Goal: Task Accomplishment & Management: Manage account settings

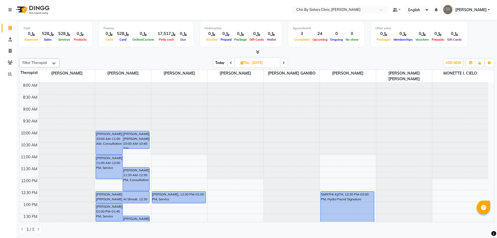
click at [273, 64] on input "[DATE]" at bounding box center [264, 63] width 27 height 8
select select "9"
select select "2025"
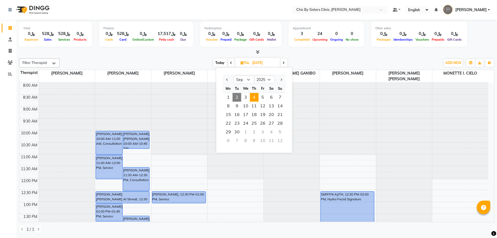
click at [257, 100] on span "4" at bounding box center [254, 97] width 9 height 9
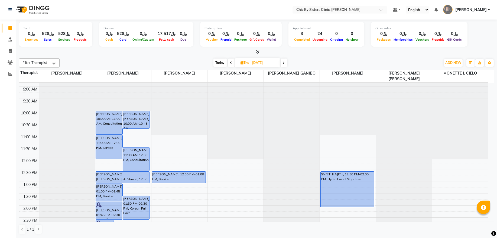
scroll to position [183, 0]
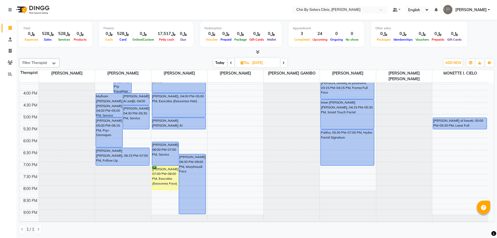
click at [219, 64] on span "Today" at bounding box center [221, 63] width 14 height 8
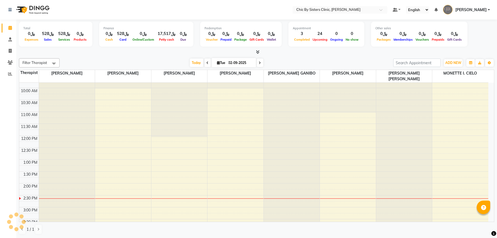
scroll to position [36, 0]
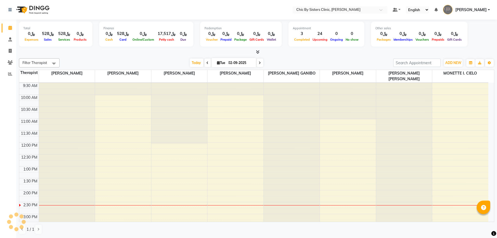
click at [259, 62] on icon at bounding box center [260, 62] width 2 height 3
type input "03-09-2025"
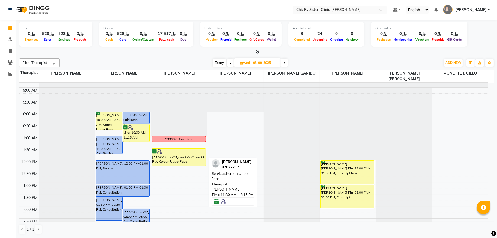
scroll to position [37, 0]
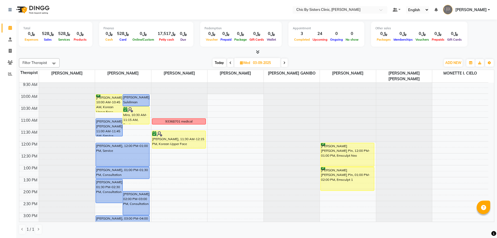
click at [173, 181] on div "8:00 AM 8:30 AM 9:00 AM 9:30 AM 10:00 AM 10:30 AM 11:00 AM 11:30 AM 12:00 PM 12…" at bounding box center [253, 236] width 469 height 381
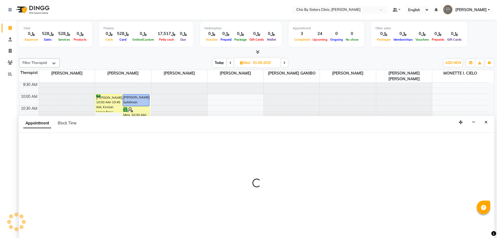
select select "49178"
select select "810"
select select "tentative"
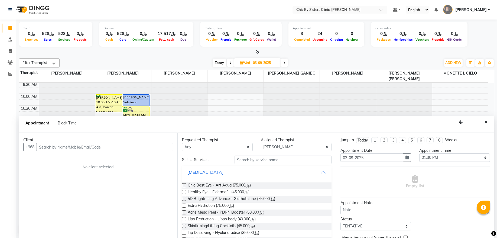
click at [72, 147] on input "text" at bounding box center [105, 147] width 137 height 8
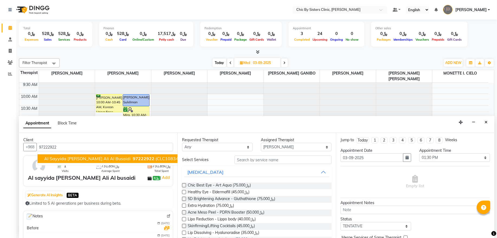
click at [85, 161] on span "Al sayyida Kamla Badar Ali Al busaidi" at bounding box center [87, 158] width 86 height 5
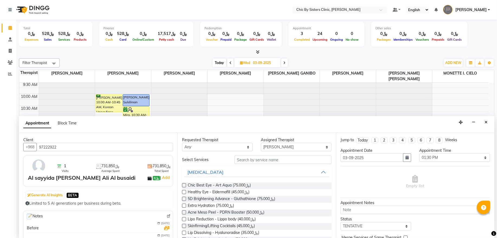
type input "97222922"
click at [249, 161] on input "text" at bounding box center [283, 160] width 97 height 8
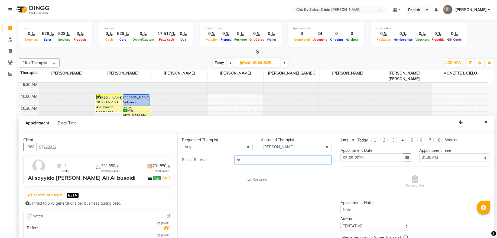
type input "s"
type input "serv"
click at [184, 186] on label at bounding box center [184, 185] width 4 height 4
click at [184, 186] on input "checkbox" at bounding box center [184, 186] width 4 height 4
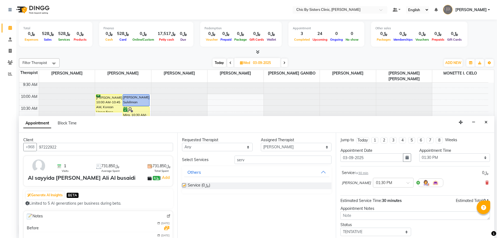
checkbox input "false"
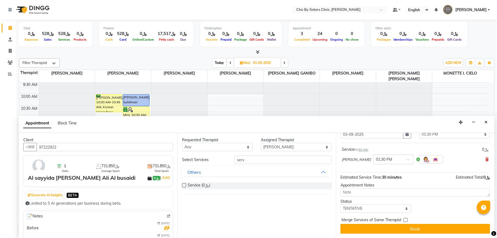
scroll to position [24, 0]
click at [368, 208] on select "Select TENTATIVE CONFIRM UPCOMING" at bounding box center [376, 208] width 71 height 8
select select "confirm booking"
click at [341, 204] on select "Select TENTATIVE CONFIRM UPCOMING" at bounding box center [376, 208] width 71 height 8
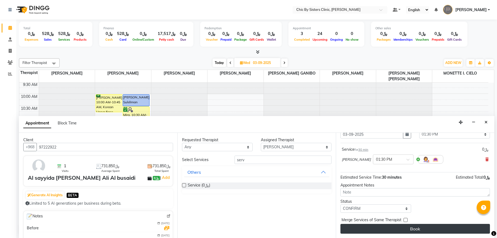
click at [363, 228] on button "Book" at bounding box center [416, 229] width 150 height 10
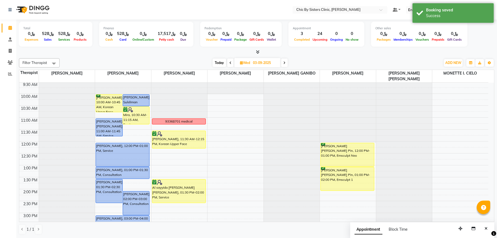
drag, startPoint x: 182, startPoint y: 190, endPoint x: 181, endPoint y: 198, distance: 8.0
click at [181, 198] on div "tahra abdullah al wahibi, 05:30 PM-06:30 PM, Salmon Ruwaida Abdullah Al mazidi,…" at bounding box center [180, 236] width 56 height 381
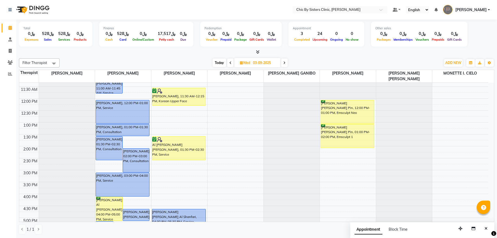
scroll to position [183, 0]
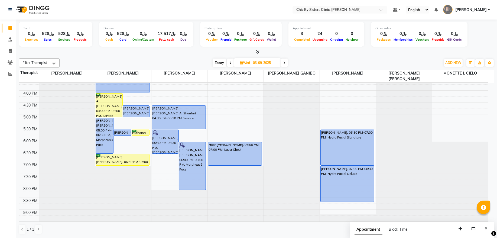
drag, startPoint x: 287, startPoint y: 62, endPoint x: 236, endPoint y: 80, distance: 54.5
click at [288, 62] on span at bounding box center [284, 63] width 7 height 8
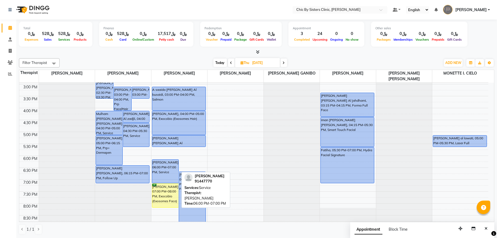
scroll to position [182, 0]
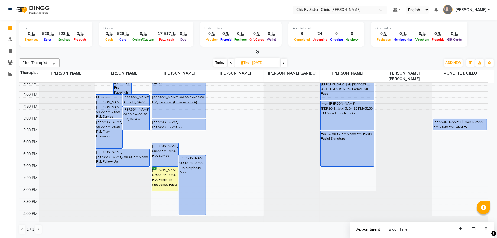
click at [218, 63] on span "Today" at bounding box center [221, 63] width 14 height 8
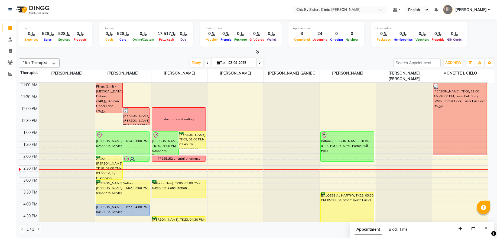
scroll to position [109, 0]
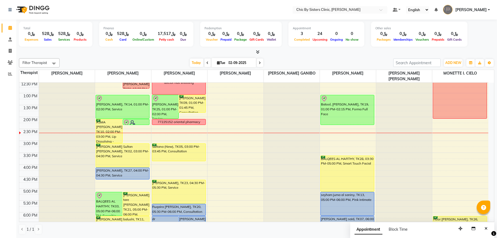
click at [258, 66] on span at bounding box center [260, 63] width 7 height 8
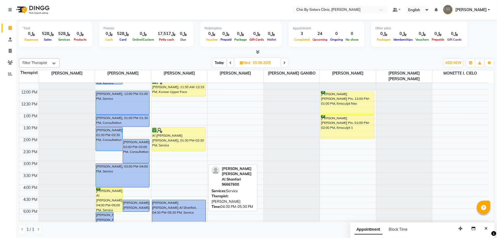
scroll to position [72, 0]
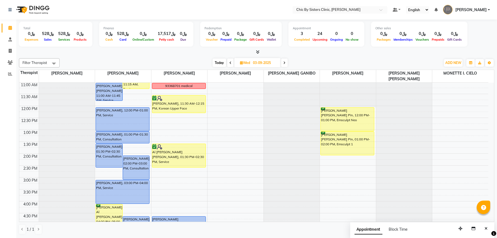
click at [218, 63] on span "Today" at bounding box center [220, 63] width 14 height 8
type input "02-09-2025"
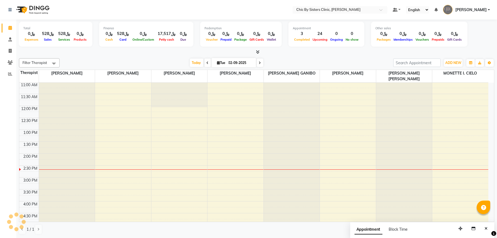
scroll to position [145, 0]
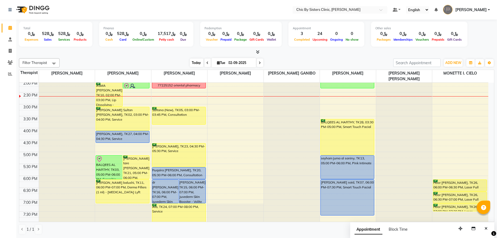
click at [192, 63] on span "Today" at bounding box center [197, 63] width 14 height 8
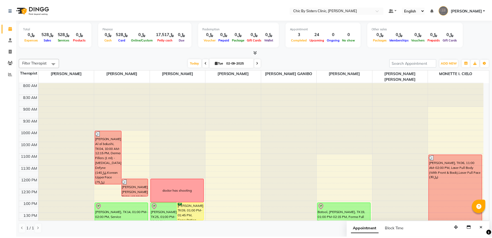
scroll to position [73, 0]
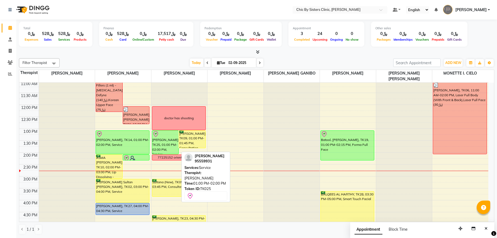
click at [152, 145] on link "Maryam Ahmed, TK25, 01:00 PM-02:00 PM, Service" at bounding box center [165, 142] width 27 height 24
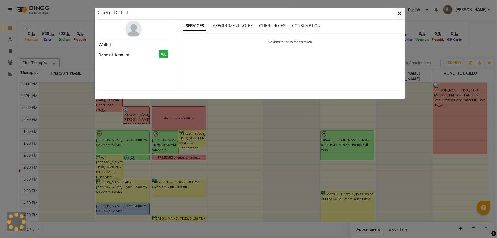
select select "8"
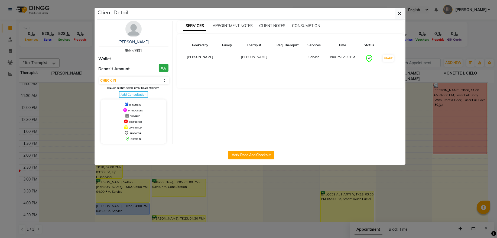
click at [240, 160] on div "Mark Done And Checkout" at bounding box center [251, 155] width 308 height 20
click at [240, 157] on button "Mark Done And Checkout" at bounding box center [251, 155] width 46 height 9
select select "service"
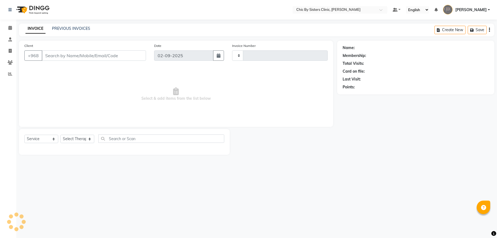
type input "2033"
select select "6348"
type input "95559931"
select select "49178"
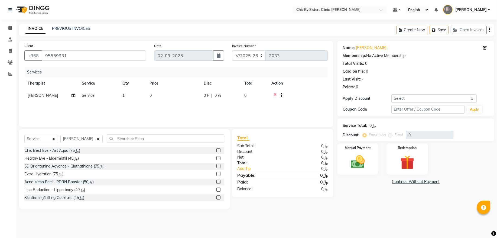
click at [274, 95] on icon at bounding box center [275, 96] width 3 height 7
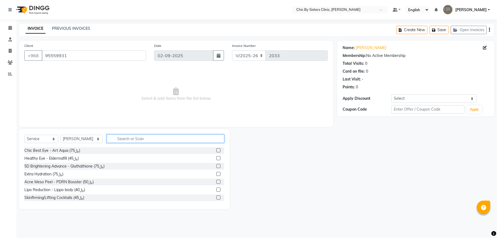
click at [183, 138] on input "text" at bounding box center [166, 138] width 118 height 8
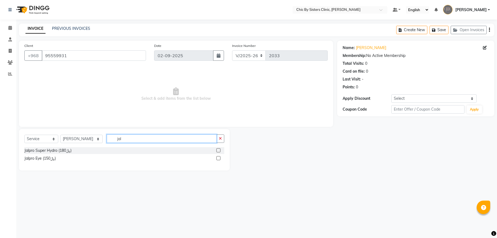
type input "jal"
click at [219, 158] on label at bounding box center [219, 158] width 4 height 4
click at [219, 158] on input "checkbox" at bounding box center [219, 159] width 4 height 4
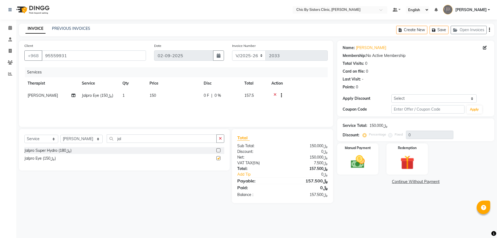
checkbox input "false"
click at [345, 169] on div "Manual Payment" at bounding box center [358, 159] width 43 height 32
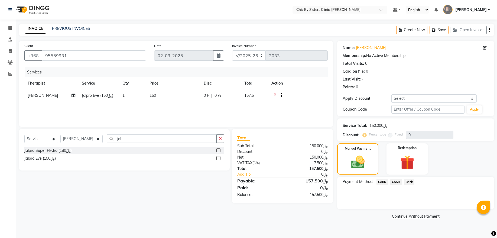
click at [381, 183] on span "CARD" at bounding box center [383, 182] width 12 height 6
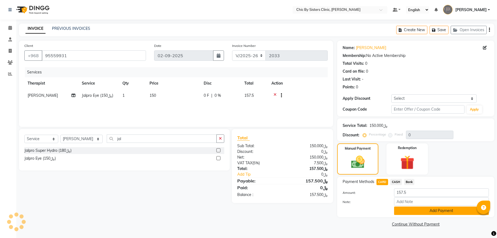
click at [400, 209] on button "Add Payment" at bounding box center [441, 211] width 95 height 8
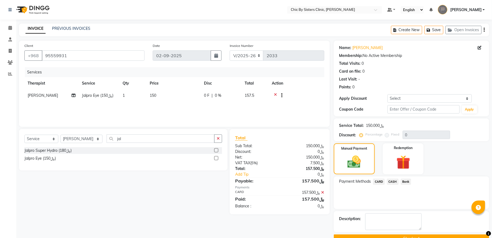
scroll to position [13, 0]
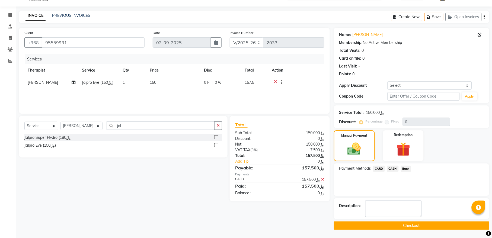
click at [341, 228] on button "Checkout" at bounding box center [411, 225] width 155 height 8
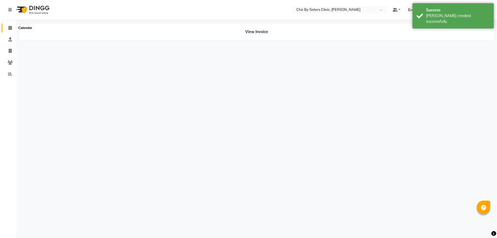
click at [11, 28] on icon at bounding box center [10, 28] width 4 height 4
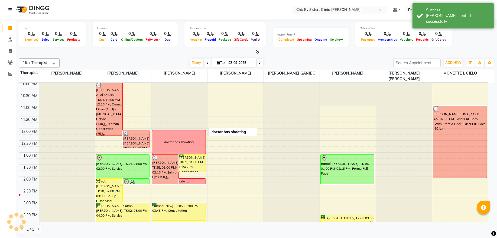
scroll to position [73, 0]
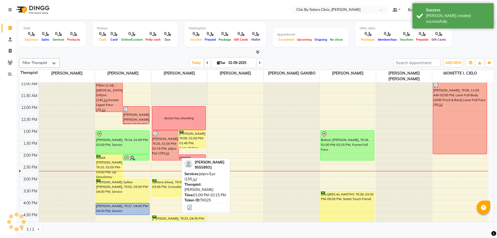
click at [163, 140] on div "[PERSON_NAME], TK25, 01:00 PM-02:15 PM, Jalpro Eye (﷼150)" at bounding box center [165, 146] width 27 height 30
select select "3"
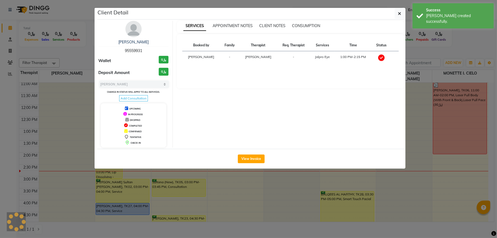
click at [136, 50] on span "95559931" at bounding box center [133, 50] width 17 height 5
copy span "95559931"
click at [401, 15] on button "button" at bounding box center [400, 13] width 10 height 10
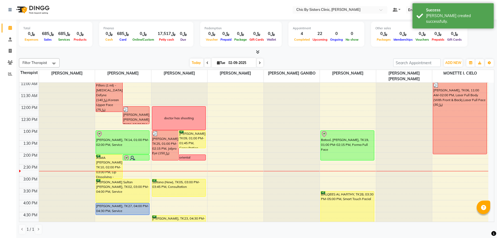
click at [241, 65] on input "02-09-2025" at bounding box center [240, 63] width 27 height 8
select select "9"
select select "2025"
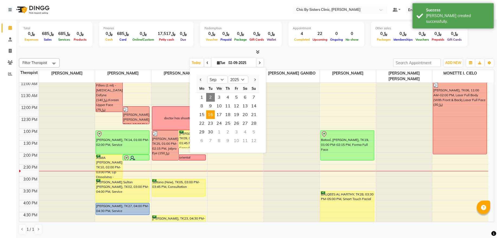
click at [213, 115] on span "16" at bounding box center [210, 114] width 9 height 9
type input "16-09-2025"
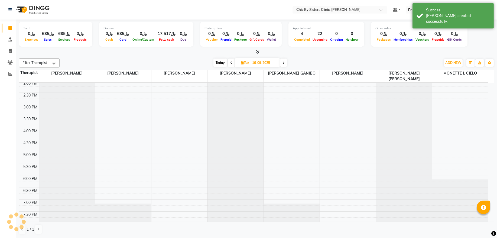
scroll to position [36, 0]
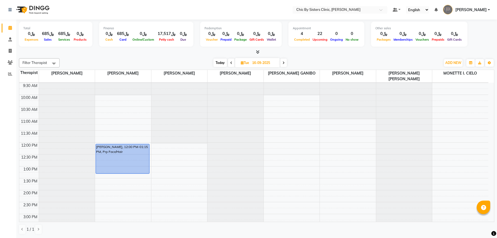
click at [161, 171] on div "8:00 AM 8:30 AM 9:00 AM 9:30 AM 10:00 AM 10:30 AM 11:00 AM 11:30 AM 12:00 PM 12…" at bounding box center [253, 237] width 469 height 381
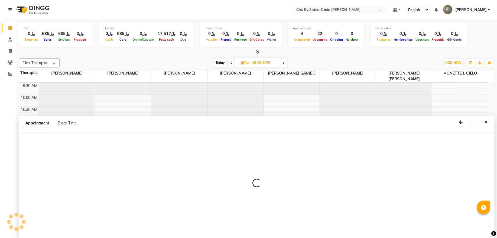
select select "49178"
select select "780"
select select "tentative"
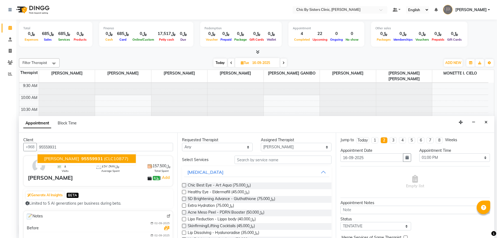
click at [73, 159] on span "[PERSON_NAME]" at bounding box center [61, 158] width 35 height 5
type input "95559931"
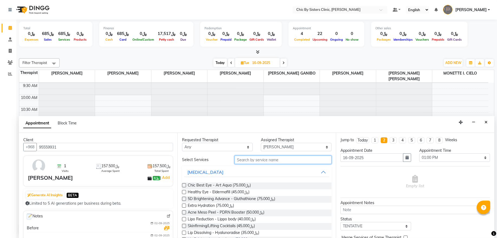
click at [248, 162] on input "text" at bounding box center [283, 160] width 97 height 8
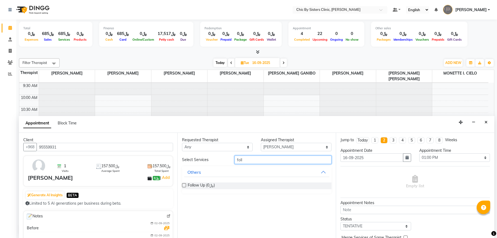
type input "foll"
click at [185, 187] on label at bounding box center [184, 185] width 4 height 4
click at [185, 187] on input "checkbox" at bounding box center [184, 186] width 4 height 4
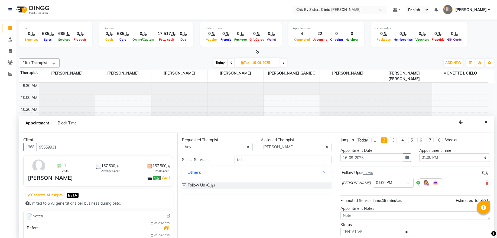
checkbox input "false"
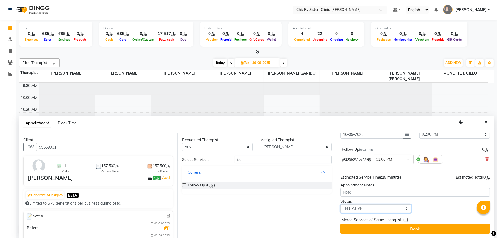
click at [345, 208] on select "Select TENTATIVE CONFIRM UPCOMING" at bounding box center [376, 208] width 71 height 8
click at [346, 203] on div "Status" at bounding box center [376, 202] width 71 height 6
click at [346, 209] on select "Select TENTATIVE CONFIRM UPCOMING" at bounding box center [376, 208] width 71 height 8
select select "upcoming"
click at [341, 204] on select "Select TENTATIVE CONFIRM UPCOMING" at bounding box center [376, 208] width 71 height 8
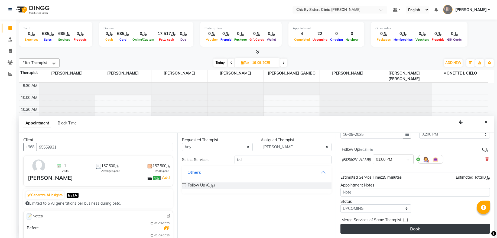
click at [347, 226] on button "Book" at bounding box center [416, 229] width 150 height 10
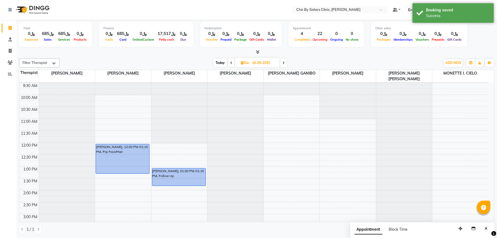
drag, startPoint x: 187, startPoint y: 174, endPoint x: 187, endPoint y: 182, distance: 7.9
click at [187, 182] on div "Maryam Ahmed, 01:00 PM-01:15 PM, Follow Up karima mohamed Qasmi, 04:00 PM-05:00…" at bounding box center [180, 237] width 56 height 381
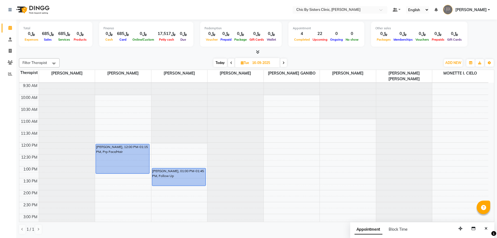
click at [218, 64] on span "Today" at bounding box center [221, 63] width 14 height 8
type input "02-09-2025"
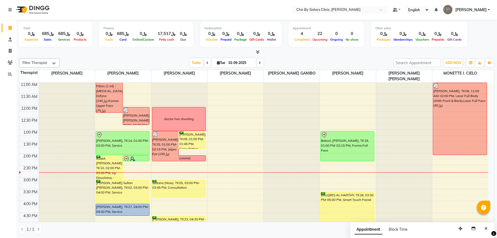
scroll to position [72, 0]
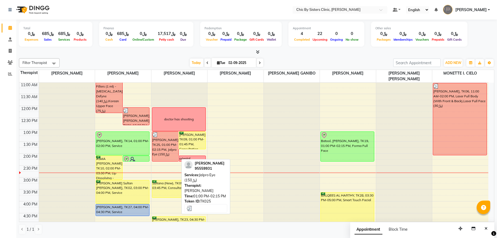
click at [163, 148] on div "[PERSON_NAME], TK25, 01:00 PM-02:15 PM, Jalpro Eye (﷼150)" at bounding box center [165, 147] width 27 height 30
select select "3"
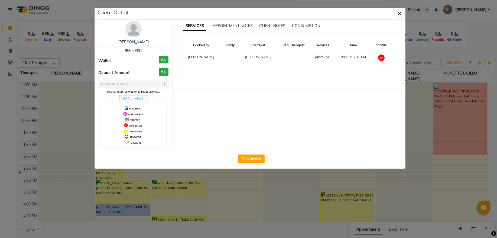
click at [131, 50] on span "95559931" at bounding box center [133, 50] width 17 height 5
copy span "95559931"
click at [402, 12] on button "button" at bounding box center [400, 13] width 10 height 10
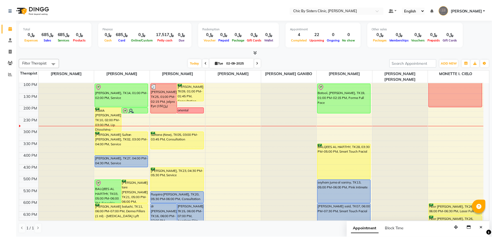
scroll to position [138, 0]
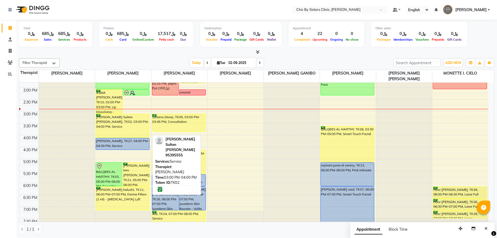
click at [127, 127] on div "Sharifa Moahmed Sultan Al busaidi, TK02, 03:00 PM-04:00 PM, Service" at bounding box center [122, 125] width 53 height 23
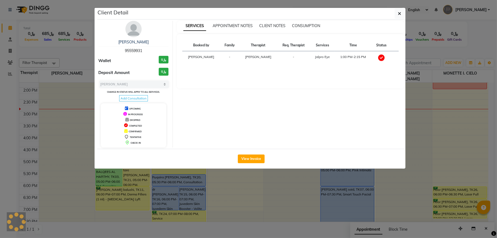
select select "6"
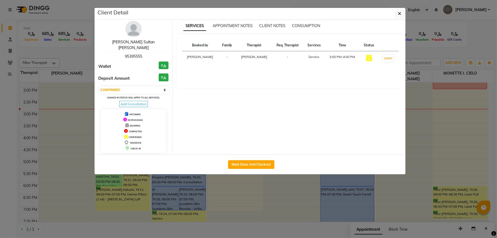
click at [133, 43] on link "Sharifa Moahmed Sultan Al busaidi" at bounding box center [133, 45] width 43 height 11
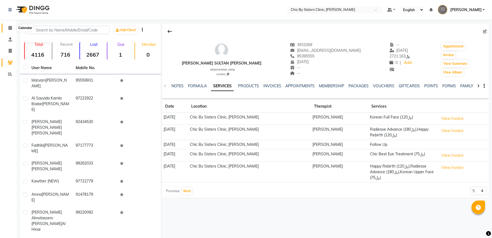
click at [10, 30] on span at bounding box center [9, 28] width 9 height 6
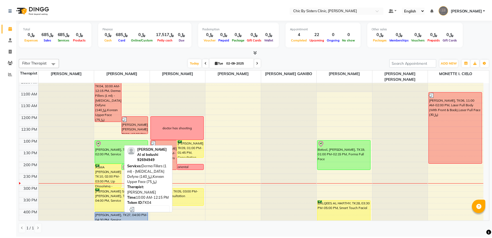
scroll to position [73, 0]
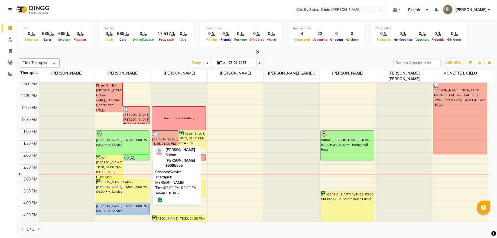
click at [114, 188] on div "Sharifa Moahmed Sultan Al busaidi, TK02, 03:00 PM-04:00 PM, Service" at bounding box center [122, 190] width 53 height 23
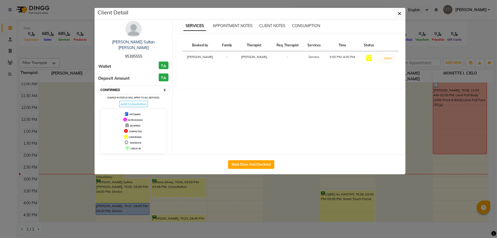
click at [120, 86] on select "Select IN SERVICE CONFIRMED TENTATIVE CHECK IN MARK DONE DROPPED UPCOMING" at bounding box center [134, 90] width 70 height 8
select select "8"
click at [99, 86] on select "Select IN SERVICE CONFIRMED TENTATIVE CHECK IN MARK DONE DROPPED UPCOMING" at bounding box center [134, 90] width 70 height 8
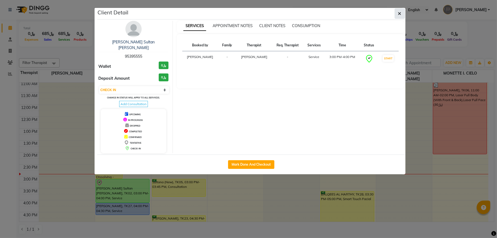
click at [398, 17] on button "button" at bounding box center [400, 13] width 10 height 10
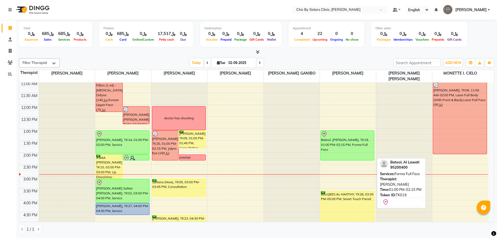
click at [362, 151] on div "Batool, [PERSON_NAME], TK19, 01:00 PM-02:15 PM, Forma Full Face" at bounding box center [347, 146] width 53 height 30
select select "8"
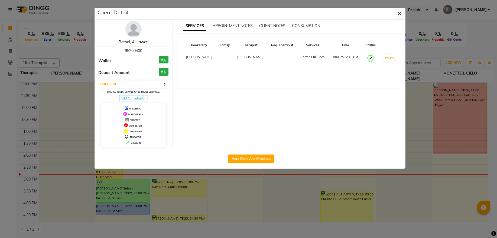
click at [142, 43] on link "Batool, Al Lawati" at bounding box center [134, 42] width 30 height 5
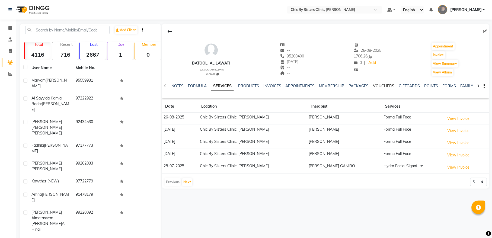
click at [383, 87] on link "VOUCHERS" at bounding box center [383, 85] width 21 height 5
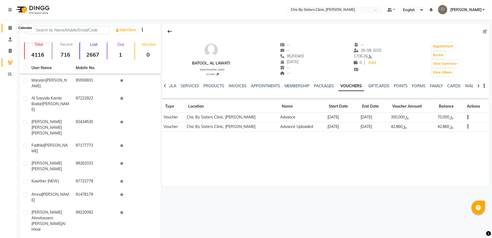
click at [11, 27] on icon at bounding box center [10, 28] width 4 height 4
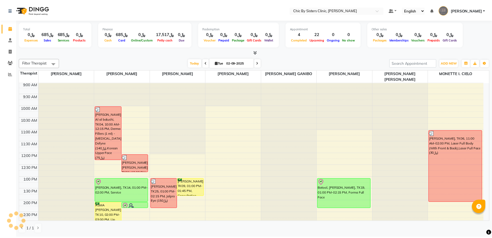
scroll to position [73, 0]
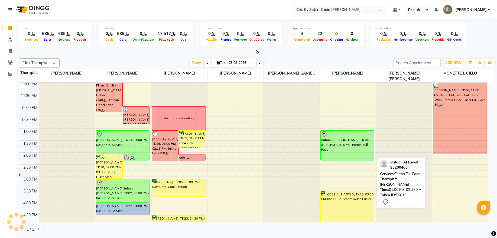
click at [342, 149] on div "Batool, [PERSON_NAME], TK19, 01:00 PM-02:15 PM, Forma Full Face" at bounding box center [347, 146] width 53 height 30
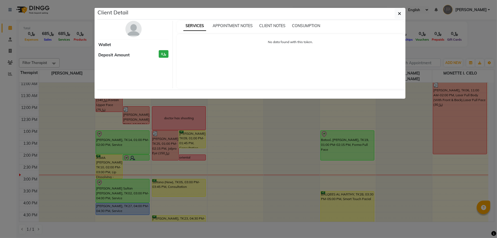
select select "8"
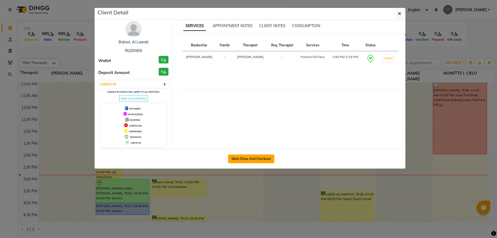
click at [239, 157] on button "Mark Done And Checkout" at bounding box center [251, 158] width 46 height 9
select select "service"
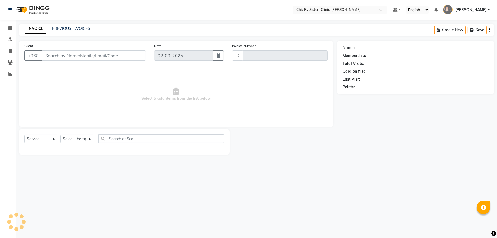
type input "2034"
select select "6348"
type input "95200400"
select select "49183"
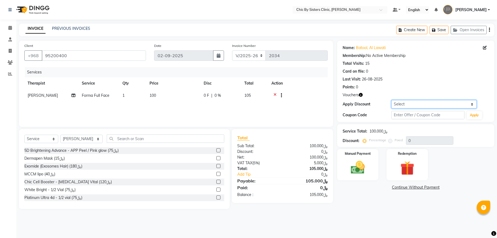
click at [422, 103] on select "Select Coupon → Forma - Full Face (Summer Offer) - Redemption Code Coupon → Ems…" at bounding box center [434, 104] width 85 height 8
select select "1: Object"
click at [392, 100] on select "Select Coupon → Forma - Full Face (Summer Offer) - Redemption Code Coupon → Ems…" at bounding box center [434, 104] width 85 height 8
type input "30"
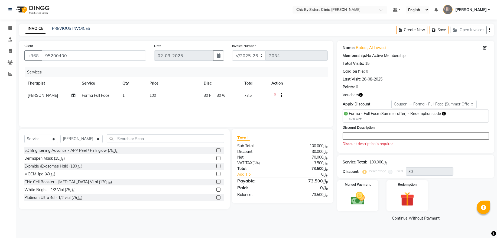
click at [372, 135] on textarea at bounding box center [416, 135] width 146 height 7
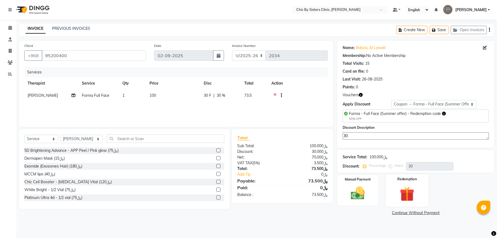
type textarea "30"
click at [415, 190] on img at bounding box center [408, 194] width 24 height 18
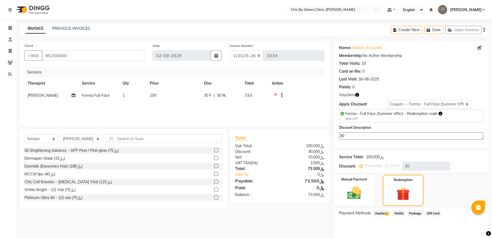
click at [387, 214] on span "2" at bounding box center [386, 213] width 3 height 3
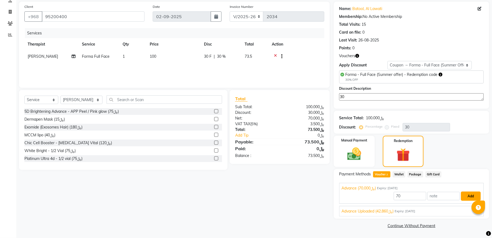
click at [471, 195] on button "Add" at bounding box center [471, 196] width 20 height 9
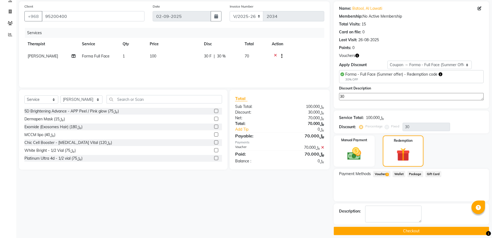
scroll to position [45, 0]
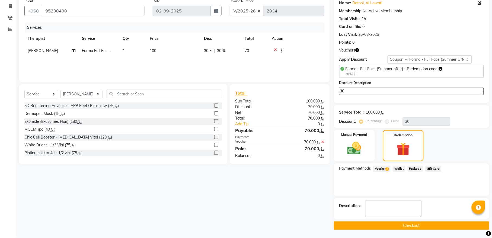
click at [367, 225] on button "Checkout" at bounding box center [411, 225] width 155 height 8
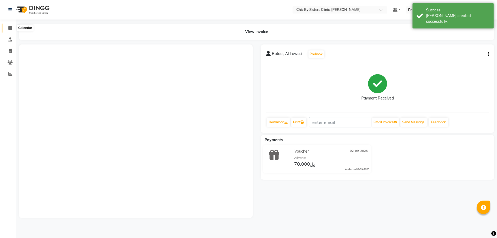
click at [9, 29] on icon at bounding box center [10, 28] width 4 height 4
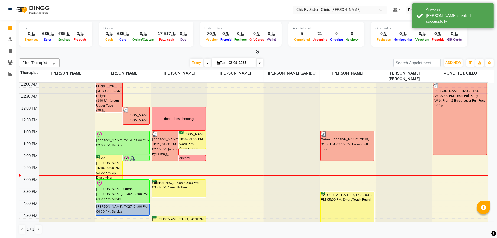
scroll to position [73, 0]
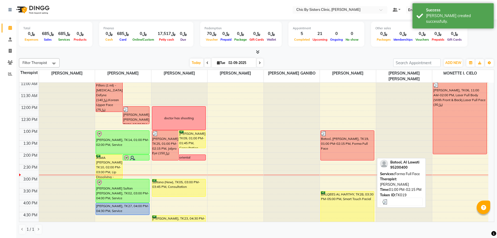
click at [336, 146] on div "Batool, [PERSON_NAME], TK19, 01:00 PM-02:15 PM, Forma Full Face" at bounding box center [347, 146] width 53 height 30
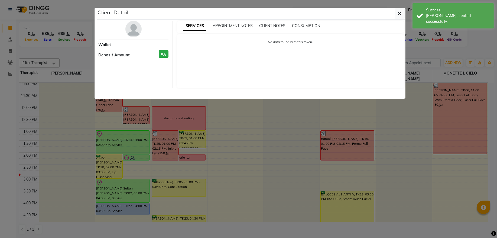
select select "3"
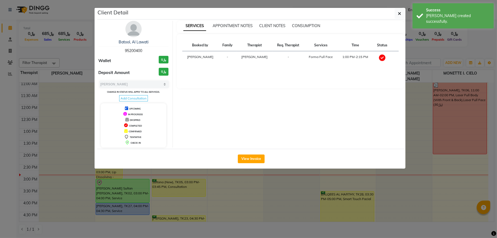
click at [127, 51] on span "95200400" at bounding box center [133, 50] width 17 height 5
copy span "95200400"
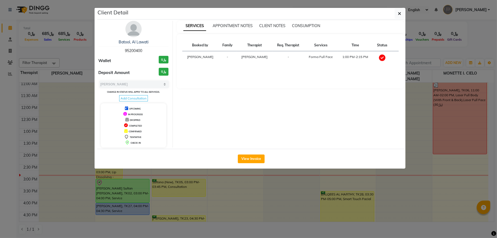
click at [401, 19] on div "Client Detail" at bounding box center [251, 14] width 308 height 12
click at [400, 16] on icon "button" at bounding box center [399, 13] width 3 height 4
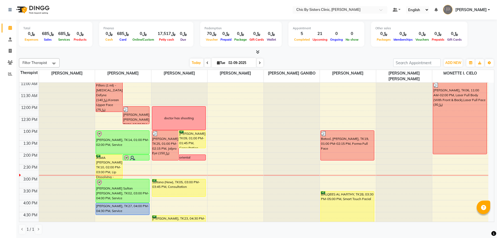
click at [235, 59] on input "02-09-2025" at bounding box center [240, 63] width 27 height 8
select select "9"
select select "2025"
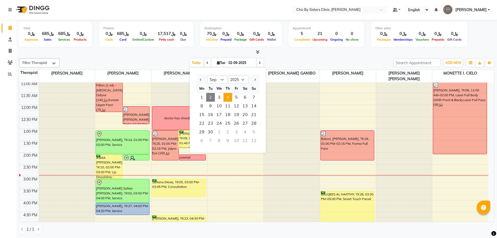
click at [231, 99] on span "4" at bounding box center [228, 97] width 9 height 9
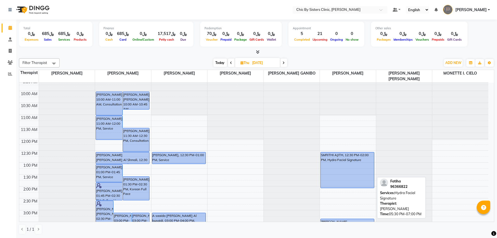
scroll to position [36, 0]
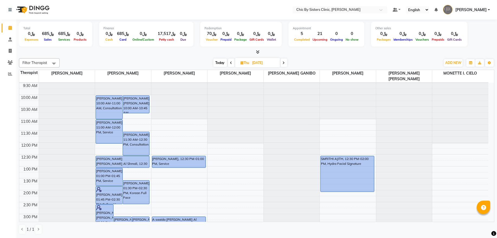
click at [221, 66] on span "Today" at bounding box center [221, 63] width 14 height 8
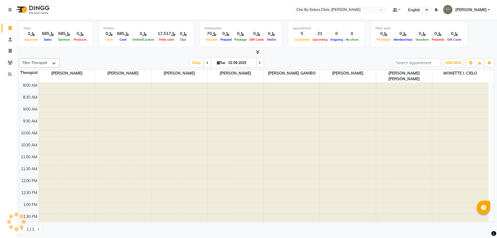
scroll to position [145, 0]
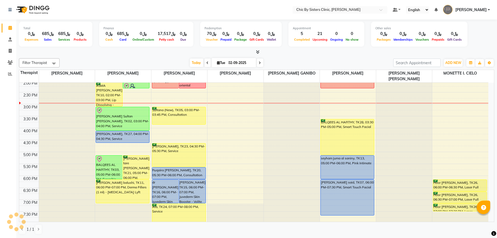
click at [259, 63] on icon at bounding box center [260, 62] width 2 height 3
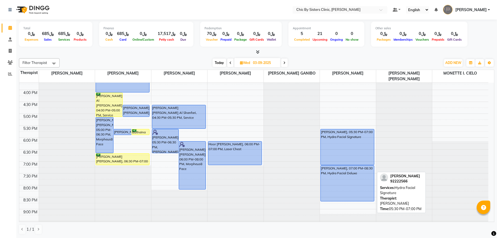
scroll to position [218, 0]
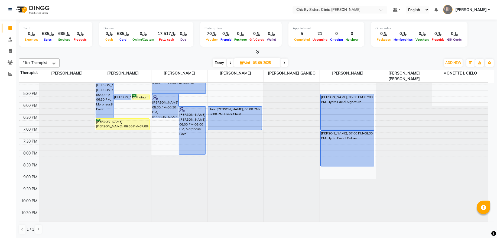
click at [218, 65] on span "Today" at bounding box center [220, 63] width 14 height 8
type input "02-09-2025"
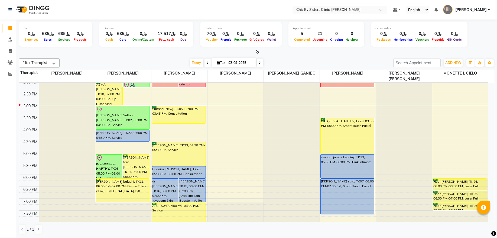
scroll to position [110, 0]
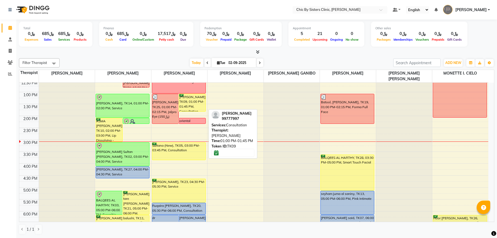
click at [200, 101] on div "haymaa abdullah, TK09, 01:00 PM-01:45 PM, Consultation" at bounding box center [192, 102] width 27 height 17
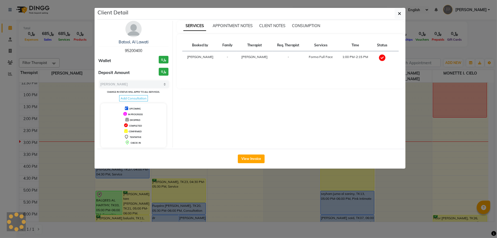
select select "6"
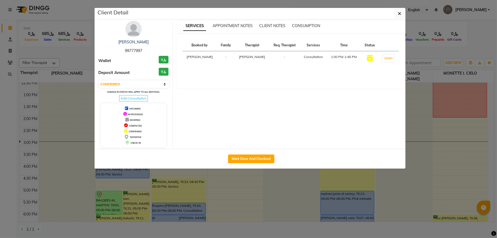
click at [137, 51] on span "99777997" at bounding box center [133, 50] width 17 height 5
copy span "99777997"
click at [398, 14] on icon "button" at bounding box center [399, 13] width 3 height 4
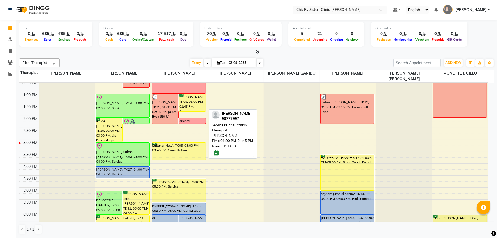
click at [187, 105] on div "haymaa abdullah, TK09, 01:00 PM-01:45 PM, Consultation" at bounding box center [192, 102] width 27 height 17
select select "6"
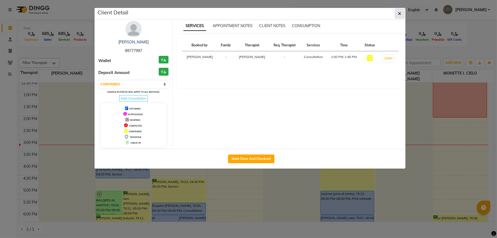
click at [399, 11] on span "button" at bounding box center [399, 13] width 3 height 5
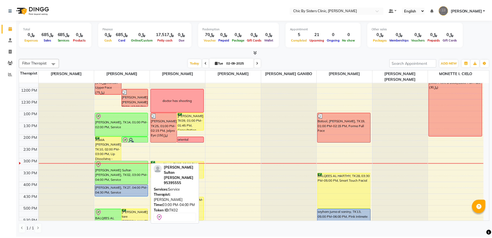
scroll to position [73, 0]
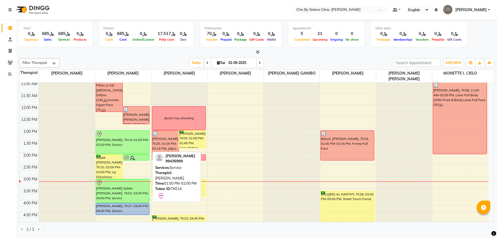
click at [140, 144] on div "Rahma ahmed al balushi, TK14, 01:00 PM-02:00 PM, Service" at bounding box center [122, 142] width 53 height 23
select select "8"
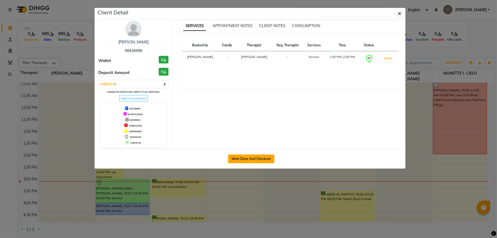
click at [253, 157] on button "Mark Done And Checkout" at bounding box center [251, 158] width 46 height 9
select select "service"
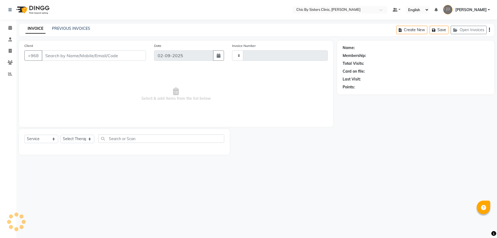
type input "2035"
select select "6348"
type input "99436999"
select select "49177"
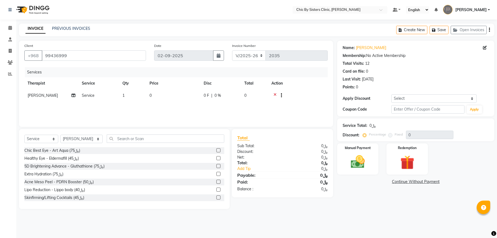
click at [274, 94] on div at bounding box center [298, 96] width 53 height 7
click at [275, 94] on icon at bounding box center [275, 96] width 3 height 7
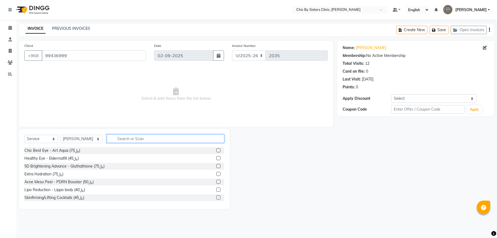
click at [161, 141] on input "text" at bounding box center [166, 138] width 118 height 8
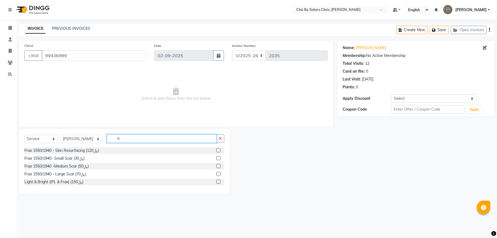
type input "fr"
click at [217, 149] on label at bounding box center [219, 150] width 4 height 4
click at [217, 149] on input "checkbox" at bounding box center [219, 151] width 4 height 4
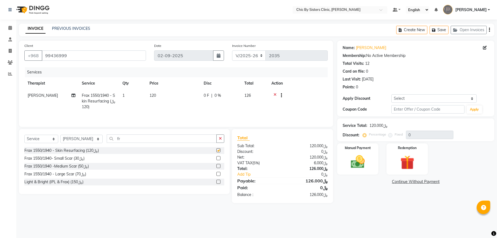
checkbox input "false"
click at [127, 139] on input "fr" at bounding box center [162, 138] width 110 height 8
type input "f"
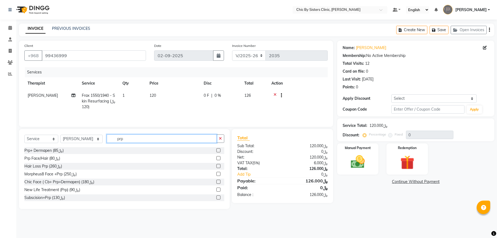
type input "prp"
click at [217, 159] on div at bounding box center [221, 158] width 8 height 7
click at [217, 159] on label at bounding box center [219, 158] width 4 height 4
click at [217, 159] on input "checkbox" at bounding box center [219, 159] width 4 height 4
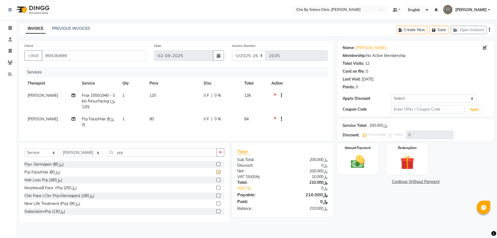
checkbox input "false"
click at [410, 100] on select "Select Coupon → Forma - Full Face (Summer Offer) - Redemption Code Coupon → Ems…" at bounding box center [434, 98] width 85 height 8
select select "4: Object"
click at [392, 94] on select "Select Coupon → Forma - Full Face (Summer Offer) - Redemption Code Coupon → Ems…" at bounding box center [434, 98] width 85 height 8
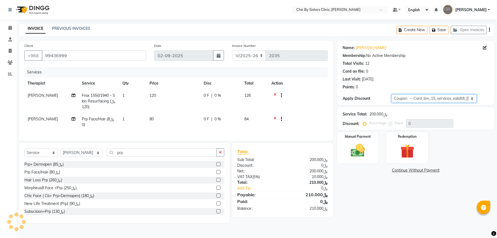
type input "15"
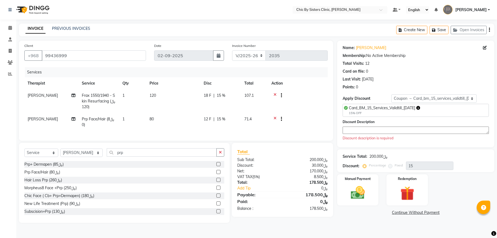
click at [374, 130] on textarea at bounding box center [416, 130] width 146 height 7
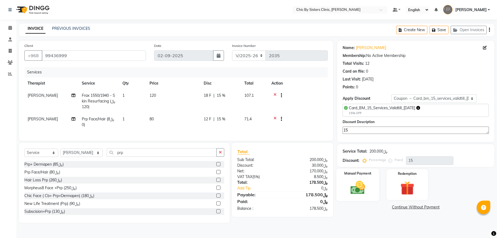
type textarea "15"
click at [362, 186] on img at bounding box center [358, 187] width 24 height 17
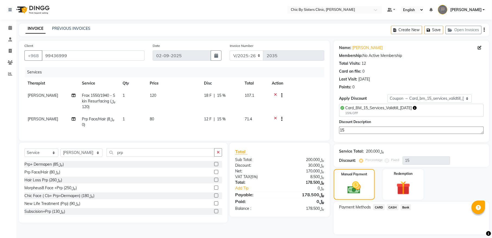
click at [382, 210] on span "CARD" at bounding box center [379, 207] width 12 height 6
click at [393, 236] on button "Add Payment" at bounding box center [437, 236] width 94 height 8
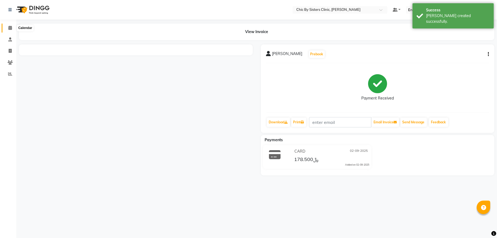
click at [9, 28] on icon at bounding box center [10, 28] width 4 height 4
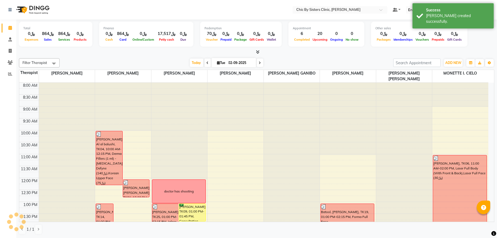
scroll to position [37, 0]
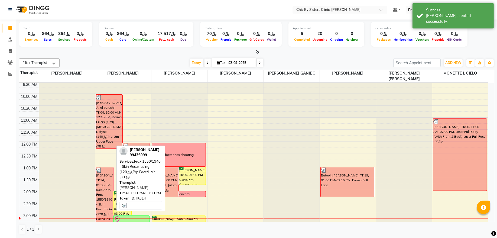
click at [100, 178] on div "[PERSON_NAME], TK14, 01:00 PM-03:30 PM, Frax 1550/1940 - Skin Resurfacing (﷼120…" at bounding box center [104, 197] width 17 height 60
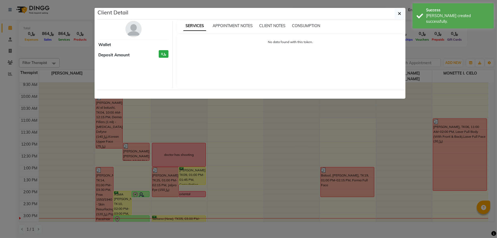
select select "3"
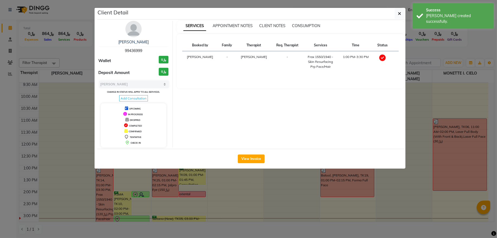
click at [138, 51] on span "99436999" at bounding box center [133, 50] width 17 height 5
copy span "99436999"
click at [400, 15] on icon "button" at bounding box center [399, 13] width 3 height 4
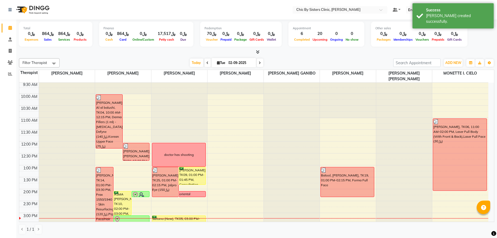
click at [241, 62] on input "02-09-2025" at bounding box center [240, 63] width 27 height 8
select select "9"
select select "2025"
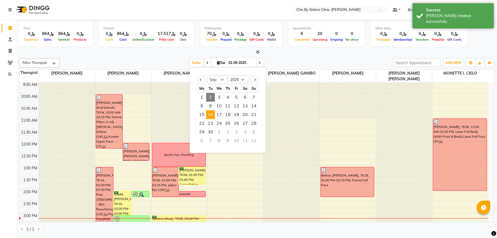
click at [212, 113] on span "16" at bounding box center [210, 114] width 9 height 9
type input "16-09-2025"
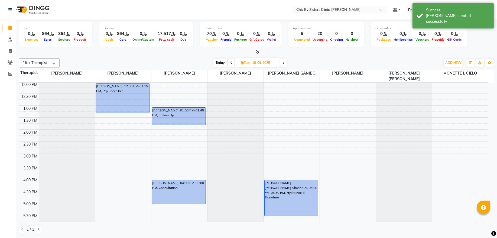
scroll to position [23, 0]
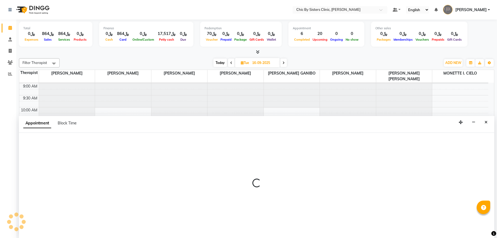
select select "49177"
select select "tentative"
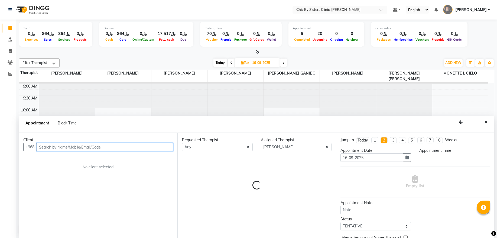
select select "690"
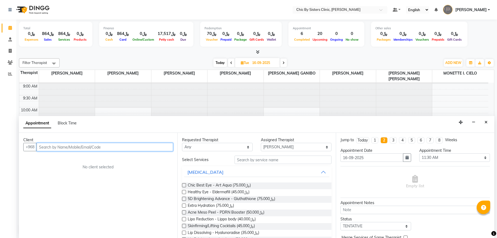
paste input "99436999"
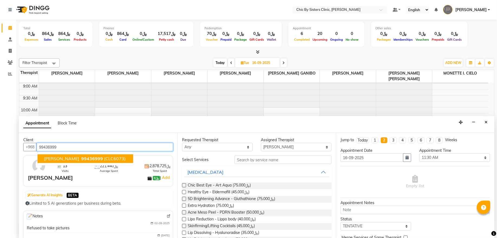
drag, startPoint x: 62, startPoint y: 159, endPoint x: 257, endPoint y: 162, distance: 195.7
click at [63, 159] on span "Rahma ahmed al balushi" at bounding box center [61, 158] width 35 height 5
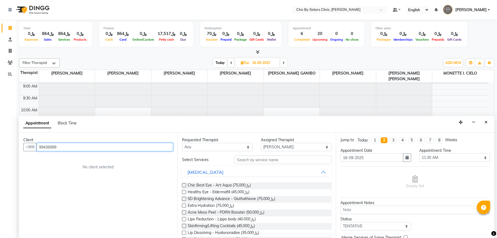
type input "99436999"
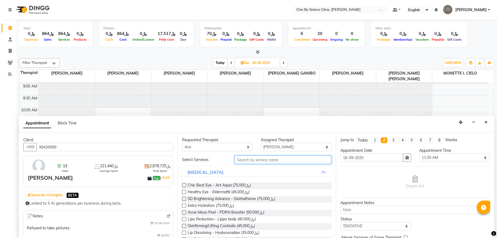
click at [272, 161] on input "text" at bounding box center [283, 160] width 97 height 8
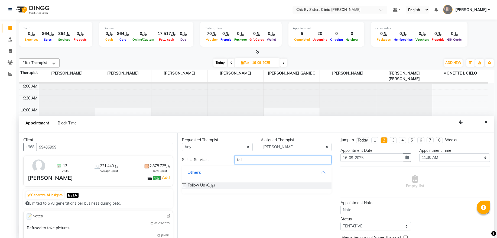
type input "foll"
click at [184, 185] on label at bounding box center [184, 185] width 4 height 4
click at [184, 185] on input "checkbox" at bounding box center [184, 186] width 4 height 4
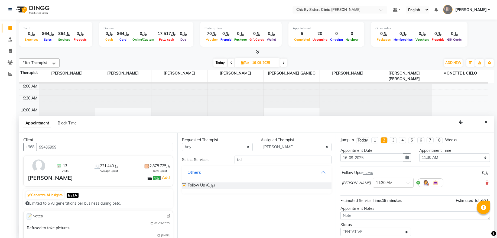
checkbox input "false"
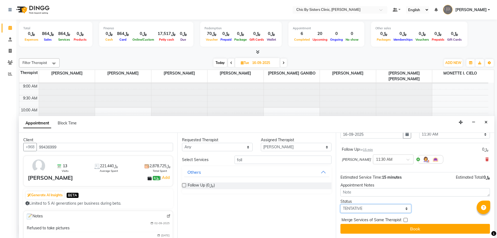
click at [368, 209] on select "Select TENTATIVE CONFIRM UPCOMING" at bounding box center [376, 208] width 71 height 8
select select "upcoming"
click at [341, 204] on select "Select TENTATIVE CONFIRM UPCOMING" at bounding box center [376, 208] width 71 height 8
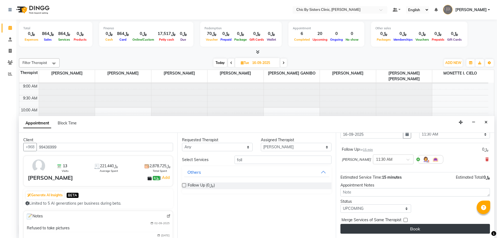
click at [368, 228] on button "Book" at bounding box center [416, 229] width 150 height 10
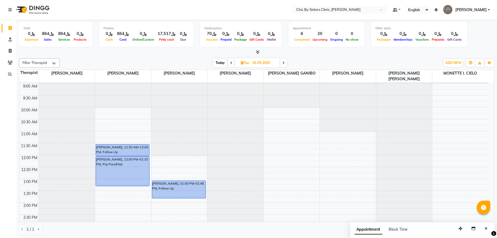
click at [218, 63] on span "Today" at bounding box center [221, 63] width 14 height 8
type input "02-09-2025"
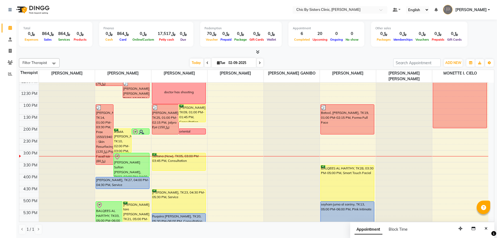
scroll to position [96, 0]
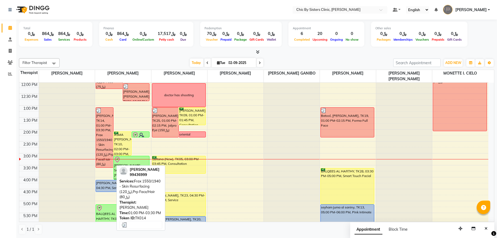
click at [104, 128] on div "[PERSON_NAME], TK14, 01:00 PM-03:30 PM, Frax 1550/1940 - Skin Resurfacing (﷼120…" at bounding box center [104, 138] width 17 height 60
select select "3"
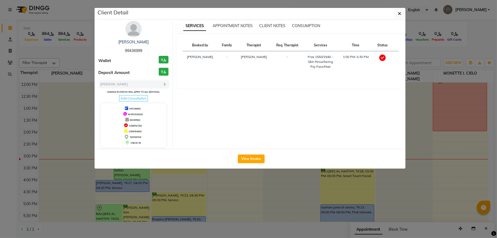
click at [131, 51] on span "99436999" at bounding box center [133, 50] width 17 height 5
copy span "99436999"
click at [398, 18] on button "button" at bounding box center [400, 13] width 10 height 10
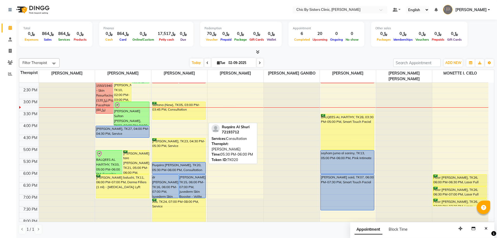
scroll to position [206, 0]
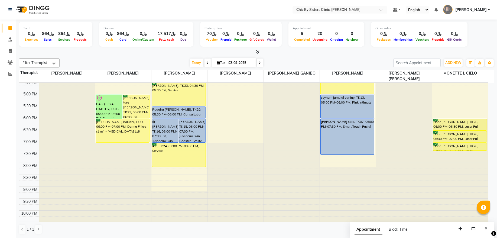
click at [259, 63] on icon at bounding box center [260, 62] width 2 height 3
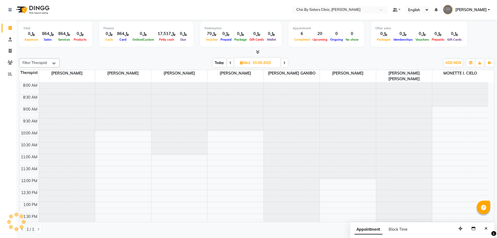
scroll to position [169, 0]
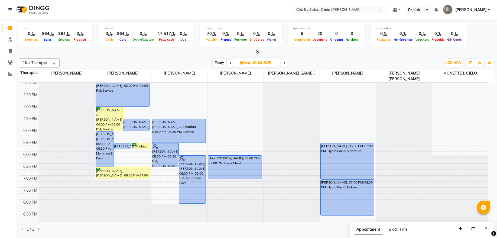
click at [285, 64] on icon at bounding box center [284, 62] width 2 height 3
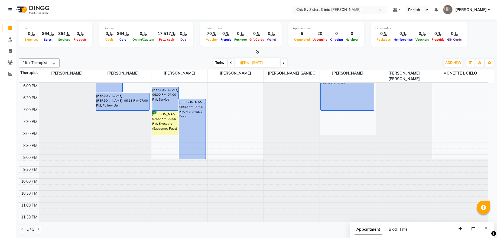
scroll to position [243, 0]
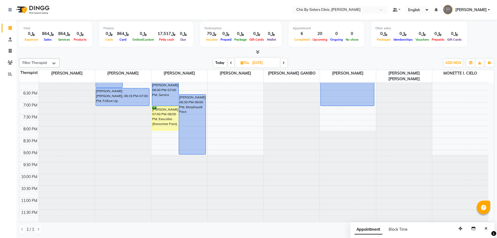
click at [221, 64] on span "Today" at bounding box center [221, 63] width 14 height 8
type input "02-09-2025"
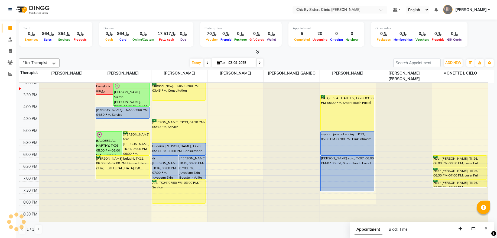
scroll to position [96, 0]
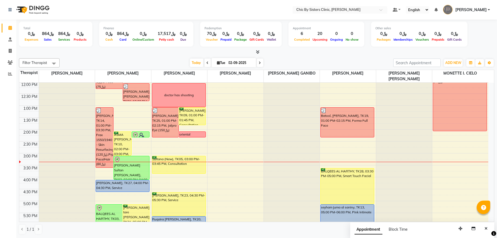
click at [233, 64] on input "02-09-2025" at bounding box center [240, 63] width 27 height 8
select select "9"
select select "2025"
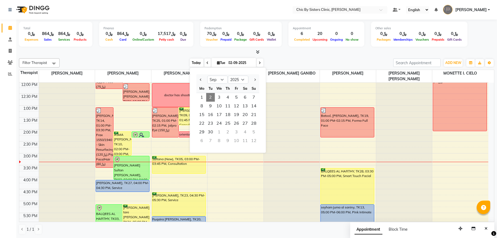
click at [192, 65] on span "Today" at bounding box center [197, 63] width 14 height 8
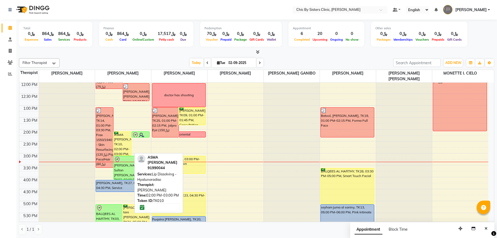
click at [124, 143] on div "ASMA Mohammed Rashid AL ARAIMI, TK10, 02:00 PM-03:00 PM, Lip Dissolving - Hyalu…" at bounding box center [122, 144] width 17 height 24
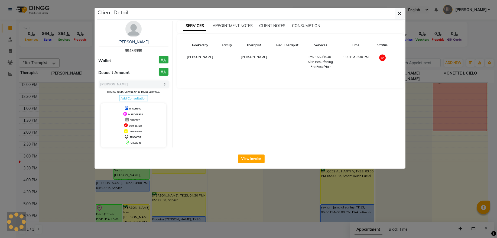
select select "6"
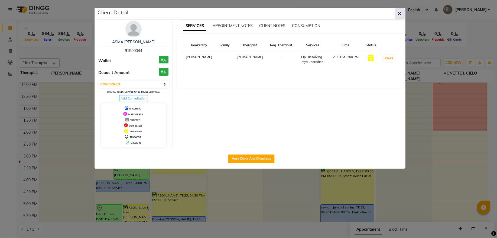
click at [399, 17] on button "button" at bounding box center [400, 13] width 10 height 10
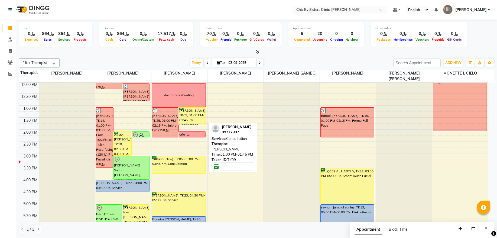
click at [191, 114] on div "haymaa abdullah, TK09, 01:00 PM-01:45 PM, Consultation" at bounding box center [192, 116] width 27 height 17
select select "6"
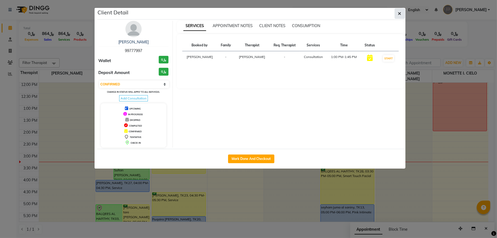
click at [404, 17] on button "button" at bounding box center [400, 13] width 10 height 10
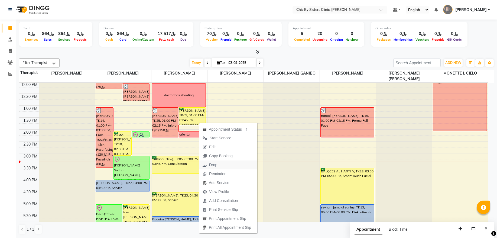
click at [213, 163] on span "Drop" at bounding box center [213, 165] width 8 height 6
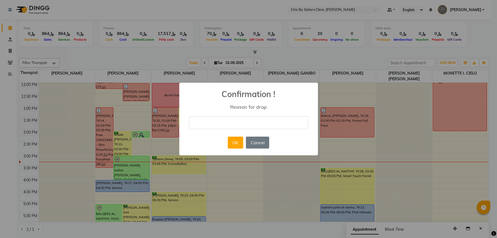
click at [241, 122] on input "text" at bounding box center [248, 122] width 119 height 13
type input "No show we sent to rebook"
click at [234, 143] on button "OK" at bounding box center [235, 143] width 15 height 12
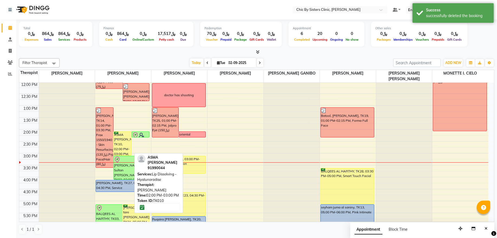
click at [121, 140] on div "ASMA Mohammed Rashid AL ARAIMI, TK10, 02:00 PM-03:00 PM, Lip Dissolving - Hyalu…" at bounding box center [122, 144] width 17 height 24
select select "6"
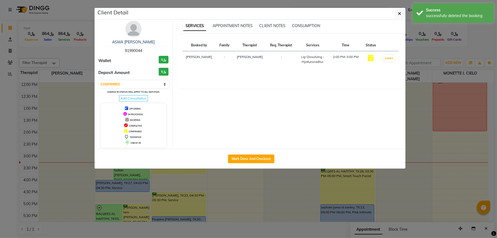
click at [132, 51] on span "91990044" at bounding box center [133, 50] width 17 height 5
copy span "91990044"
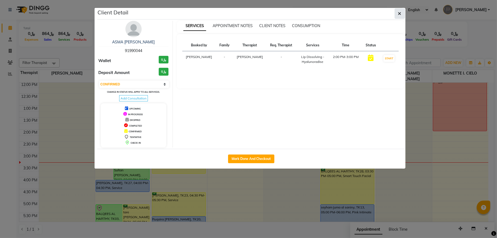
click at [396, 17] on button "button" at bounding box center [400, 13] width 10 height 10
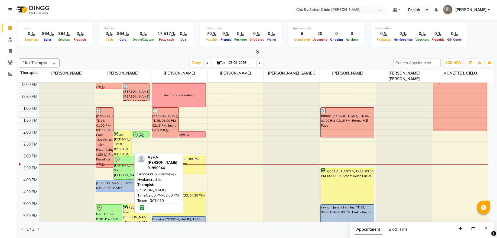
click at [127, 142] on div "ASMA Mohammed Rashid AL ARAIMI, TK10, 02:00 PM-03:00 PM, Lip Dissolving - Hyalu…" at bounding box center [122, 144] width 17 height 24
select select "6"
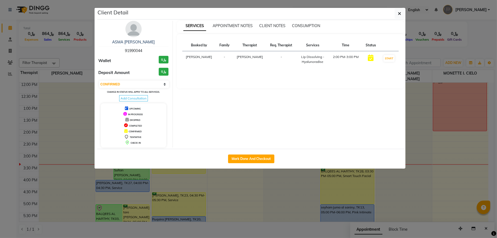
click at [137, 52] on span "91990044" at bounding box center [133, 50] width 17 height 5
copy span "91990044"
click at [399, 15] on icon "button" at bounding box center [399, 13] width 3 height 4
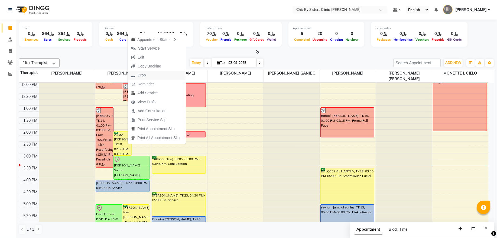
click at [143, 76] on span "Drop" at bounding box center [142, 75] width 8 height 6
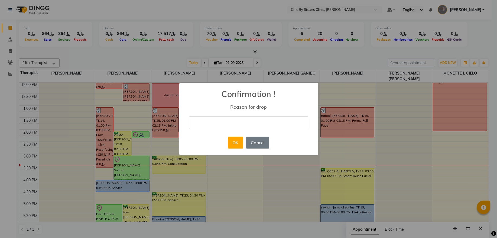
click at [241, 125] on input "text" at bounding box center [248, 122] width 119 height 13
type input "ى"
type input "No show we sent to rebook"
click at [239, 140] on button "OK" at bounding box center [235, 143] width 15 height 12
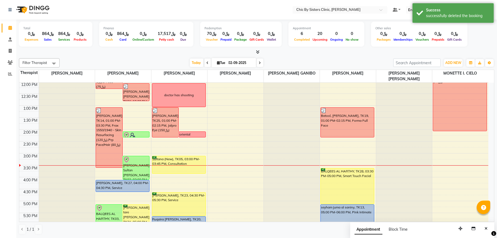
click at [179, 166] on div at bounding box center [180, 165] width 56 height 0
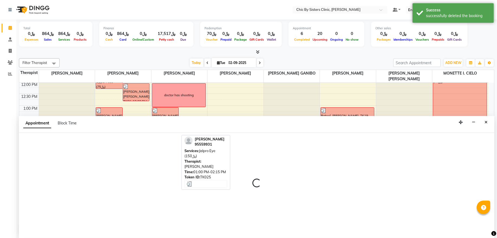
select select "49178"
select select "tentative"
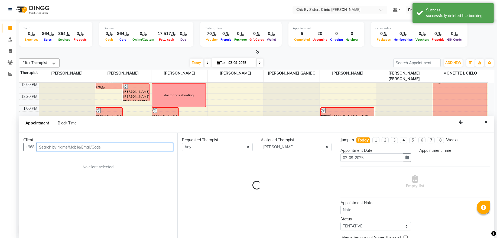
select select "915"
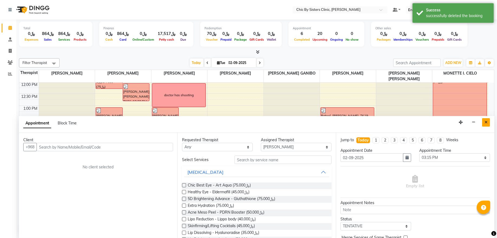
click at [489, 124] on button "Close" at bounding box center [486, 122] width 8 height 8
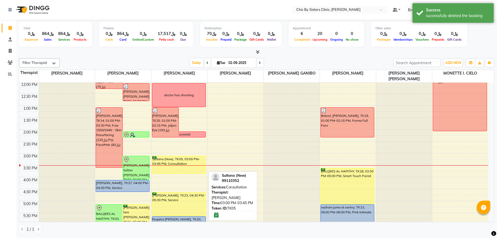
click at [182, 169] on div "Sultana (New), TK05, 03:00 PM-03:45 PM, Consultation" at bounding box center [178, 164] width 53 height 17
select select "6"
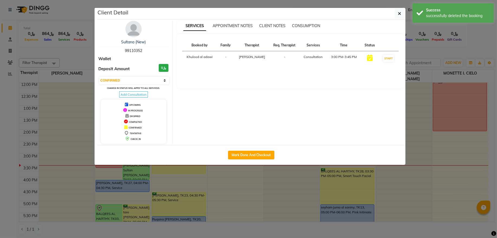
click at [132, 53] on span "99110352" at bounding box center [133, 50] width 17 height 5
copy span "99110352"
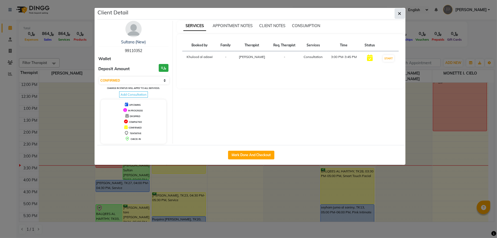
click at [397, 17] on button "button" at bounding box center [400, 13] width 10 height 10
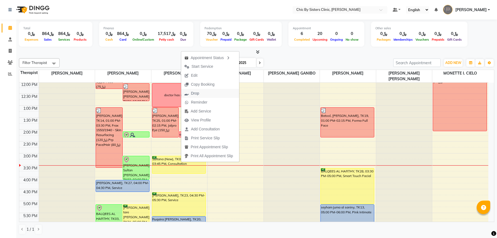
click at [196, 94] on span "Drop" at bounding box center [195, 94] width 8 height 6
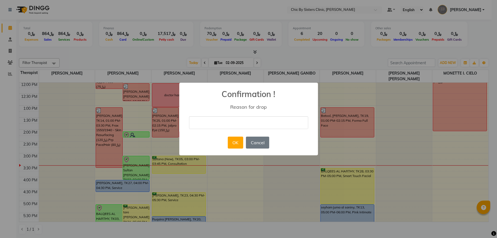
click at [254, 126] on input "text" at bounding box center [248, 122] width 119 height 13
type input "No show we sent to rebook"
click at [239, 139] on button "OK" at bounding box center [235, 143] width 15 height 12
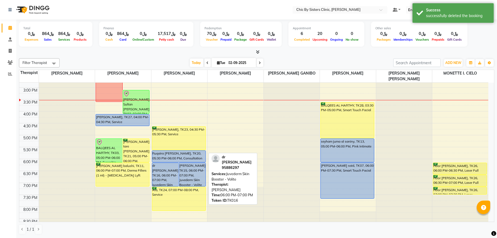
scroll to position [169, 0]
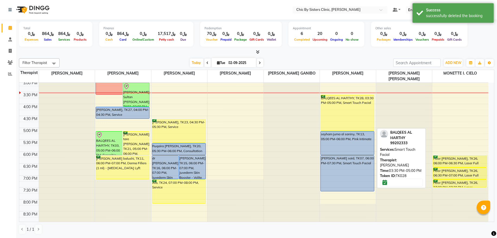
click at [329, 111] on div "BALQEES AL HARTHY, TK28, 03:30 PM-05:00 PM, Smart Touch Facial" at bounding box center [347, 113] width 53 height 36
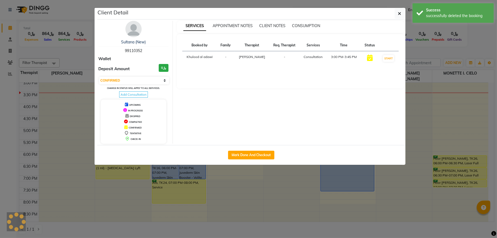
click at [154, 83] on select "Select IN SERVICE CONFIRMED TENTATIVE CHECK IN MARK DONE DROPPED UPCOMING" at bounding box center [134, 81] width 70 height 8
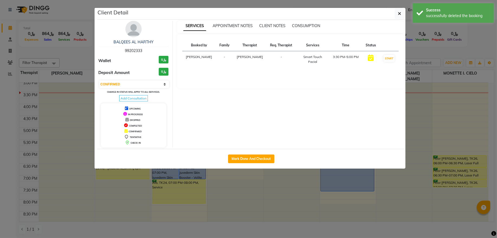
select select "8"
click at [99, 81] on select "Select IN SERVICE CONFIRMED TENTATIVE CHECK IN MARK DONE DROPPED UPCOMING" at bounding box center [134, 84] width 70 height 8
click at [395, 14] on button "button" at bounding box center [400, 13] width 10 height 10
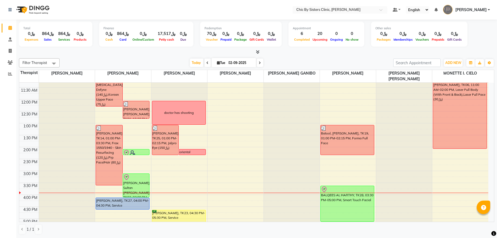
scroll to position [146, 0]
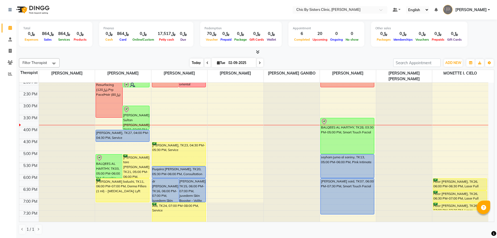
click at [191, 63] on span "Today" at bounding box center [197, 63] width 14 height 8
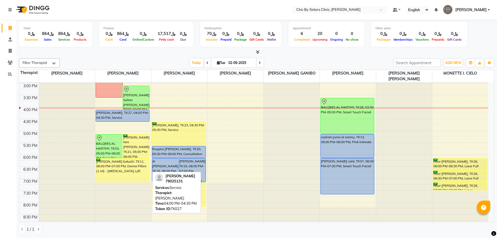
scroll to position [169, 0]
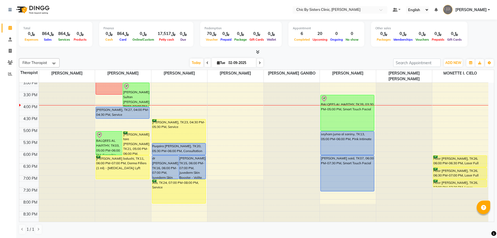
click at [259, 64] on icon at bounding box center [260, 62] width 2 height 3
type input "03-09-2025"
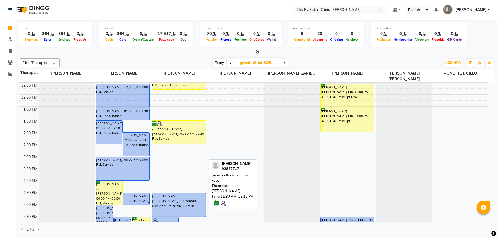
scroll to position [96, 0]
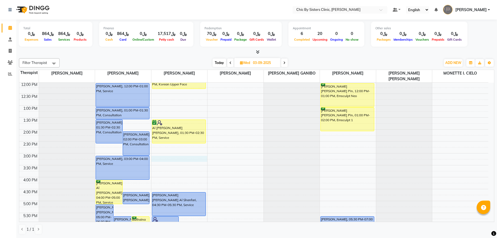
click at [163, 159] on div "8:00 AM 8:30 AM 9:00 AM 9:30 AM 10:00 AM 10:30 AM 11:00 AM 11:30 AM 12:00 PM 12…" at bounding box center [253, 176] width 469 height 381
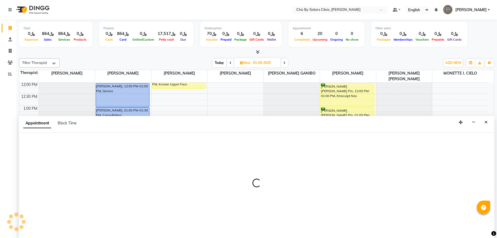
select select "49178"
select select "900"
select select "tentative"
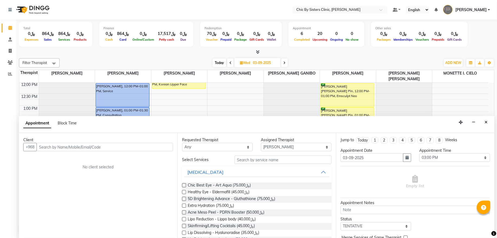
click at [81, 147] on input "text" at bounding box center [105, 147] width 137 height 8
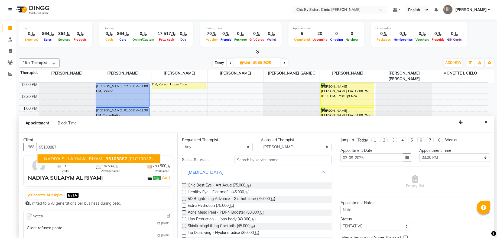
click at [87, 160] on span "NADIYA SULAIYM AL RIYAMI" at bounding box center [73, 158] width 59 height 5
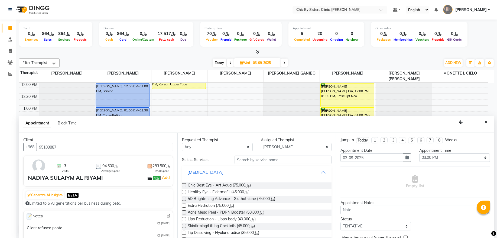
type input "95103887"
click at [296, 158] on input "text" at bounding box center [283, 160] width 97 height 8
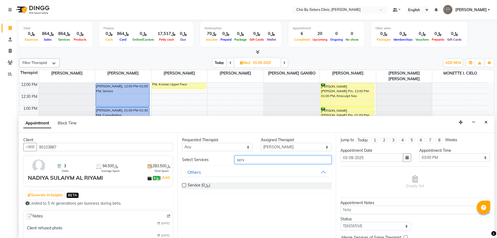
type input "serv"
click at [185, 186] on label at bounding box center [184, 185] width 4 height 4
click at [185, 186] on input "checkbox" at bounding box center [184, 186] width 4 height 4
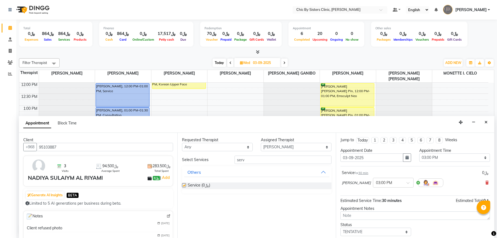
checkbox input "false"
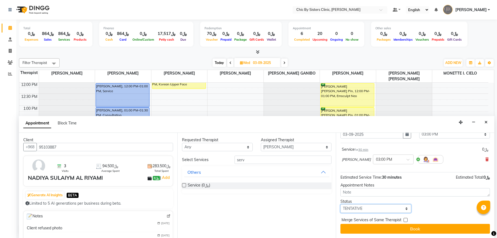
click at [365, 210] on select "Select TENTATIVE CONFIRM UPCOMING" at bounding box center [376, 208] width 71 height 8
select select "upcoming"
click at [341, 204] on select "Select TENTATIVE CONFIRM UPCOMING" at bounding box center [376, 208] width 71 height 8
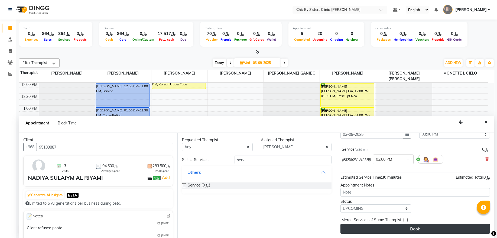
click at [361, 230] on button "Book" at bounding box center [416, 229] width 150 height 10
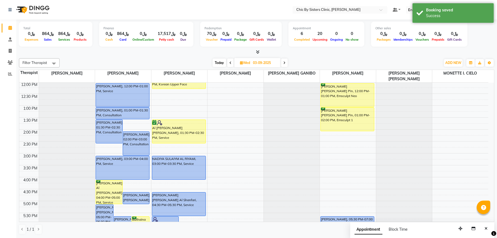
drag, startPoint x: 178, startPoint y: 167, endPoint x: 178, endPoint y: 176, distance: 8.7
click at [178, 178] on div "tahra abdullah al wahibi, 05:30 PM-06:30 PM, Salmon Ruwaida Abdullah Al mazidi,…" at bounding box center [180, 176] width 56 height 381
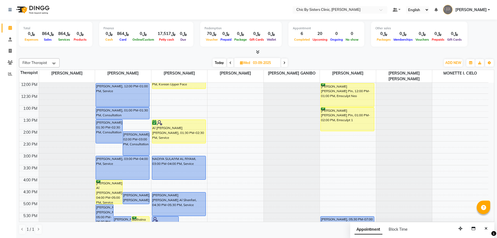
click at [223, 64] on span "Today" at bounding box center [220, 63] width 14 height 8
type input "02-09-2025"
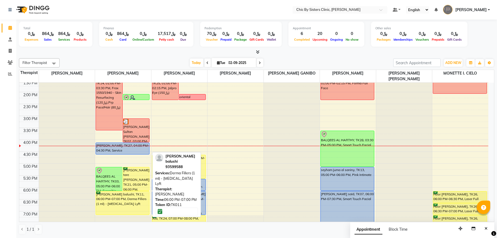
scroll to position [121, 0]
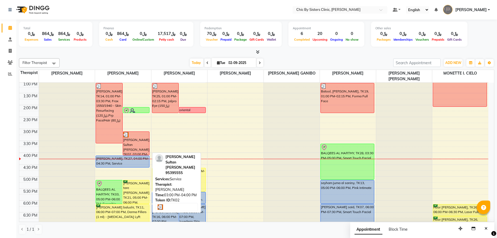
click at [134, 141] on div "Sharifa Moahmed Sultan Al busaidi, TK02, 03:00 PM-04:00 PM, Service" at bounding box center [136, 143] width 27 height 23
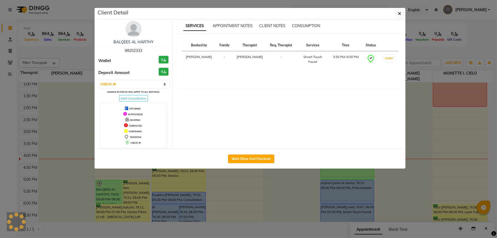
select select "3"
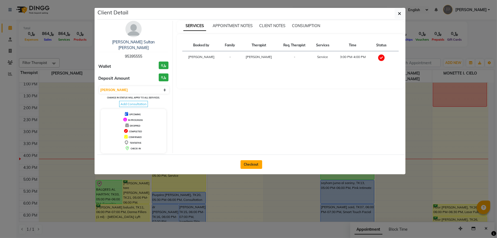
click at [244, 160] on button "Checkout" at bounding box center [252, 164] width 22 height 9
select select "service"
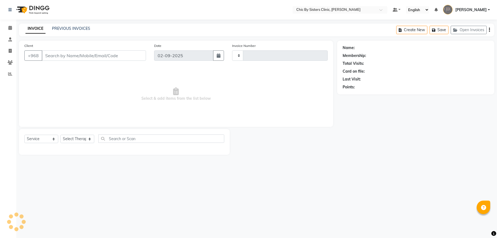
type input "2036"
select select "6348"
type input "95395555"
select select "49177"
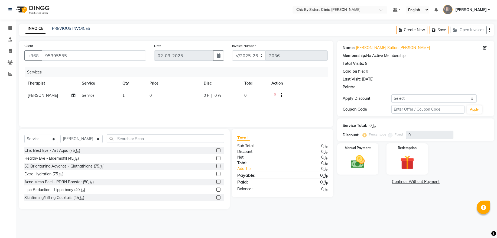
click at [276, 95] on icon at bounding box center [275, 96] width 3 height 7
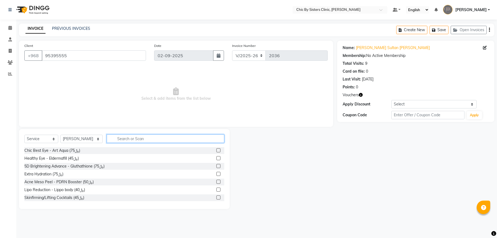
click at [127, 136] on input "text" at bounding box center [166, 138] width 118 height 8
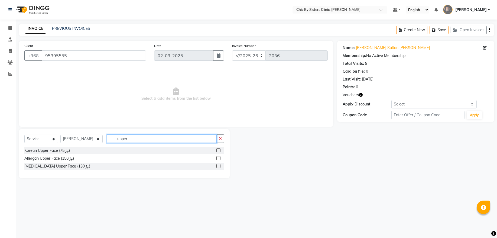
type input "upper"
click at [220, 150] on label at bounding box center [219, 150] width 4 height 4
click at [220, 150] on input "checkbox" at bounding box center [219, 151] width 4 height 4
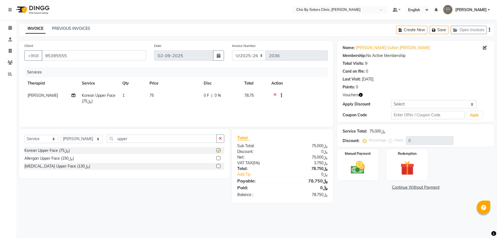
checkbox input "false"
click at [150, 139] on input "upper" at bounding box center [162, 138] width 110 height 8
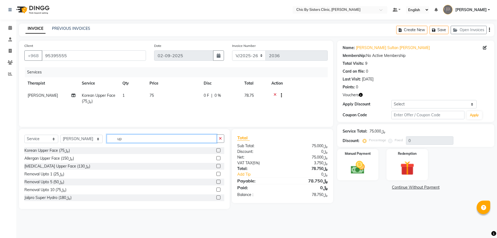
type input "u"
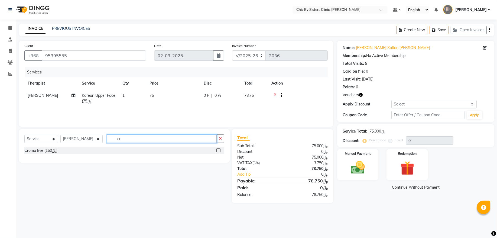
type input "cr"
drag, startPoint x: 12, startPoint y: 22, endPoint x: 12, endPoint y: 25, distance: 3.0
click at [12, 22] on li "Calendar" at bounding box center [8, 28] width 16 height 12
click at [9, 28] on icon at bounding box center [10, 28] width 4 height 4
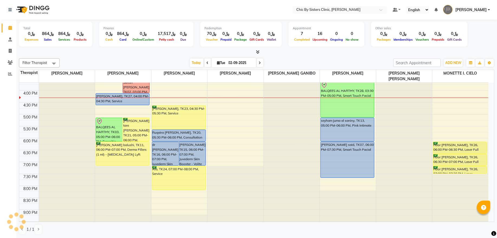
scroll to position [146, 0]
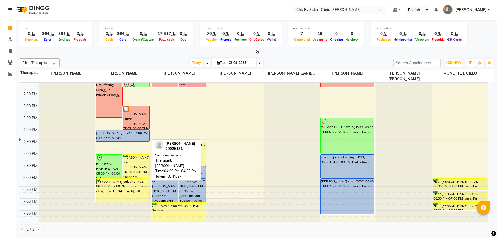
click at [129, 138] on div "Soumia Bouakline, TK27, 04:00 PM-04:30 PM, Service" at bounding box center [122, 135] width 53 height 11
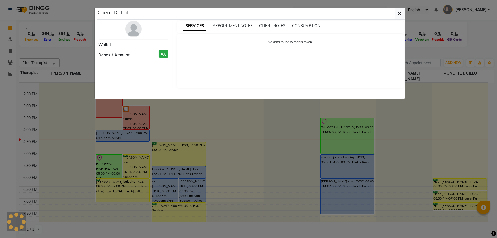
select select "5"
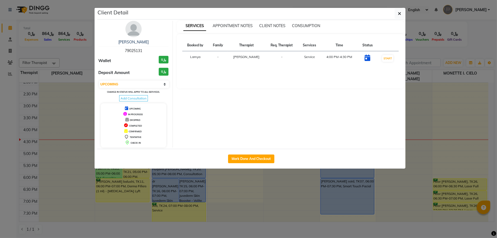
click at [132, 49] on span "79025131" at bounding box center [133, 50] width 17 height 5
copy span "79025131"
click at [404, 11] on button "button" at bounding box center [400, 13] width 10 height 10
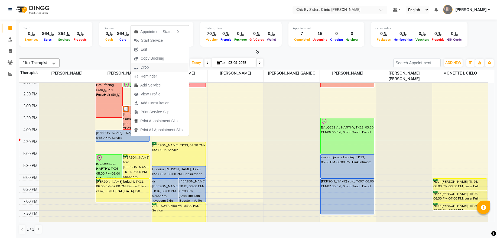
click at [147, 66] on span "Drop" at bounding box center [145, 68] width 8 height 6
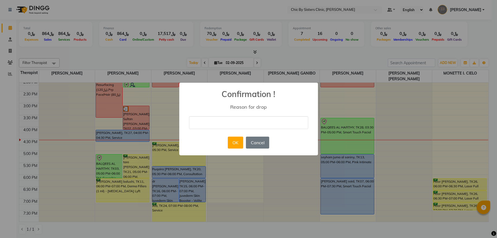
click at [218, 123] on input "text" at bounding box center [248, 122] width 119 height 13
type input "No show we sent to rebook"
click at [234, 138] on button "OK" at bounding box center [235, 143] width 15 height 12
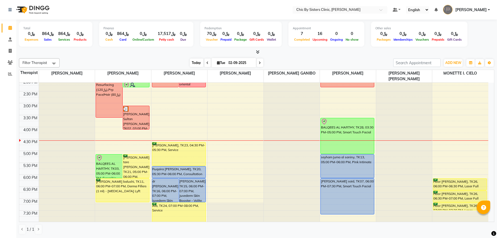
click at [192, 65] on span "Today" at bounding box center [197, 63] width 14 height 8
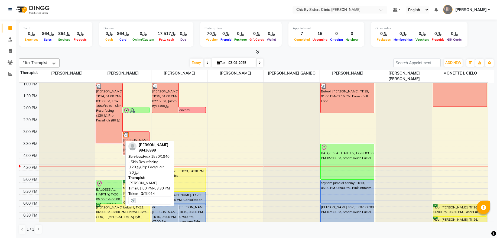
scroll to position [157, 0]
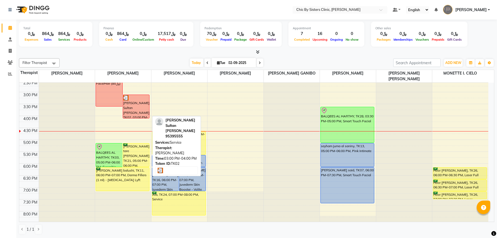
click at [130, 109] on div "Sharifa Moahmed Sultan Al busaidi, TK02, 03:00 PM-04:00 PM, Service" at bounding box center [136, 106] width 27 height 23
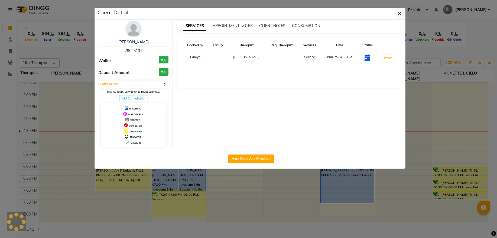
select select "3"
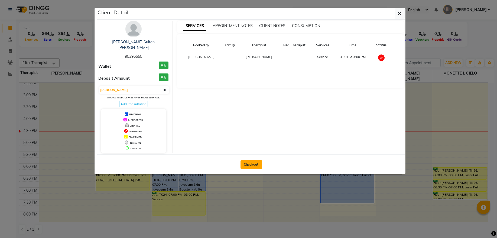
click at [255, 160] on button "Checkout" at bounding box center [252, 164] width 22 height 9
select select "service"
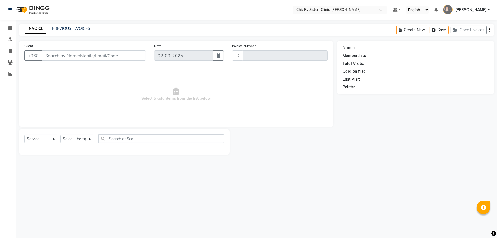
type input "2036"
select select "6348"
type input "95395555"
select select "49177"
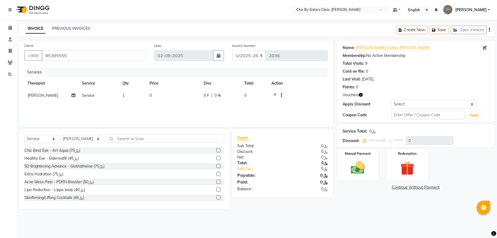
click at [274, 94] on icon at bounding box center [275, 96] width 3 height 7
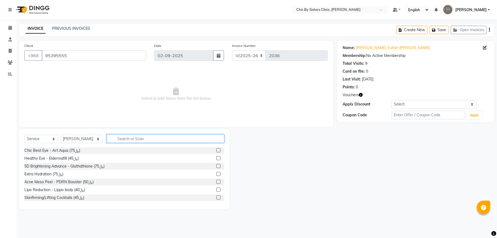
click at [157, 138] on input "text" at bounding box center [166, 138] width 118 height 8
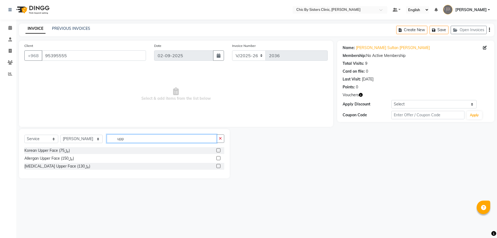
type input "upp"
click at [220, 151] on label at bounding box center [219, 150] width 4 height 4
click at [220, 151] on input "checkbox" at bounding box center [219, 151] width 4 height 4
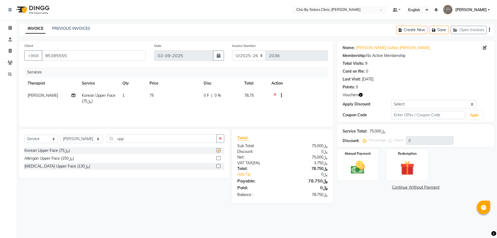
checkbox input "false"
click at [144, 141] on input "upp" at bounding box center [162, 138] width 110 height 8
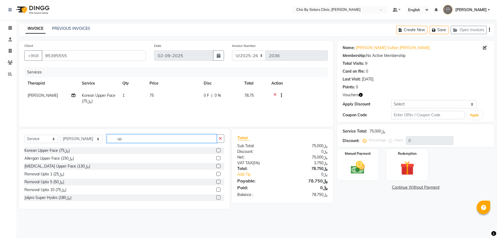
type input "u"
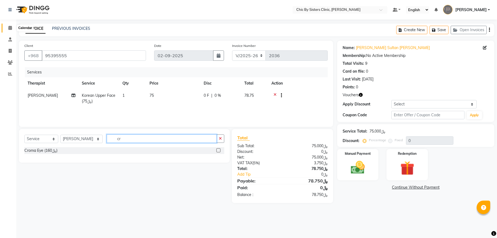
type input "cr"
click at [11, 28] on icon at bounding box center [10, 28] width 4 height 4
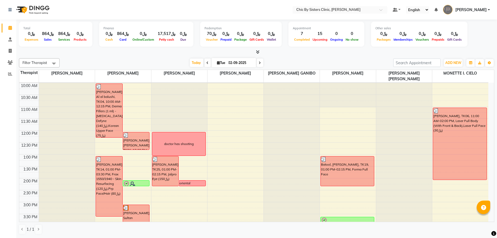
scroll to position [121, 0]
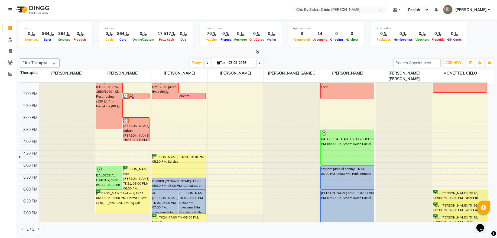
scroll to position [73, 0]
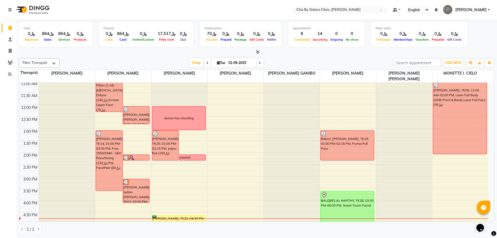
click at [137, 96] on div "8:00 AM 8:30 AM 9:00 AM 9:30 AM 10:00 AM 10:30 AM 11:00 AM 11:30 AM 12:00 PM 12…" at bounding box center [253, 199] width 469 height 381
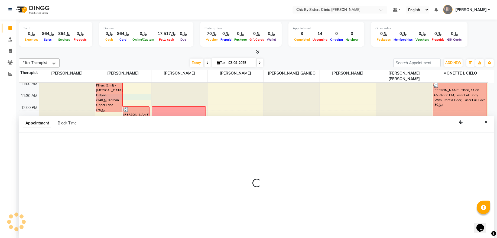
select select "49177"
select select "690"
select select "tentative"
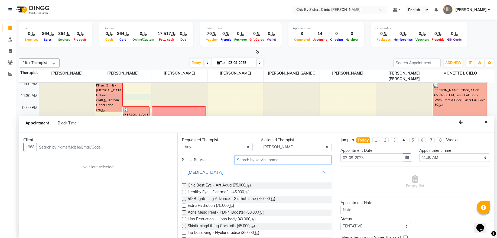
click at [262, 160] on input "text" at bounding box center [283, 160] width 97 height 8
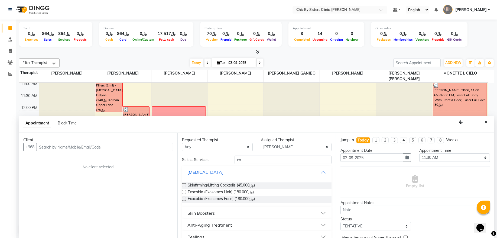
click at [218, 215] on button "Skin Boosters" at bounding box center [256, 213] width 145 height 10
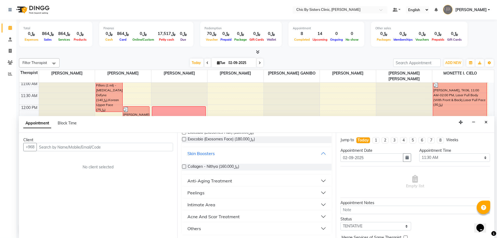
scroll to position [60, 0]
click at [205, 180] on div "Anti-Aging Treatment" at bounding box center [210, 180] width 45 height 7
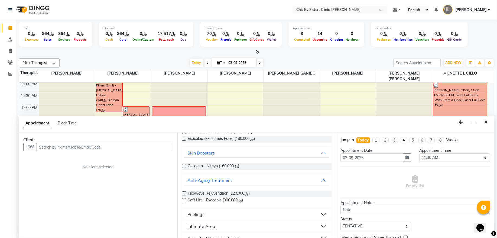
click at [195, 212] on div "Peelings" at bounding box center [196, 214] width 17 height 7
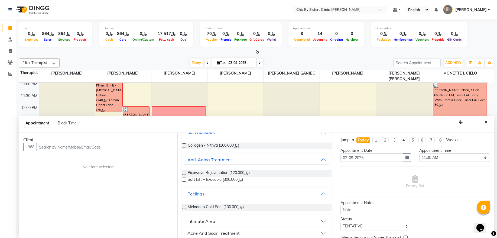
scroll to position [98, 0]
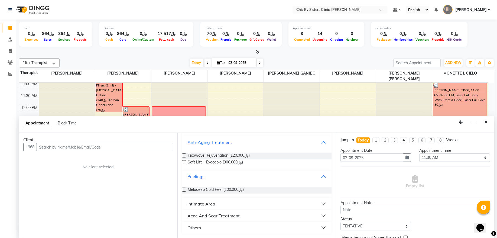
click at [198, 201] on div "Intimate Area" at bounding box center [202, 204] width 28 height 7
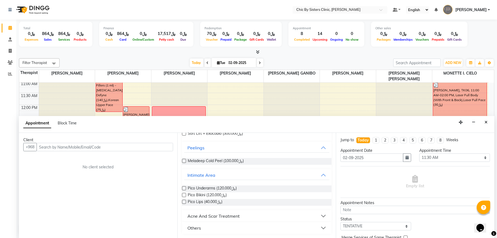
click at [198, 217] on div "Acne And Scar Treatment" at bounding box center [214, 216] width 52 height 7
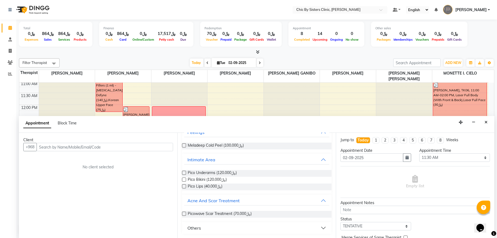
click at [198, 231] on div "Others" at bounding box center [195, 228] width 14 height 7
click at [199, 227] on div "Others" at bounding box center [195, 228] width 14 height 7
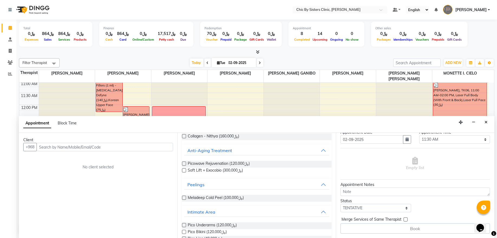
scroll to position [0, 0]
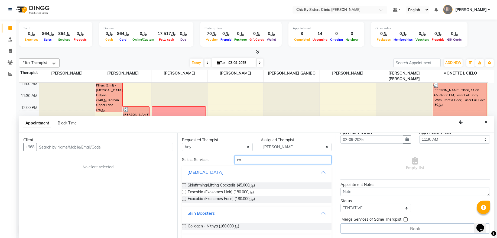
click at [250, 160] on input "co" at bounding box center [283, 160] width 97 height 8
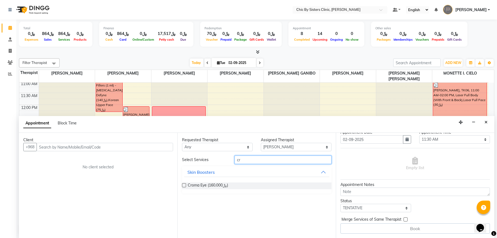
type input "c"
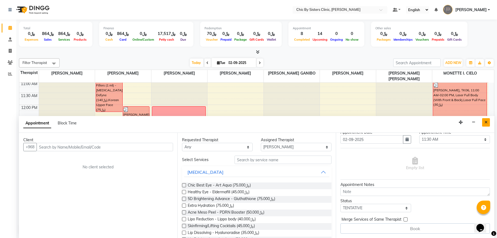
click at [485, 124] on icon "Close" at bounding box center [486, 122] width 3 height 4
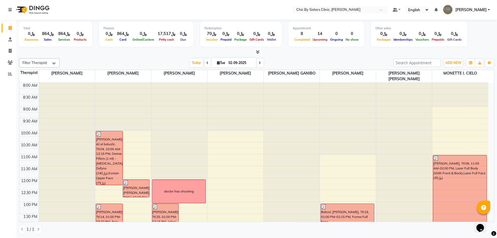
click at [192, 67] on div "Filter Therapist Select All GERALDINE ENRIQUEZ MAGO DR. ASSEL SATVALDINOVA DR. …" at bounding box center [257, 62] width 476 height 9
click at [190, 64] on span "Today" at bounding box center [197, 63] width 14 height 8
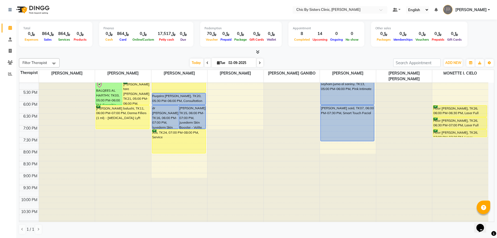
scroll to position [183, 0]
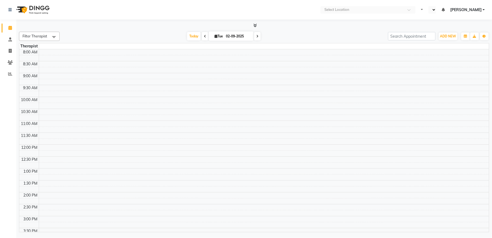
select select "en"
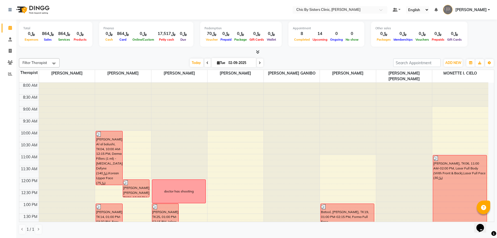
click at [131, 83] on div at bounding box center [123, 83] width 56 height 0
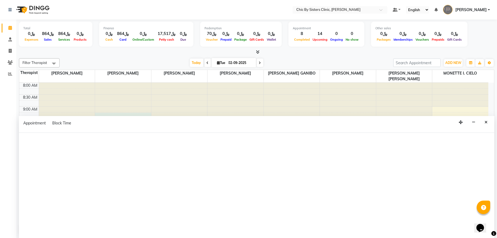
select select "49177"
select select "tentative"
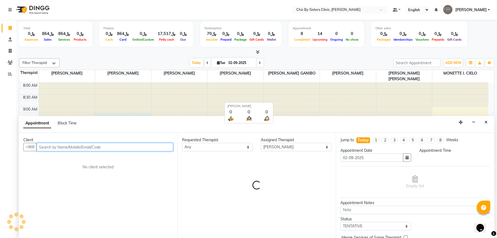
select select "555"
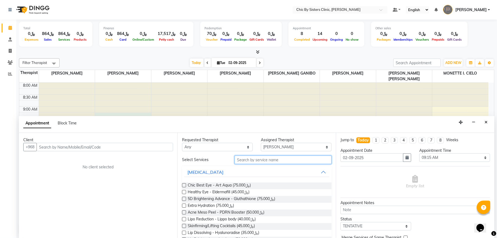
click at [257, 159] on input "text" at bounding box center [283, 160] width 97 height 8
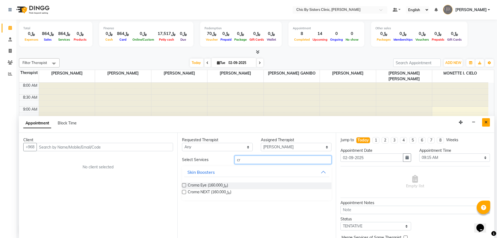
type input "cr"
click at [485, 122] on icon "Close" at bounding box center [486, 122] width 3 height 4
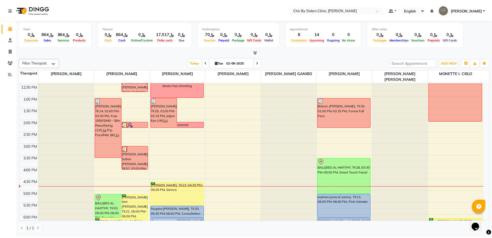
scroll to position [110, 0]
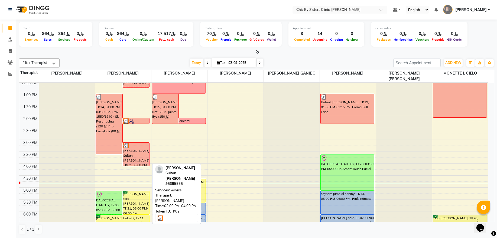
click at [135, 156] on div "Sharifa Moahmed Sultan Al busaidi, TK02, 03:00 PM-04:00 PM, Service" at bounding box center [136, 154] width 27 height 23
select select "3"
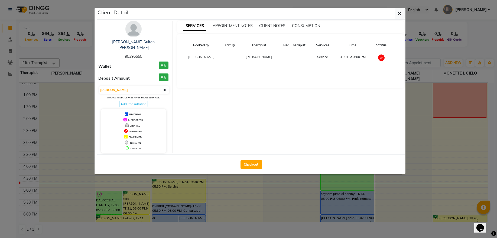
click at [254, 164] on div "Checkout" at bounding box center [251, 164] width 308 height 20
drag, startPoint x: 247, startPoint y: 161, endPoint x: 237, endPoint y: 161, distance: 10.0
click at [247, 161] on button "Checkout" at bounding box center [252, 164] width 22 height 9
select select "service"
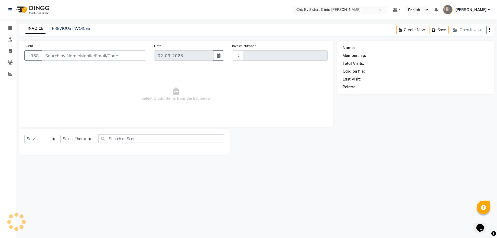
type input "2036"
select select "6348"
click at [119, 139] on input "text" at bounding box center [161, 138] width 126 height 8
type input "co"
type input "95395555"
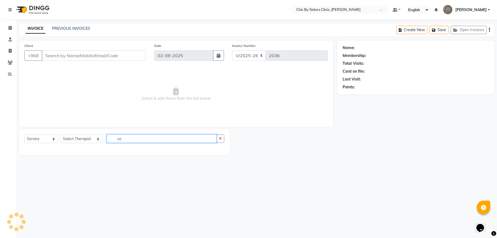
select select "49177"
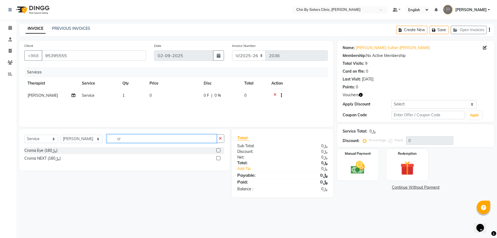
type input "cr"
click at [219, 159] on label at bounding box center [219, 158] width 4 height 4
click at [219, 159] on input "checkbox" at bounding box center [219, 159] width 4 height 4
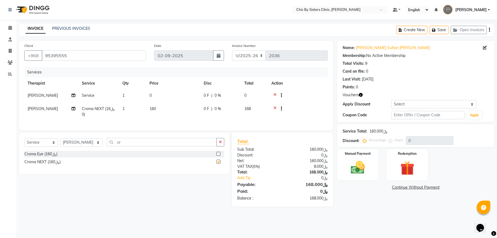
checkbox input "false"
click at [275, 93] on icon at bounding box center [275, 96] width 3 height 7
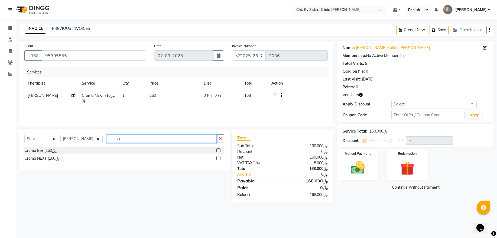
click at [135, 138] on input "cr" at bounding box center [162, 138] width 110 height 8
type input "c"
type input "upp"
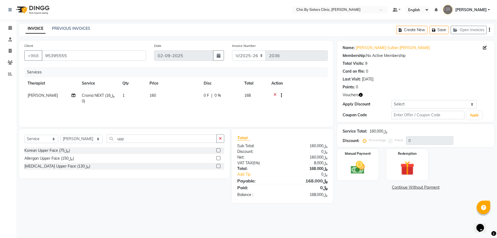
click at [218, 150] on label at bounding box center [219, 150] width 4 height 4
click at [218, 150] on input "checkbox" at bounding box center [219, 151] width 4 height 4
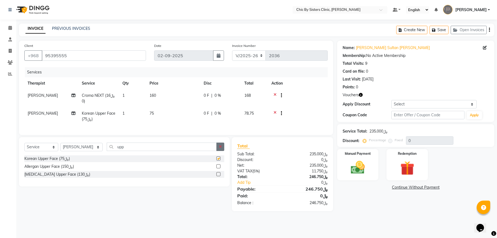
checkbox input "false"
drag, startPoint x: 419, startPoint y: 104, endPoint x: 420, endPoint y: 109, distance: 5.9
click at [419, 104] on select "Select Coupon → Forma - Full Face (Summer Offer) - Redemption Code Coupon → Ems…" at bounding box center [434, 104] width 85 height 8
select select "4: Object"
click at [392, 100] on select "Select Coupon → Forma - Full Face (Summer Offer) - Redemption Code Coupon → Ems…" at bounding box center [434, 104] width 85 height 8
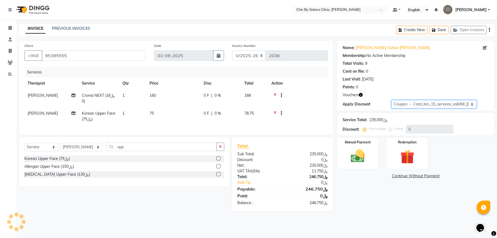
type input "15"
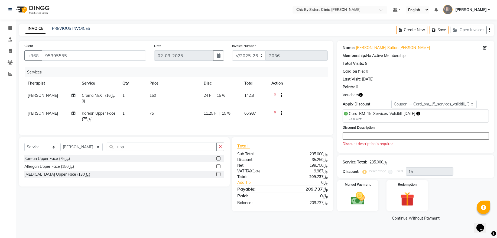
click at [378, 137] on textarea at bounding box center [416, 135] width 146 height 7
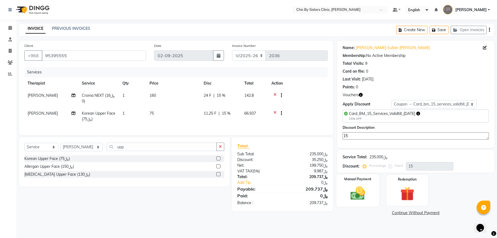
type textarea "15"
click at [364, 188] on img at bounding box center [358, 193] width 24 height 17
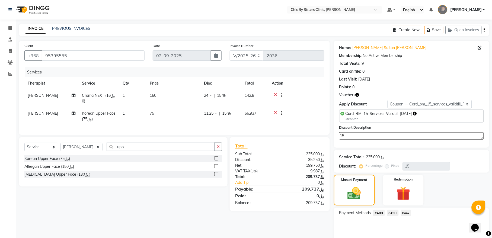
click at [379, 214] on span "CARD" at bounding box center [379, 213] width 12 height 6
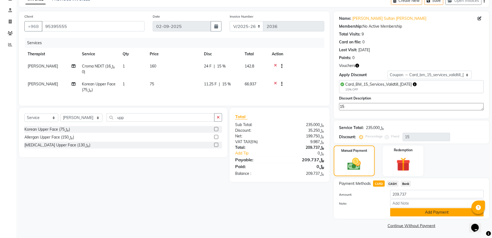
click at [401, 213] on button "Add Payment" at bounding box center [437, 212] width 94 height 8
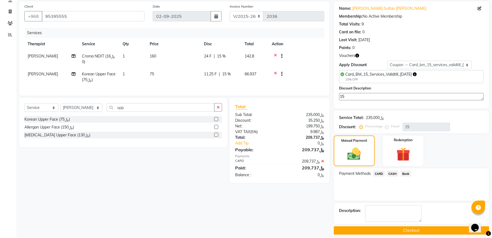
scroll to position [44, 0]
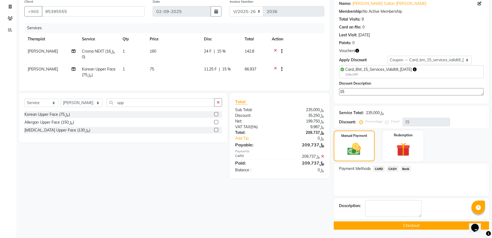
click at [339, 228] on button "Checkout" at bounding box center [411, 225] width 155 height 8
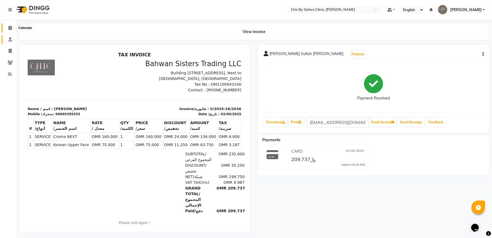
drag, startPoint x: 8, startPoint y: 27, endPoint x: 12, endPoint y: 36, distance: 9.5
click at [8, 27] on icon at bounding box center [10, 28] width 4 height 4
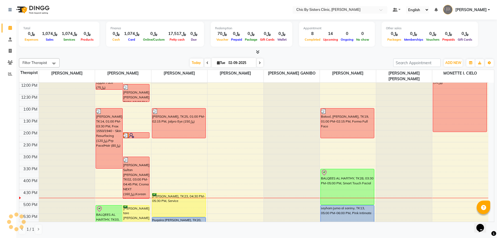
scroll to position [146, 0]
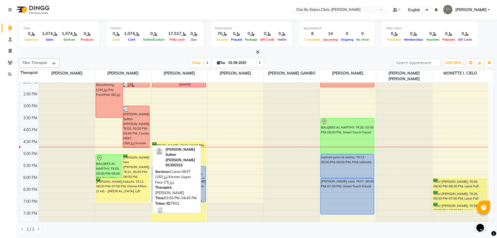
click at [142, 129] on div "[PERSON_NAME] Sultan [PERSON_NAME], TK02, 03:00 PM-04:45 PM, Croma NEXT (﷼160),…" at bounding box center [136, 126] width 27 height 41
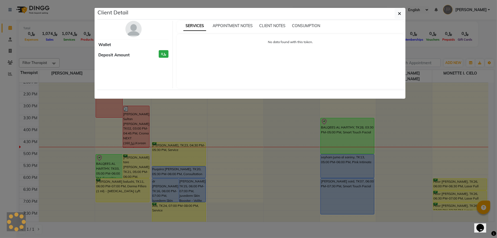
select select "3"
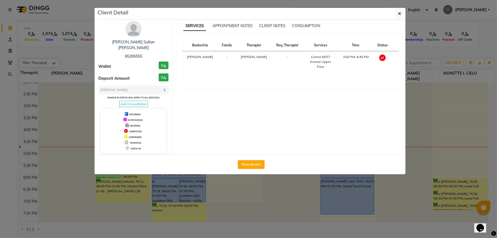
click at [136, 54] on span "95395555" at bounding box center [133, 56] width 17 height 5
copy span "95395555"
click at [400, 17] on button "button" at bounding box center [400, 13] width 10 height 10
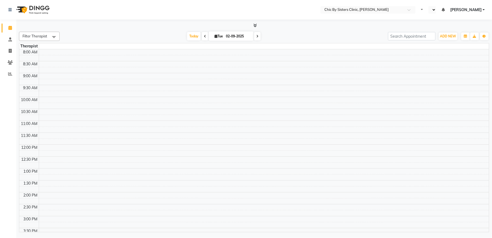
select select "en"
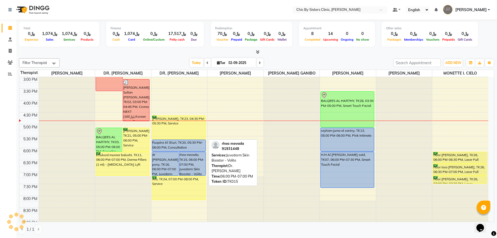
scroll to position [183, 0]
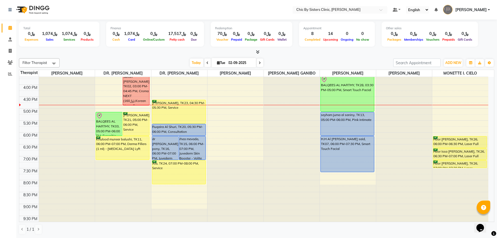
click at [233, 62] on input "02-09-2025" at bounding box center [240, 63] width 27 height 8
select select "9"
select select "2025"
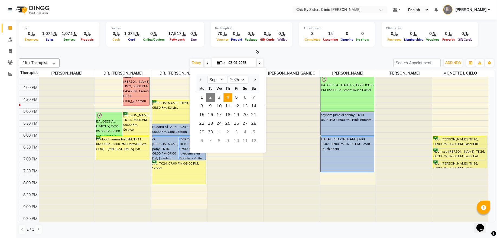
click at [228, 101] on span "4" at bounding box center [228, 97] width 9 height 9
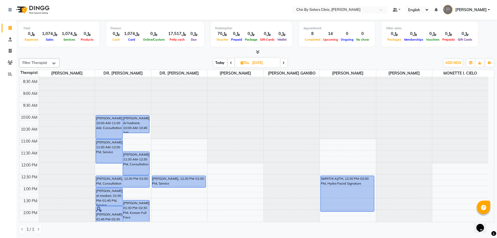
scroll to position [0, 0]
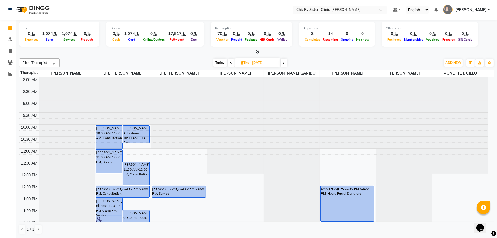
click at [222, 65] on span "Today" at bounding box center [221, 63] width 14 height 8
type input "02-09-2025"
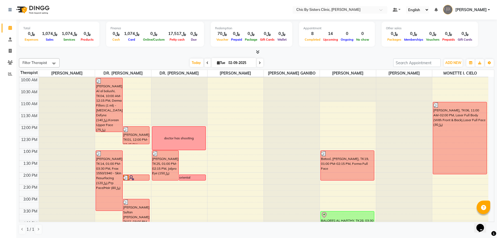
scroll to position [194, 0]
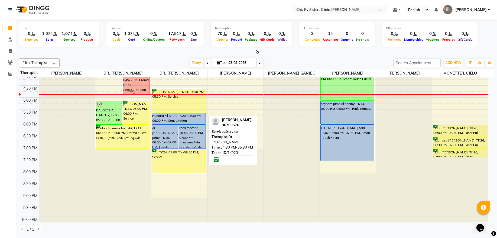
click at [182, 105] on div "[PERSON_NAME], TK23, 04:30 PM-05:30 PM, Service" at bounding box center [178, 100] width 53 height 23
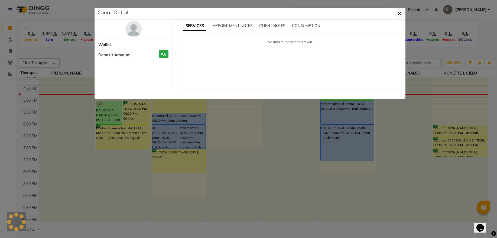
select select "6"
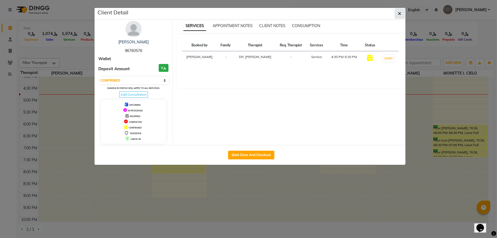
click at [398, 11] on span "button" at bounding box center [399, 13] width 3 height 5
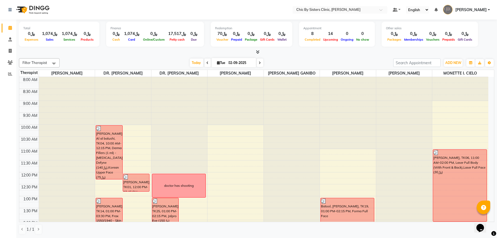
scroll to position [110, 0]
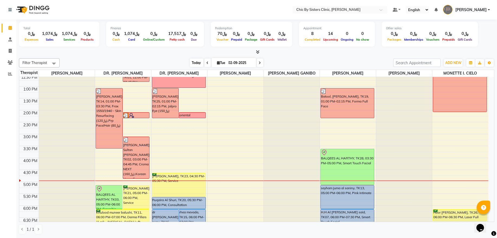
click at [192, 62] on span "Today" at bounding box center [197, 63] width 14 height 8
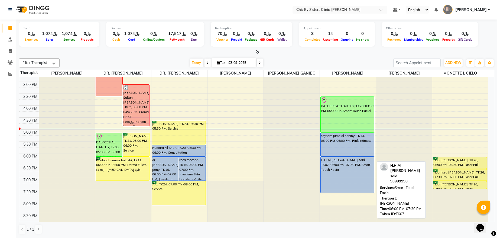
scroll to position [175, 0]
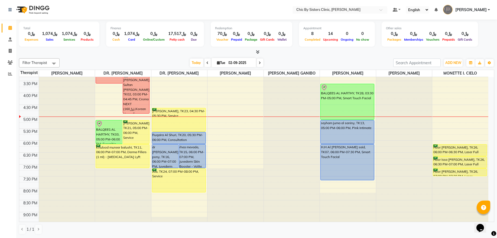
click at [257, 61] on span at bounding box center [260, 63] width 7 height 8
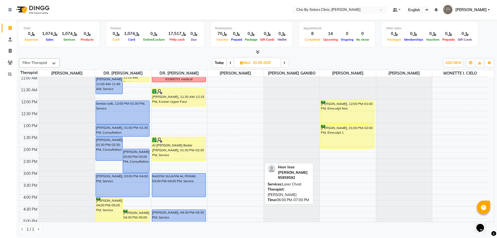
scroll to position [0, 0]
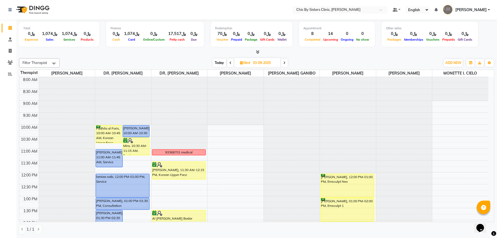
click at [286, 64] on span at bounding box center [284, 63] width 7 height 8
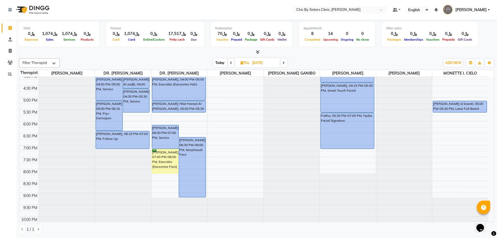
scroll to position [121, 0]
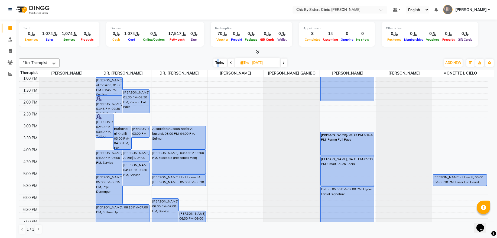
click at [217, 63] on span "Today" at bounding box center [221, 63] width 14 height 8
type input "02-09-2025"
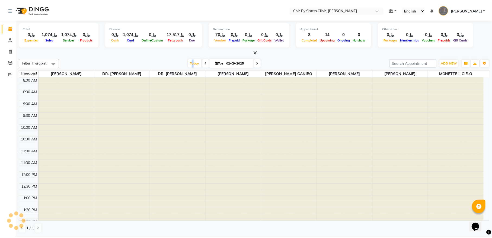
scroll to position [194, 0]
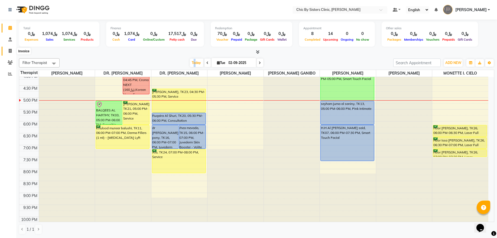
click at [9, 51] on icon at bounding box center [10, 51] width 3 height 4
select select "service"
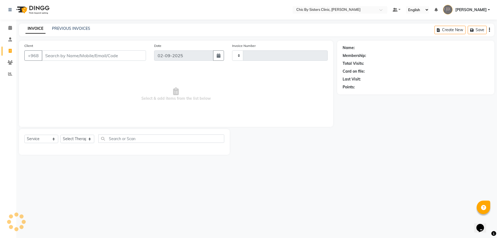
type input "2037"
select select "6348"
click at [60, 56] on input "Client" at bounding box center [94, 55] width 104 height 10
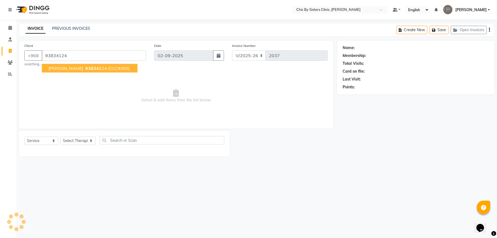
type input "93834124"
click at [58, 70] on span "[PERSON_NAME]" at bounding box center [66, 68] width 35 height 5
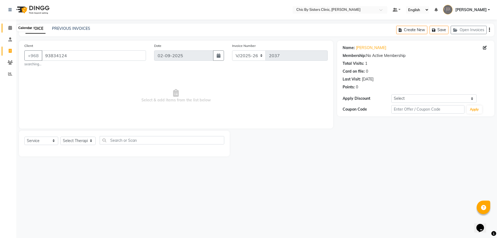
click at [9, 29] on icon at bounding box center [10, 28] width 4 height 4
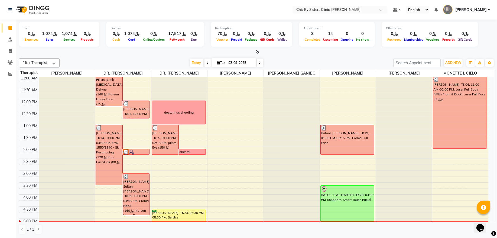
scroll to position [183, 0]
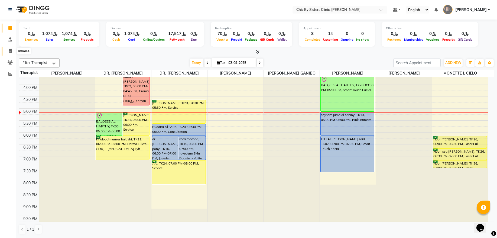
drag, startPoint x: 8, startPoint y: 52, endPoint x: 21, endPoint y: 55, distance: 13.5
click at [8, 52] on span at bounding box center [9, 51] width 9 height 6
select select "service"
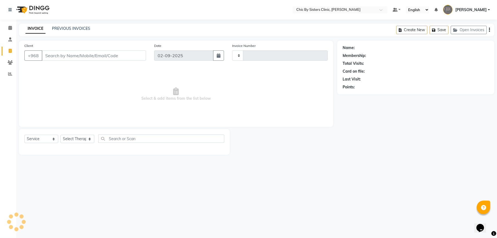
type input "2037"
click at [66, 56] on input "Client" at bounding box center [94, 55] width 104 height 10
select select "6348"
click at [80, 56] on input "93834224" at bounding box center [80, 55] width 77 height 10
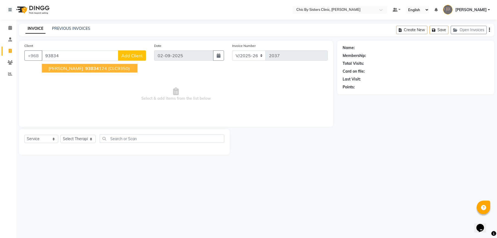
click at [75, 70] on span "[PERSON_NAME]" at bounding box center [66, 68] width 35 height 5
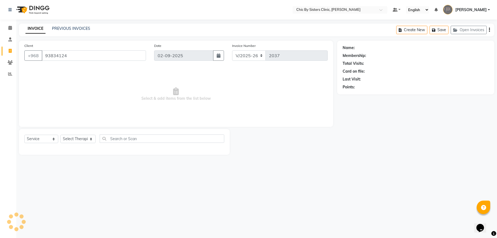
type input "93834124"
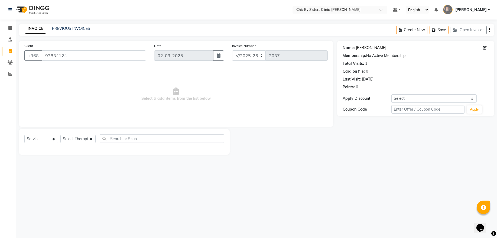
click at [370, 49] on link "Maryam Al Balushi" at bounding box center [371, 48] width 30 height 6
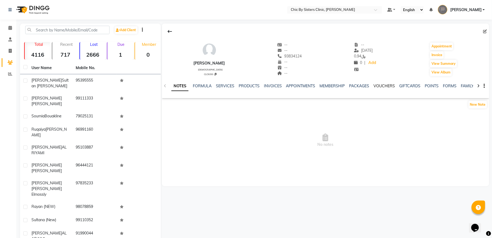
click at [382, 86] on link "VOUCHERS" at bounding box center [383, 85] width 21 height 5
click at [382, 86] on link "GIFTCARDS" at bounding box center [378, 85] width 21 height 5
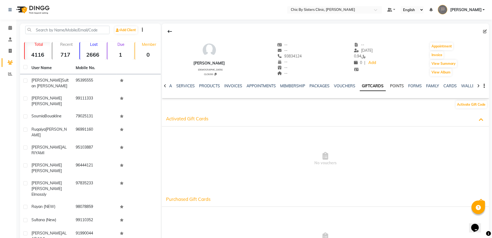
click at [395, 88] on link "POINTS" at bounding box center [397, 85] width 14 height 5
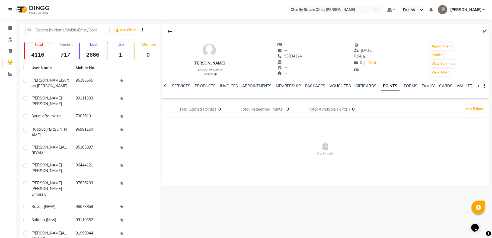
click at [330, 85] on link "VOUCHERS" at bounding box center [340, 85] width 21 height 5
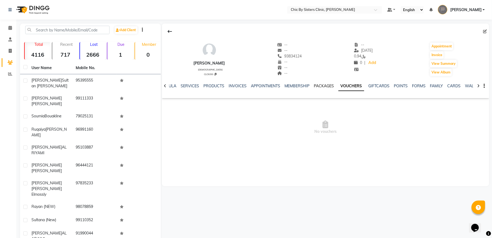
click at [326, 87] on link "PACKAGES" at bounding box center [324, 85] width 20 height 5
click at [10, 28] on icon at bounding box center [10, 28] width 4 height 4
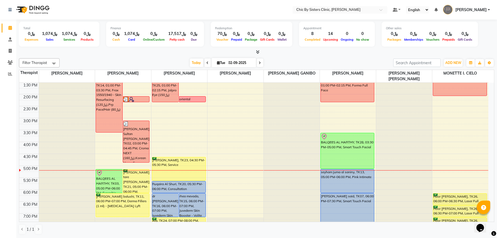
scroll to position [128, 0]
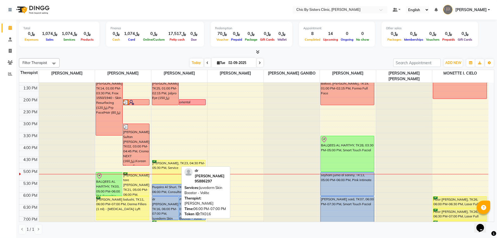
click at [174, 206] on div "dr surika pony, TK16, 06:00 PM-07:00 PM, Juvederm Skin Booster - Volite" at bounding box center [165, 207] width 27 height 23
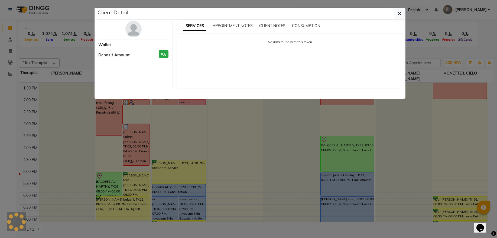
select select "5"
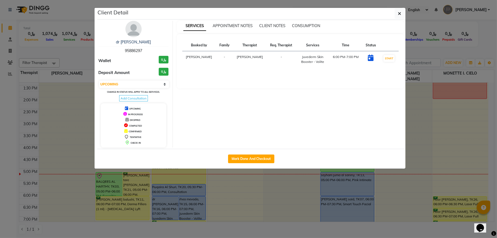
click at [132, 31] on img at bounding box center [133, 29] width 16 height 16
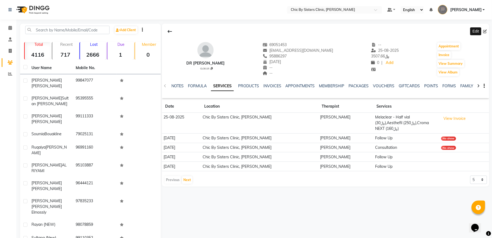
click at [485, 31] on icon at bounding box center [485, 32] width 4 height 4
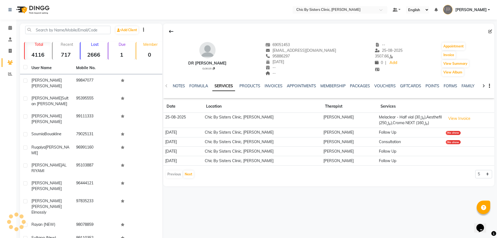
select select "01"
select select "08"
select select "1971"
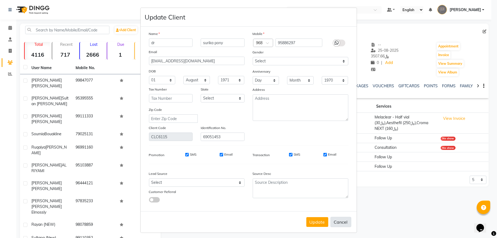
click at [340, 220] on button "Cancel" at bounding box center [341, 222] width 21 height 10
select select
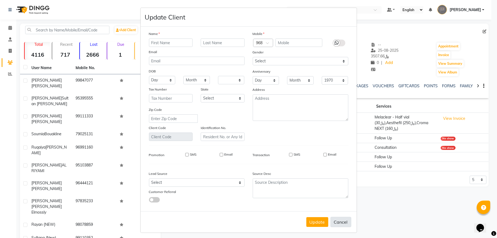
select select
checkbox input "false"
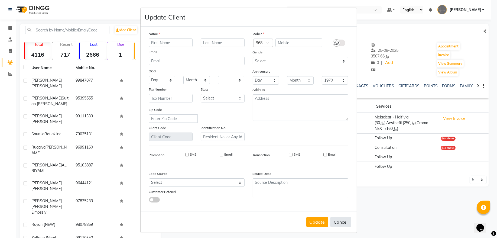
checkbox input "false"
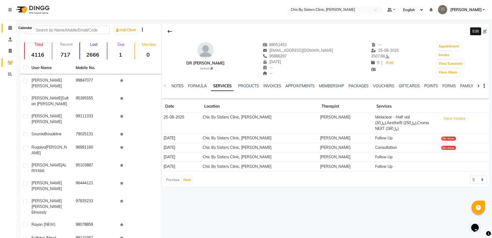
click at [11, 26] on icon at bounding box center [10, 28] width 4 height 4
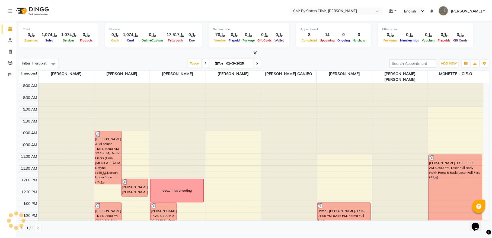
scroll to position [183, 0]
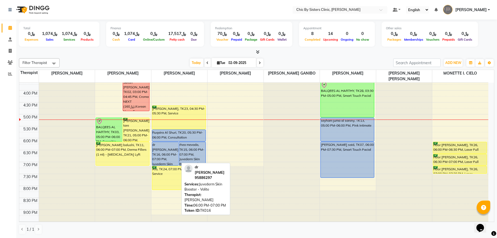
click at [167, 146] on div "dr surika pony, TK16, 06:00 PM-07:00 PM, Juvederm Skin Booster - Volite" at bounding box center [165, 153] width 27 height 23
select select "5"
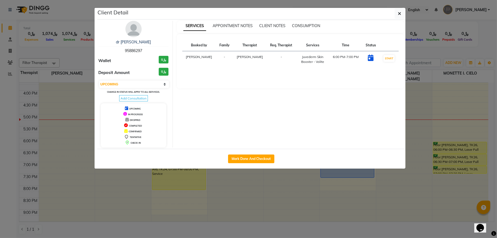
click at [135, 35] on img at bounding box center [133, 29] width 16 height 16
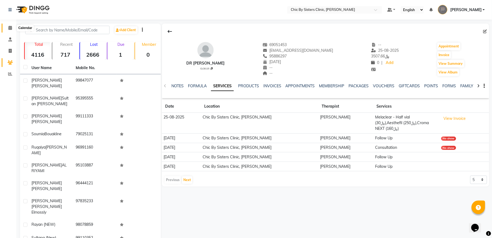
drag, startPoint x: 10, startPoint y: 25, endPoint x: 13, endPoint y: 26, distance: 3.4
click at [10, 26] on icon at bounding box center [10, 28] width 4 height 4
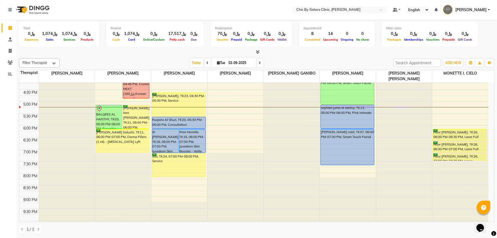
scroll to position [183, 0]
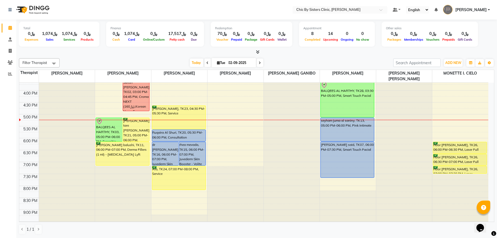
click at [259, 62] on icon at bounding box center [260, 62] width 2 height 3
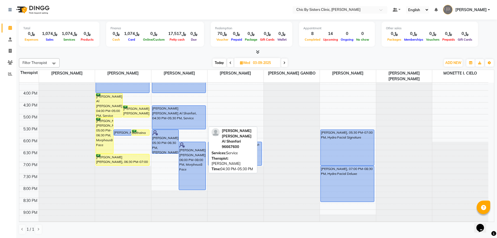
scroll to position [110, 0]
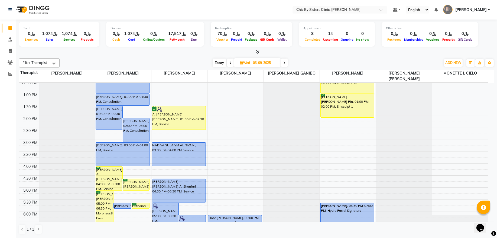
click at [233, 63] on div "Today Wed 03-09-2025" at bounding box center [250, 63] width 76 height 8
click at [230, 63] on icon at bounding box center [231, 62] width 2 height 3
type input "02-09-2025"
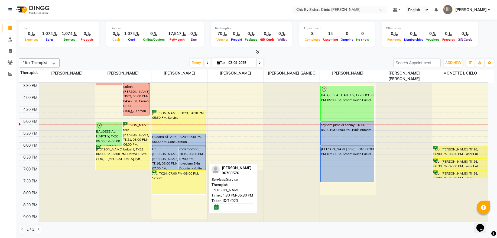
scroll to position [182, 0]
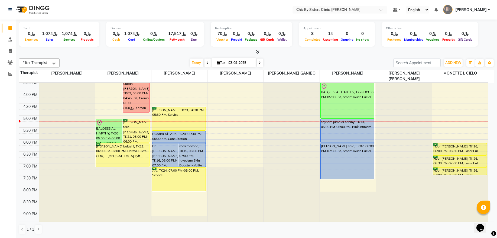
click at [207, 151] on div "8:00 AM 8:30 AM 9:00 AM 9:30 AM 10:00 AM 10:30 AM 11:00 AM 11:30 AM 12:00 PM 12…" at bounding box center [253, 91] width 469 height 381
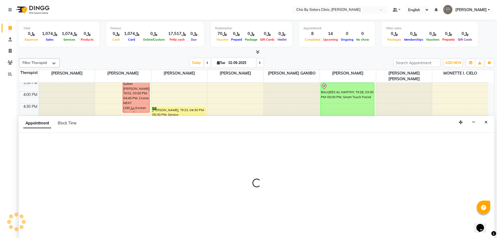
select select "49178"
select select "1095"
select select "tentative"
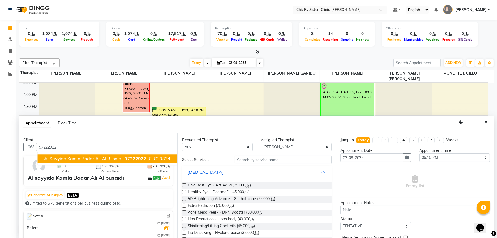
click at [142, 158] on span "97222922" at bounding box center [136, 158] width 22 height 5
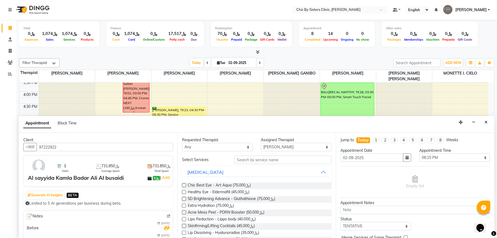
type input "97222922"
click at [243, 162] on input "text" at bounding box center [283, 160] width 97 height 8
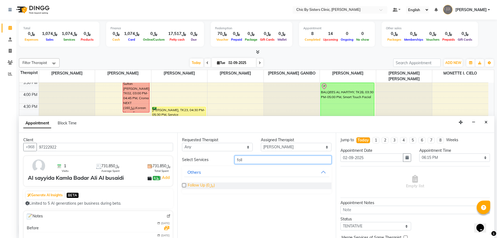
type input "foll"
click at [198, 185] on span "Follow Up (﷼0)" at bounding box center [201, 185] width 27 height 7
checkbox input "false"
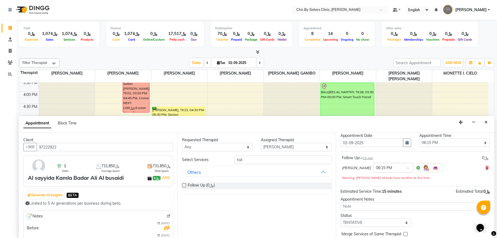
scroll to position [30, 0]
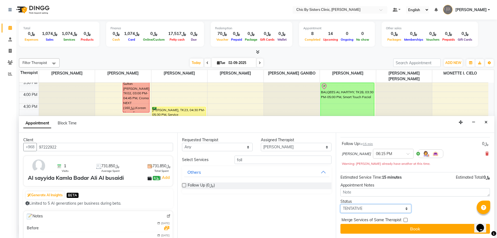
click at [391, 209] on select "Select TENTATIVE CONFIRM CHECK-IN UPCOMING" at bounding box center [376, 208] width 71 height 8
select select "upcoming"
click at [341, 205] on select "Select TENTATIVE CONFIRM CHECK-IN UPCOMING" at bounding box center [376, 208] width 71 height 8
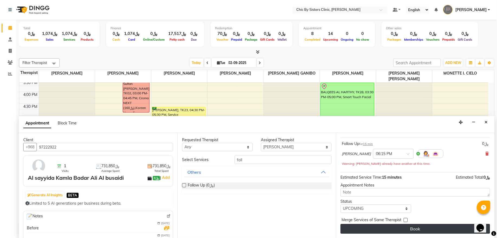
click at [388, 230] on button "Book" at bounding box center [416, 229] width 150 height 10
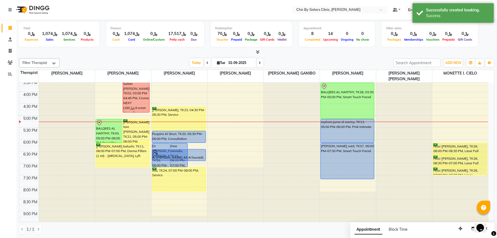
drag, startPoint x: 200, startPoint y: 156, endPoint x: 202, endPoint y: 167, distance: 11.6
click at [202, 167] on div "8:00 AM 8:30 AM 9:00 AM 9:30 AM 10:00 AM 10:30 AM 11:00 AM 11:30 AM 12:00 PM 12…" at bounding box center [253, 91] width 469 height 381
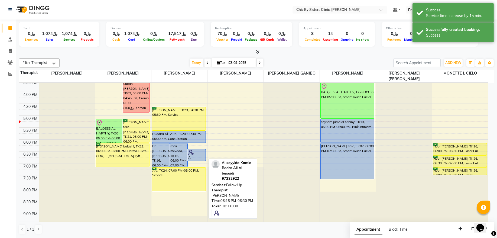
click at [197, 153] on div at bounding box center [196, 152] width 17 height 5
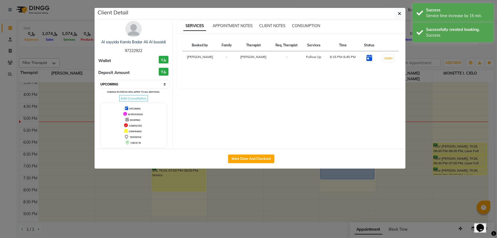
click at [142, 84] on select "Select IN SERVICE CONFIRMED TENTATIVE CHECK IN MARK DONE DROPPED UPCOMING" at bounding box center [134, 84] width 70 height 8
select select "6"
click at [99, 81] on select "Select IN SERVICE CONFIRMED TENTATIVE CHECK IN MARK DONE DROPPED UPCOMING" at bounding box center [134, 84] width 70 height 8
click at [85, 59] on ngb-modal-window "Client Detail Al sayyida Kamla Badar Ali Al busaidi 97222922 Wallet ﷼0 Deposit …" at bounding box center [248, 119] width 497 height 238
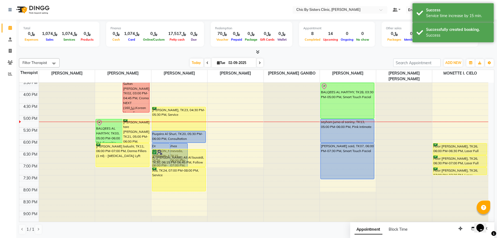
drag, startPoint x: 199, startPoint y: 160, endPoint x: 199, endPoint y: 163, distance: 3.0
click at [199, 165] on div "Dr Surekha Tony, TK16, 06:00 PM-07:00 PM, Juvederm Skin Booster - Volite rhea m…" at bounding box center [180, 91] width 56 height 381
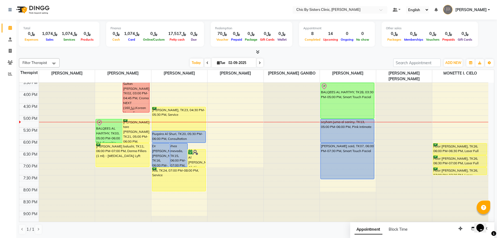
click at [260, 62] on span at bounding box center [260, 63] width 7 height 8
type input "03-09-2025"
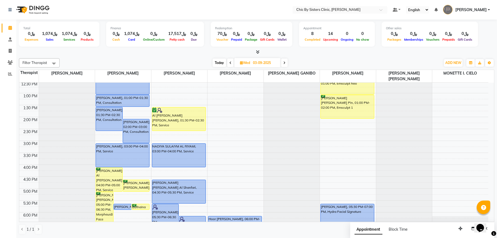
scroll to position [108, 0]
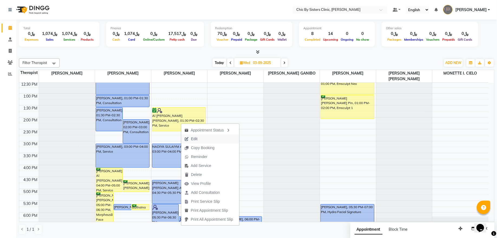
click at [199, 137] on span "Edit" at bounding box center [191, 138] width 20 height 9
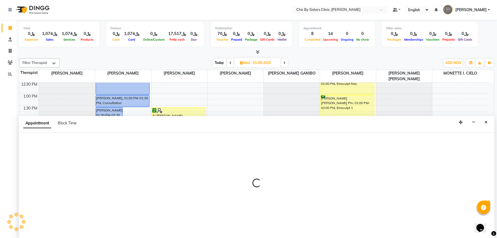
select select "confirm booking"
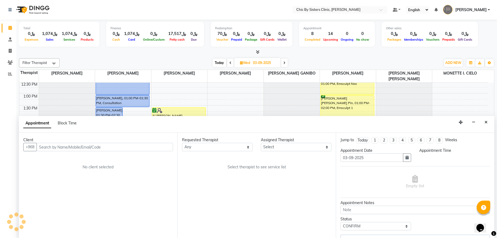
scroll to position [0, 0]
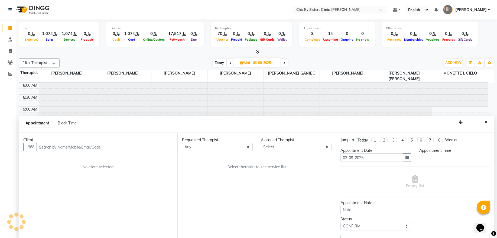
select select "49178"
select select "810"
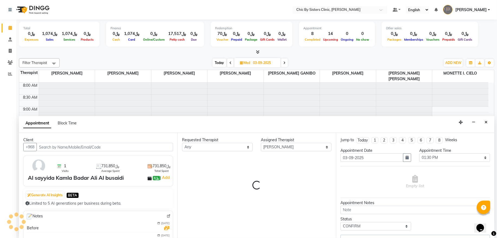
scroll to position [218, 0]
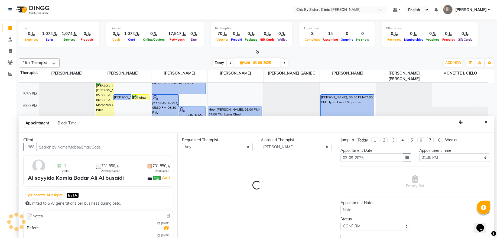
select select "3125"
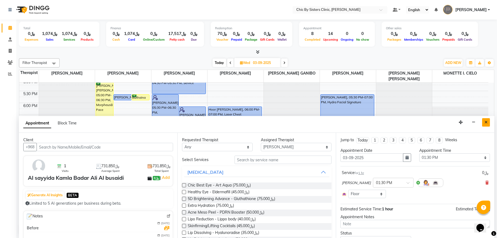
click at [485, 122] on icon "Close" at bounding box center [486, 122] width 3 height 4
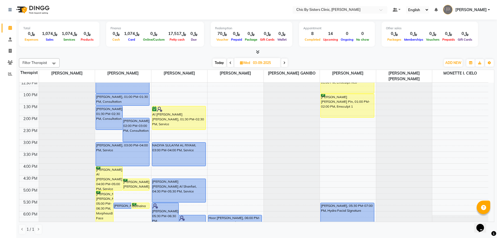
scroll to position [108, 0]
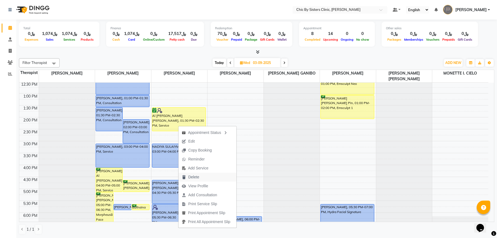
click at [189, 176] on span "Delete" at bounding box center [193, 177] width 11 height 6
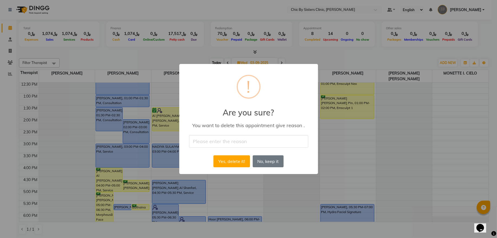
click at [215, 139] on input "text" at bounding box center [248, 141] width 119 height 13
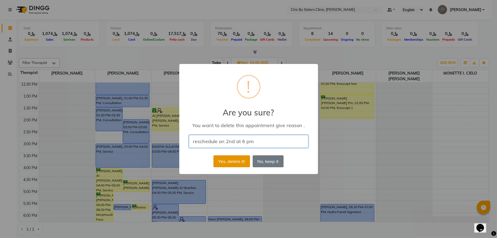
type input "reschedule on 2nd at 6 pm"
click at [220, 156] on button "Yes, delete it!" at bounding box center [232, 161] width 36 height 12
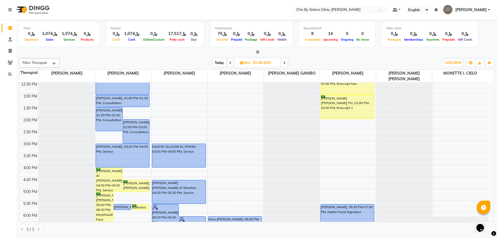
click at [219, 64] on span "Today" at bounding box center [220, 63] width 14 height 8
type input "02-09-2025"
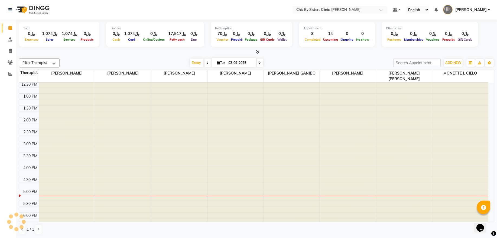
scroll to position [218, 0]
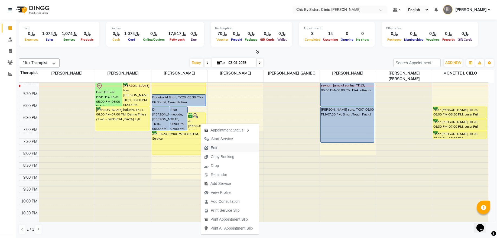
click at [215, 149] on span "Edit" at bounding box center [214, 148] width 7 height 6
select select "tentative"
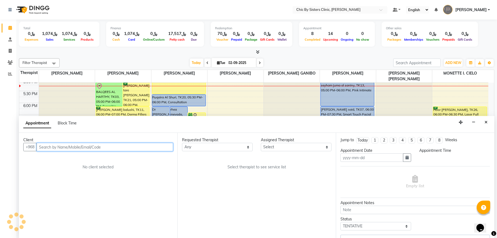
type input "02-09-2025"
select select "confirm booking"
select select "49178"
select select "1095"
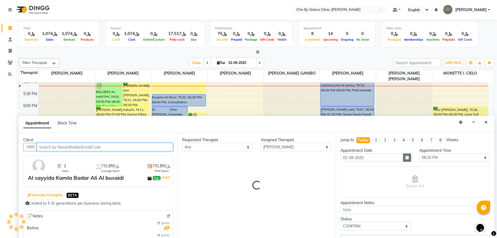
select select "3125"
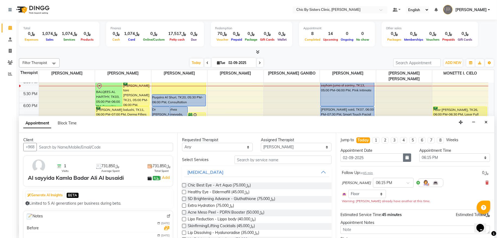
click at [406, 159] on icon "button" at bounding box center [407, 158] width 3 height 4
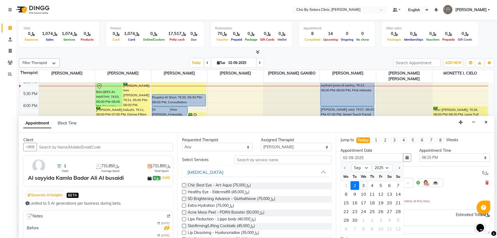
click at [365, 187] on div "3" at bounding box center [363, 185] width 9 height 9
type input "03-09-2025"
select select "1095"
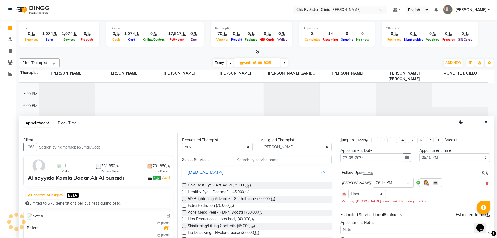
click at [382, 183] on input "text" at bounding box center [388, 182] width 24 height 6
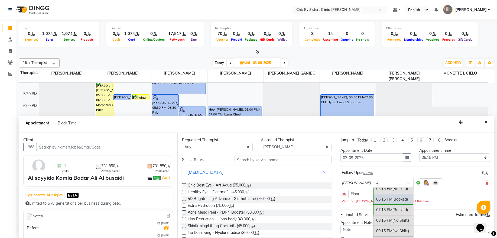
type input "1:"
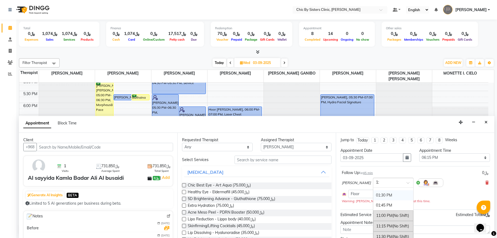
click at [384, 196] on div "01:30 PM" at bounding box center [393, 195] width 40 height 10
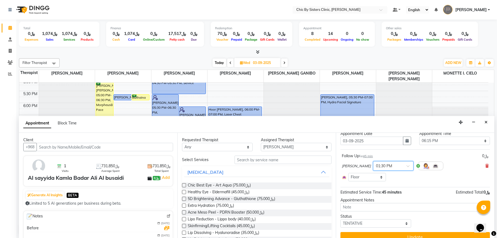
scroll to position [25, 0]
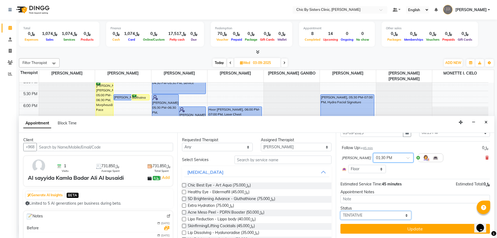
click at [354, 215] on select "Select TENTATIVE CONFIRM UPCOMING" at bounding box center [376, 215] width 71 height 8
select select "confirm booking"
click at [341, 211] on select "Select TENTATIVE CONFIRM UPCOMING" at bounding box center [376, 215] width 71 height 8
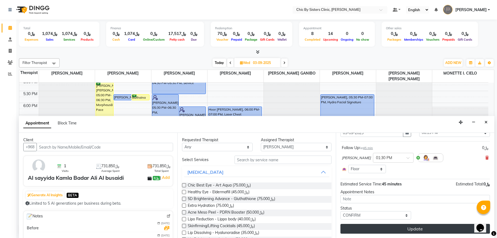
click at [350, 230] on button "Update" at bounding box center [416, 229] width 150 height 10
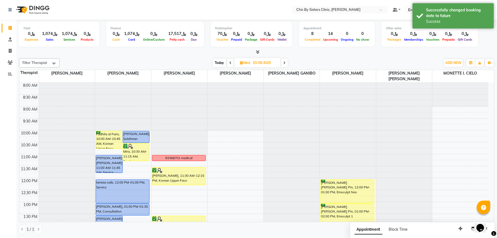
scroll to position [73, 0]
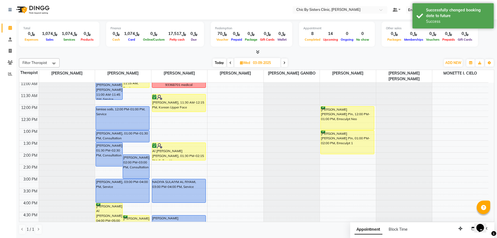
click at [181, 163] on div "8:00 AM 8:30 AM 9:00 AM 9:30 AM 10:00 AM 10:30 AM 11:00 AM 11:30 AM 12:00 PM 12…" at bounding box center [253, 199] width 469 height 381
click at [221, 66] on span "Today" at bounding box center [220, 63] width 14 height 8
type input "02-09-2025"
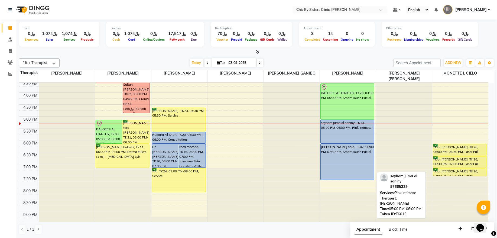
scroll to position [182, 0]
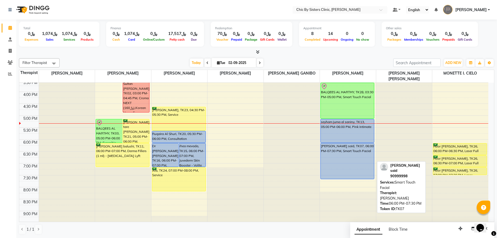
click at [332, 159] on div "[PERSON_NAME] said, TK07, 06:00 PM-07:30 PM, Smart Touch Facial" at bounding box center [347, 161] width 53 height 36
select select "5"
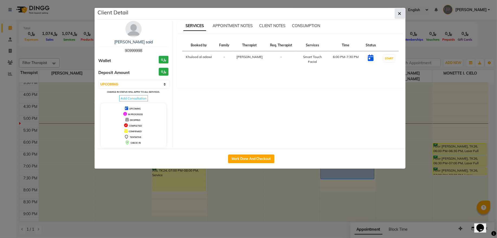
click at [397, 16] on button "button" at bounding box center [400, 13] width 10 height 10
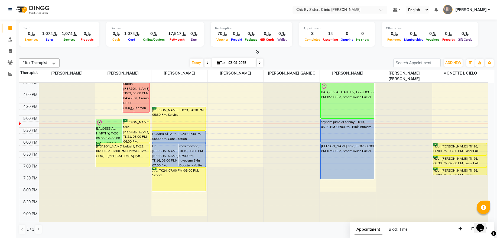
click at [223, 61] on span "Tue" at bounding box center [221, 63] width 11 height 4
select select "9"
select select "2025"
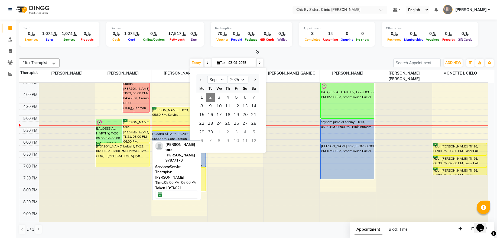
click at [128, 128] on div "Ankita tare Habibulla, TK21, 05:00 PM-06:00 PM, Service" at bounding box center [136, 130] width 27 height 23
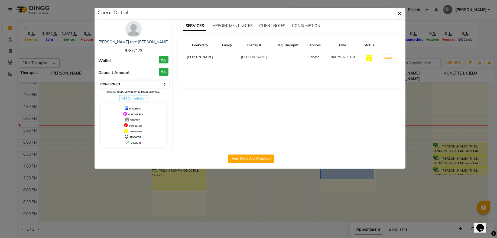
click at [138, 86] on select "Select IN SERVICE CONFIRMED TENTATIVE CHECK IN MARK DONE DROPPED UPCOMING" at bounding box center [134, 84] width 70 height 8
select select "8"
click at [99, 81] on select "Select IN SERVICE CONFIRMED TENTATIVE CHECK IN MARK DONE DROPPED UPCOMING" at bounding box center [134, 84] width 70 height 8
click at [397, 17] on button "button" at bounding box center [400, 13] width 10 height 10
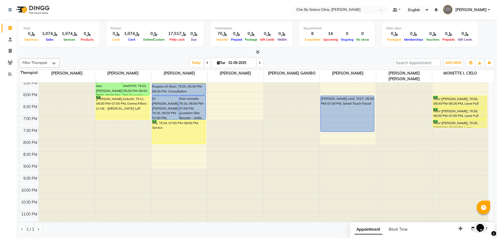
scroll to position [212, 0]
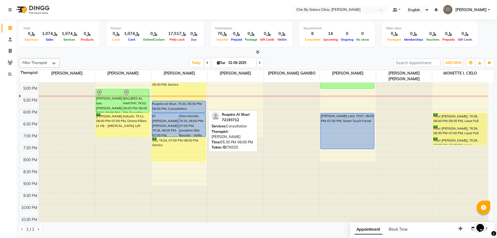
click at [167, 108] on div "Ruqaira Al Shuri, TK20, 05:30 PM-06:00 PM, Consultation" at bounding box center [178, 106] width 53 height 11
select select "5"
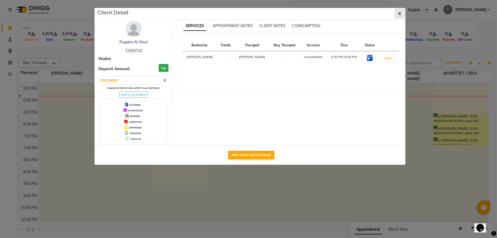
click at [398, 14] on icon "button" at bounding box center [399, 13] width 3 height 4
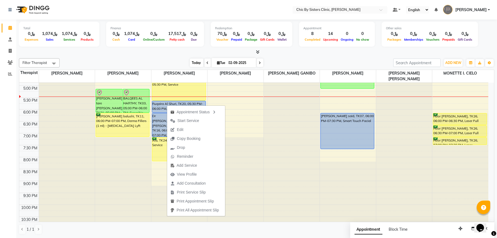
click at [190, 63] on span "Today" at bounding box center [197, 63] width 14 height 8
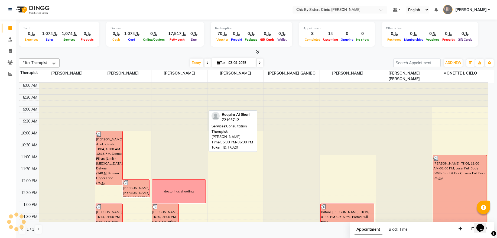
scroll to position [218, 0]
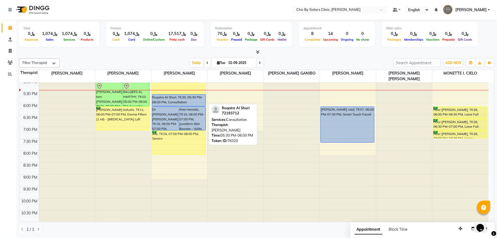
click at [176, 101] on div "Ruqaira Al Shuri, TK20, 05:30 PM-06:00 PM, Consultation" at bounding box center [178, 100] width 53 height 11
select select "5"
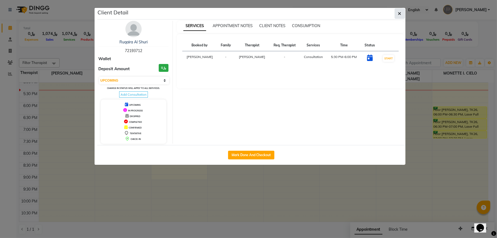
click at [397, 15] on button "button" at bounding box center [400, 13] width 10 height 10
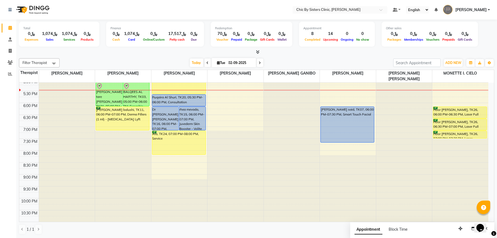
click at [207, 98] on div "8:00 AM 8:30 AM 9:00 AM 9:30 AM 10:00 AM 10:30 AM 11:00 AM 11:30 AM 12:00 PM 12…" at bounding box center [253, 54] width 469 height 381
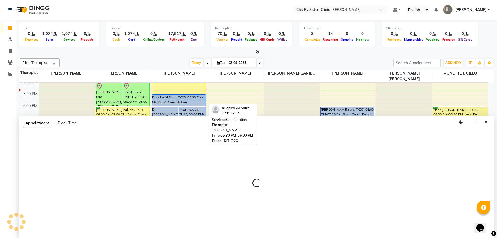
select select "49178"
select select "1050"
select select "tentative"
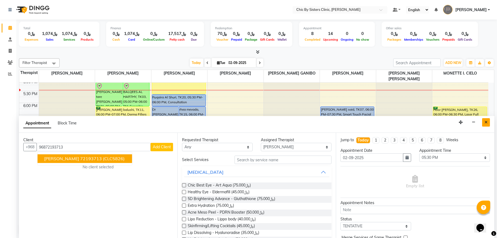
type input "96872193713"
drag, startPoint x: 489, startPoint y: 123, endPoint x: 461, endPoint y: 123, distance: 27.6
click at [488, 123] on button "Close" at bounding box center [486, 122] width 8 height 8
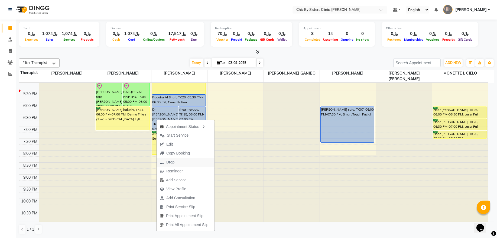
click at [173, 159] on span "Drop" at bounding box center [167, 162] width 21 height 9
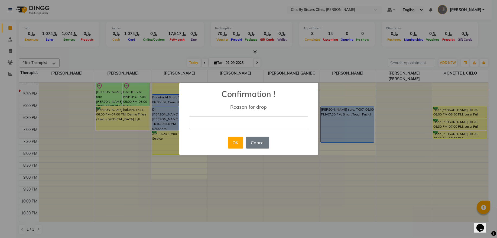
click at [200, 125] on input "text" at bounding box center [248, 122] width 119 height 13
click at [202, 120] on input "cncel" at bounding box center [248, 122] width 119 height 13
click at [227, 123] on input "Cancel tur whatsaap" at bounding box center [248, 122] width 119 height 13
click at [233, 124] on input "Cancel tur WhatsApp , she will book another day" at bounding box center [248, 122] width 119 height 13
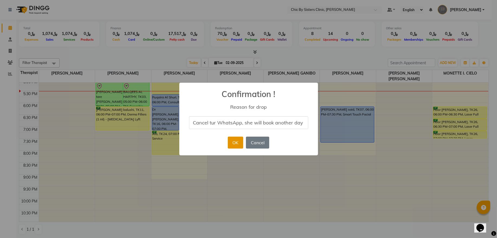
type input "Cancel tur WhatsApp, she will book another day"
click at [232, 144] on button "OK" at bounding box center [235, 143] width 15 height 12
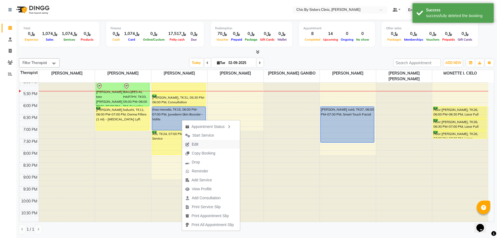
click at [198, 145] on span "Edit" at bounding box center [192, 144] width 20 height 9
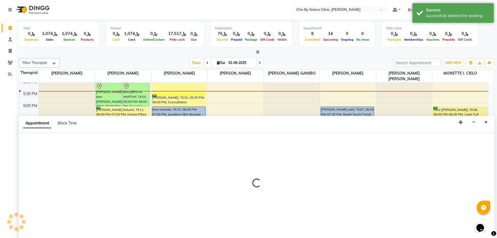
select select "tentative"
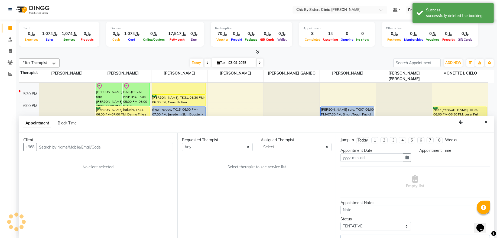
type input "02-09-2025"
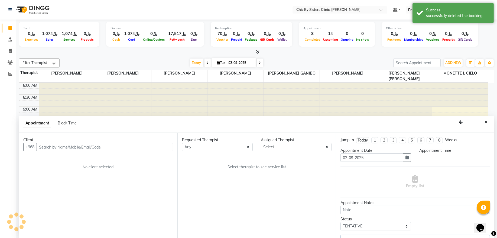
select select "49178"
select select "upcoming"
select select "1080"
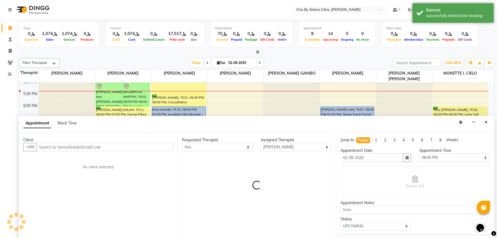
select select "3125"
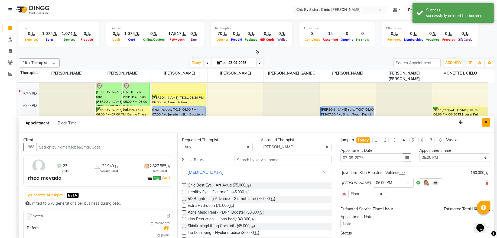
click at [488, 125] on button "Close" at bounding box center [486, 122] width 8 height 8
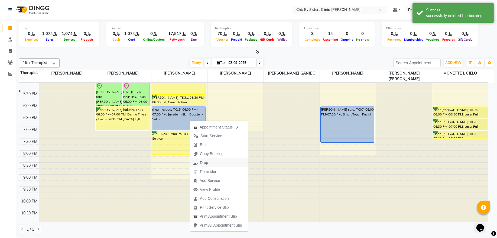
click at [204, 164] on span "Drop" at bounding box center [204, 163] width 8 height 6
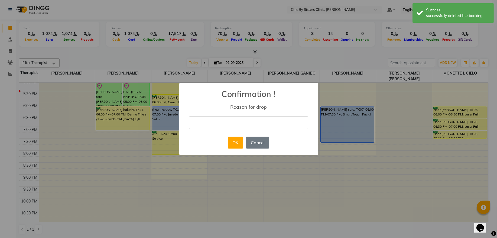
click at [228, 124] on input "text" at bounding box center [248, 122] width 119 height 13
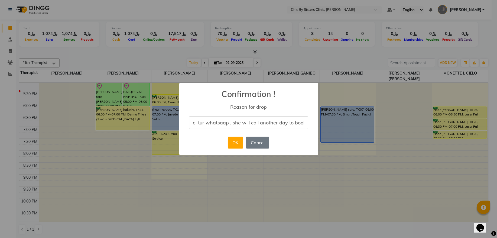
scroll to position [0, 12]
click at [222, 123] on input "cancel tur whatsaap , she will call another day to book" at bounding box center [248, 122] width 119 height 13
type input "cancel tur WhatsApp , she will call another day to book"
click at [234, 143] on button "OK" at bounding box center [235, 143] width 15 height 12
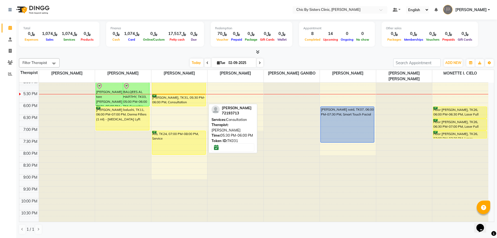
click at [176, 100] on div "Rukiya Al Shuqiri, TK31, 05:30 PM-06:00 PM, Consultation" at bounding box center [178, 100] width 53 height 11
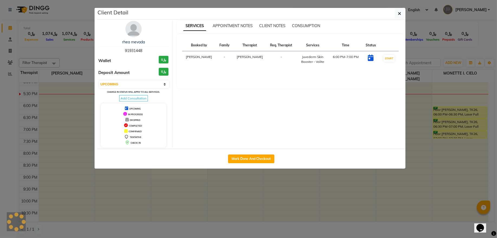
select select "8"
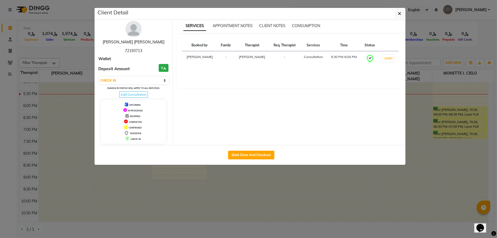
click at [141, 41] on link "[PERSON_NAME] [PERSON_NAME]" at bounding box center [134, 42] width 62 height 5
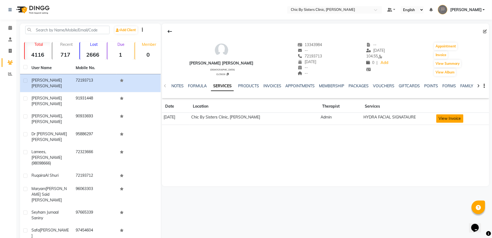
click at [447, 117] on button "View Invoice" at bounding box center [449, 118] width 27 height 8
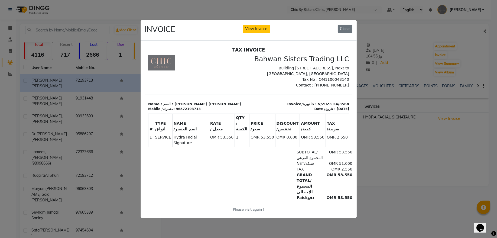
scroll to position [4, 0]
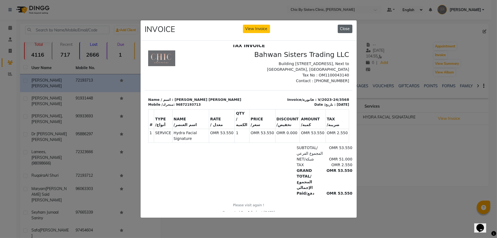
drag, startPoint x: 340, startPoint y: 27, endPoint x: 169, endPoint y: 2, distance: 173.2
click at [340, 27] on button "Close" at bounding box center [345, 29] width 15 height 8
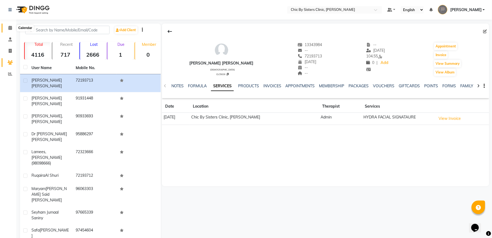
click at [7, 27] on span at bounding box center [9, 28] width 9 height 6
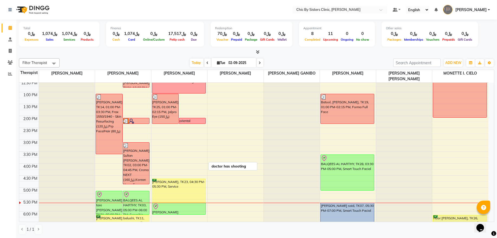
scroll to position [146, 0]
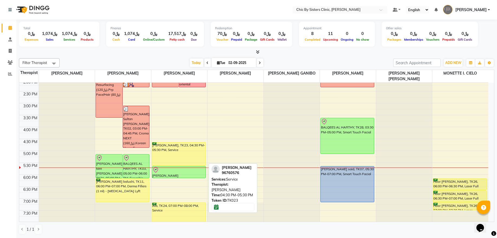
click at [186, 161] on div "[PERSON_NAME], TK23, 04:30 PM-05:30 PM, Service" at bounding box center [178, 153] width 53 height 23
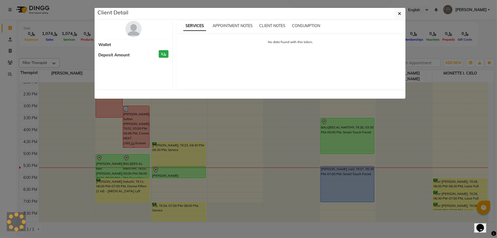
select select "6"
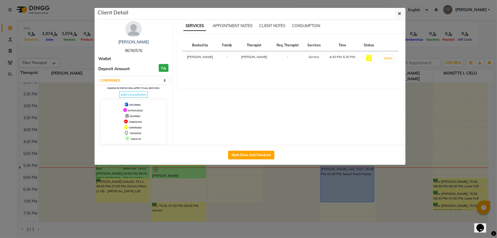
click at [137, 46] on div "amal salim 96760576" at bounding box center [134, 46] width 70 height 14
click at [136, 50] on span "96760576" at bounding box center [133, 50] width 17 height 5
copy span "96760576"
click at [401, 15] on button "button" at bounding box center [400, 13] width 10 height 10
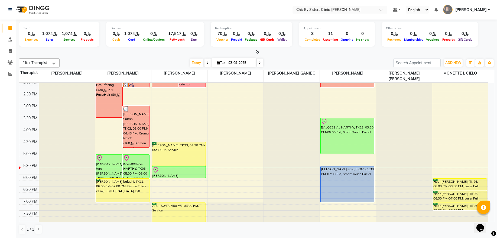
click at [259, 63] on span at bounding box center [260, 63] width 7 height 8
type input "03-09-2025"
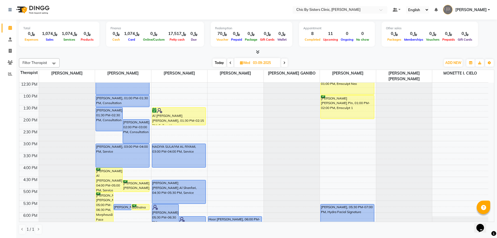
scroll to position [0, 0]
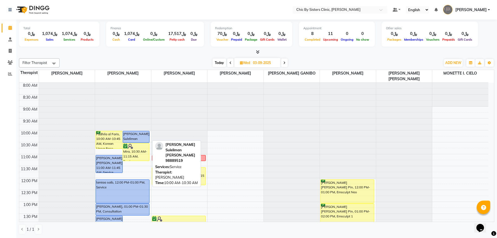
click at [145, 138] on div "[PERSON_NAME] Suleliman [PERSON_NAME], 10:00 AM-10:30 AM, Service" at bounding box center [136, 136] width 27 height 11
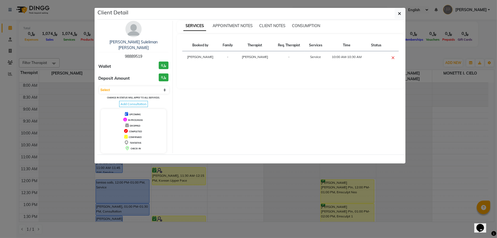
click at [131, 54] on span "98889519" at bounding box center [133, 56] width 17 height 5
copy span "98889519"
click at [399, 16] on icon "button" at bounding box center [399, 13] width 3 height 4
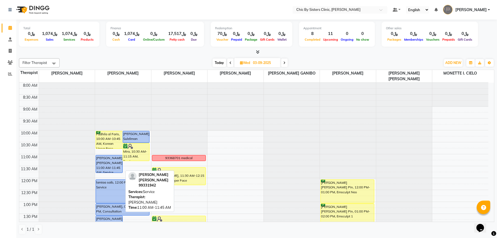
click at [102, 170] on div "[PERSON_NAME] [PERSON_NAME], 11:00 AM-11:45 AM, Service" at bounding box center [109, 163] width 27 height 17
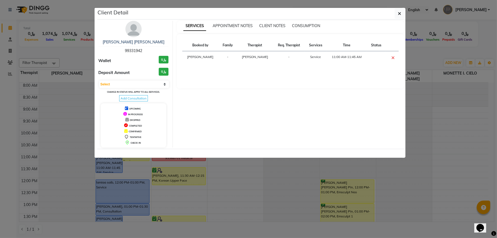
click at [132, 53] on div "Fatma abdulhussain Jaffar 99331942" at bounding box center [134, 46] width 70 height 14
copy span "99331942"
click at [127, 84] on select "Select CONFIRMED TENTATIVE" at bounding box center [134, 84] width 70 height 8
select select "6"
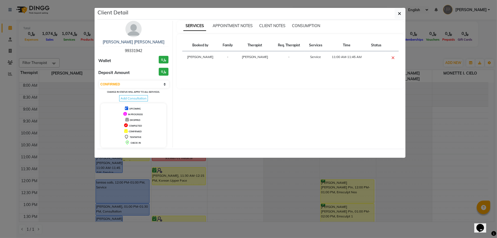
click at [99, 81] on select "Select CONFIRMED TENTATIVE" at bounding box center [134, 84] width 70 height 8
click at [405, 15] on div "Client Detail" at bounding box center [251, 14] width 308 height 12
click at [399, 14] on icon "button" at bounding box center [399, 13] width 3 height 4
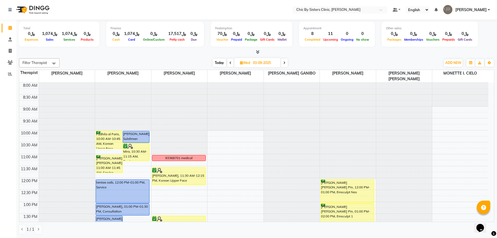
scroll to position [37, 0]
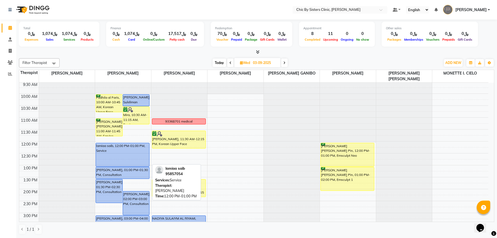
click at [124, 154] on div "lamiaa saib, 12:00 PM-01:00 PM, Service" at bounding box center [122, 154] width 53 height 23
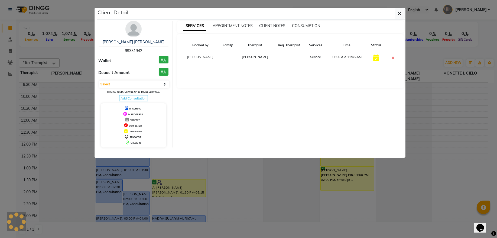
click at [138, 52] on span "99331942" at bounding box center [133, 50] width 17 height 5
click at [138, 52] on span "95857054" at bounding box center [133, 50] width 17 height 5
copy span "95857054"
click at [147, 86] on select "Select CONFIRMED TENTATIVE" at bounding box center [134, 84] width 70 height 8
select select "6"
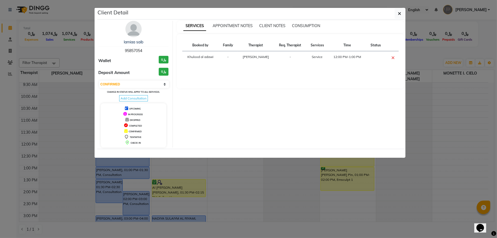
click at [99, 81] on select "Select CONFIRMED TENTATIVE" at bounding box center [134, 84] width 70 height 8
click at [401, 16] on span "button" at bounding box center [399, 13] width 3 height 5
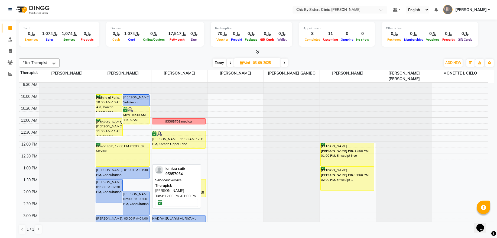
scroll to position [73, 0]
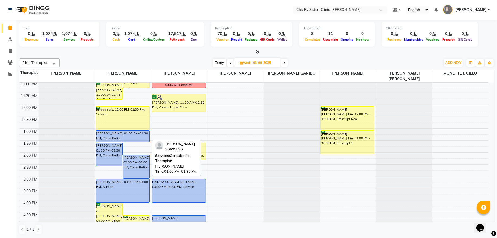
click at [124, 137] on div "[PERSON_NAME], 01:00 PM-01:30 PM, Consultation" at bounding box center [122, 136] width 53 height 11
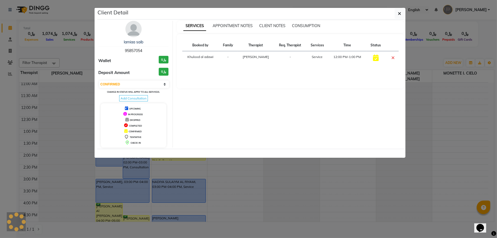
select select "select"
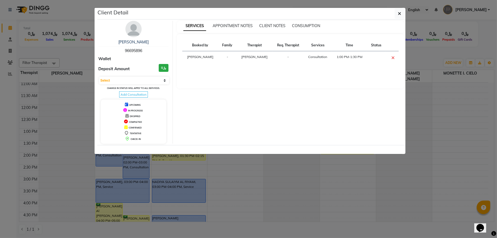
click at [134, 51] on span "96695896" at bounding box center [133, 50] width 17 height 5
copy span "96695896"
click at [396, 16] on button "button" at bounding box center [400, 13] width 10 height 10
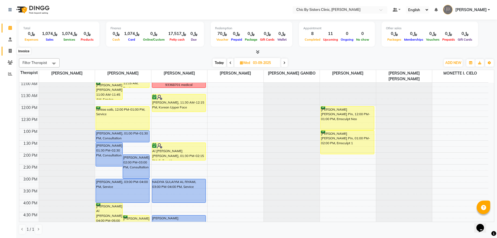
click at [8, 48] on span at bounding box center [9, 51] width 9 height 6
select select "service"
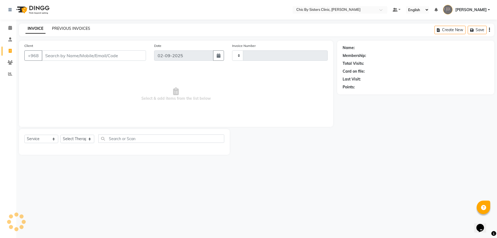
type input "2037"
click at [64, 27] on link "PREVIOUS INVOICES" at bounding box center [71, 28] width 38 height 5
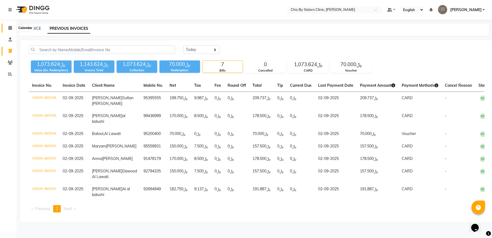
click at [10, 29] on icon at bounding box center [10, 28] width 4 height 4
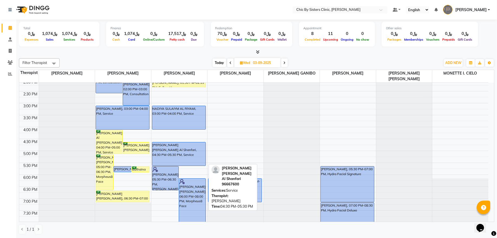
scroll to position [183, 0]
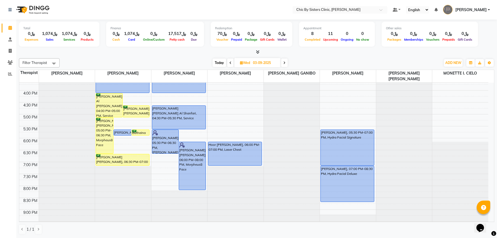
click at [214, 64] on span "Today" at bounding box center [220, 63] width 14 height 8
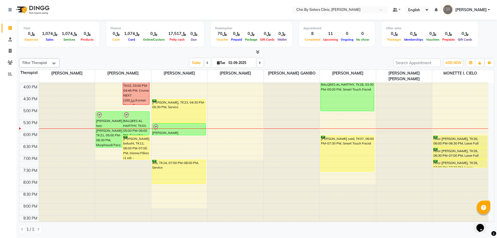
scroll to position [145, 0]
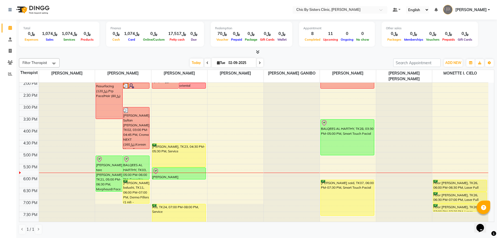
click at [257, 62] on span at bounding box center [260, 63] width 7 height 8
type input "03-09-2025"
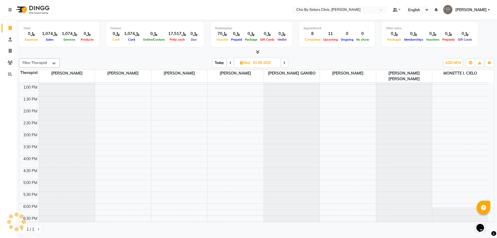
scroll to position [72, 0]
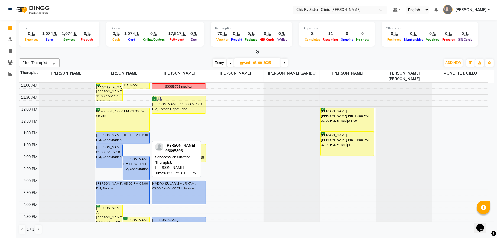
click at [117, 139] on div "[PERSON_NAME], 01:00 PM-01:30 PM, Consultation" at bounding box center [122, 137] width 53 height 11
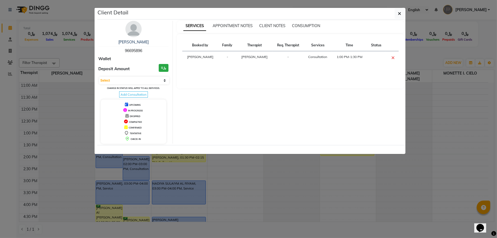
click at [130, 52] on span "96695896" at bounding box center [133, 50] width 17 height 5
copy span "96695896"
click at [121, 81] on select "Select CONFIRMED TENTATIVE" at bounding box center [134, 81] width 70 height 8
select select "6"
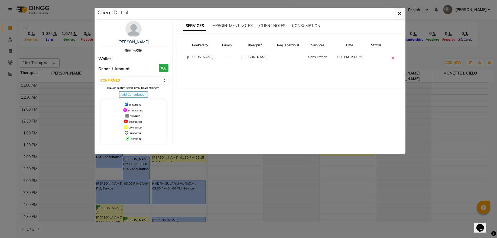
click at [99, 77] on select "Select CONFIRMED TENTATIVE" at bounding box center [134, 81] width 70 height 8
click at [400, 16] on span "button" at bounding box center [399, 13] width 3 height 5
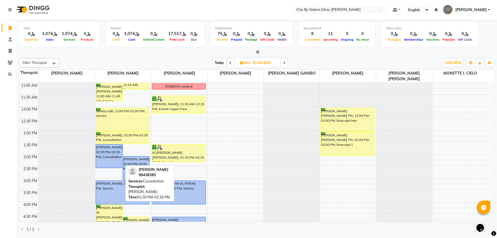
click at [107, 156] on div "[PERSON_NAME], 01:30 PM-02:30 PM, Consultation" at bounding box center [109, 155] width 27 height 23
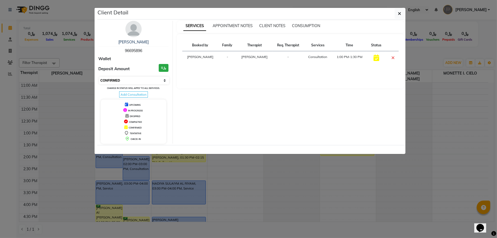
select select "select"
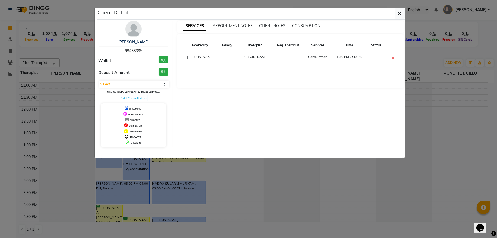
click at [136, 49] on span "99438385" at bounding box center [133, 50] width 17 height 5
copy span "99438385"
click at [397, 13] on button "button" at bounding box center [400, 13] width 10 height 10
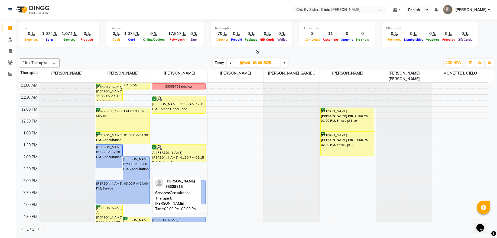
click at [143, 163] on div "[PERSON_NAME], 02:00 PM-03:00 PM, Consultation" at bounding box center [136, 168] width 27 height 24
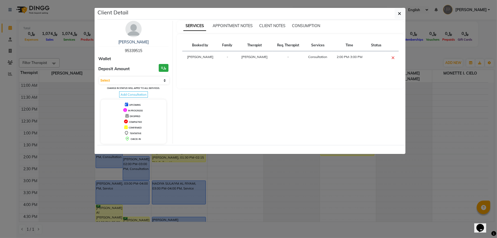
click at [133, 49] on span "95339515" at bounding box center [133, 50] width 17 height 5
copy span "95339515"
click at [402, 18] on button "button" at bounding box center [400, 13] width 10 height 10
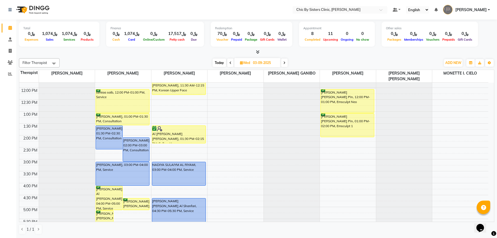
scroll to position [108, 0]
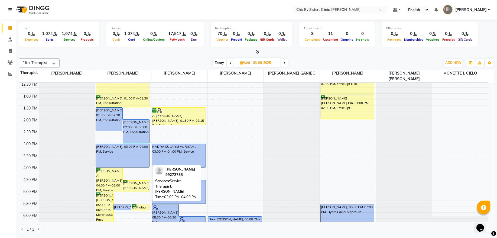
click at [136, 155] on div "[PERSON_NAME], 03:00 PM-04:00 PM, Service" at bounding box center [122, 155] width 53 height 23
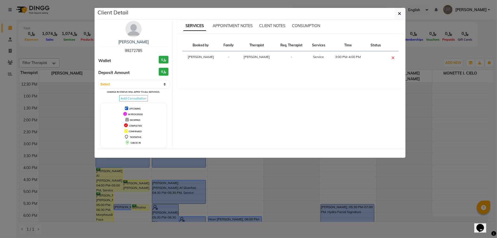
click at [133, 50] on span "99272785" at bounding box center [133, 50] width 17 height 5
copy span "99272785"
click at [401, 16] on button "button" at bounding box center [400, 13] width 10 height 10
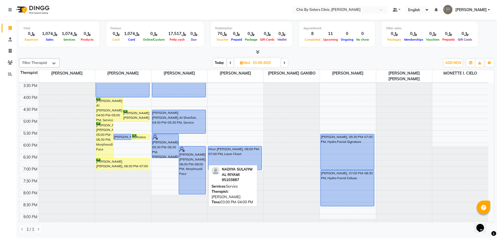
scroll to position [182, 0]
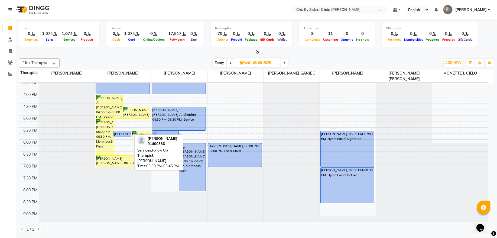
click at [122, 134] on div "[PERSON_NAME], 05:30 PM-05:45 PM, Follow Up" at bounding box center [122, 133] width 17 height 5
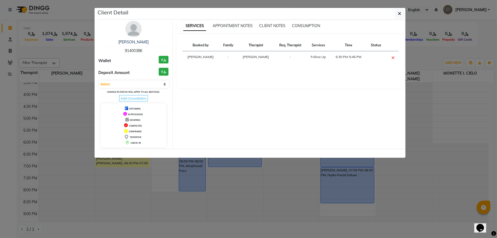
click at [136, 53] on span "91400386" at bounding box center [133, 50] width 17 height 5
copy span "91400386"
click at [397, 15] on button "button" at bounding box center [400, 13] width 10 height 10
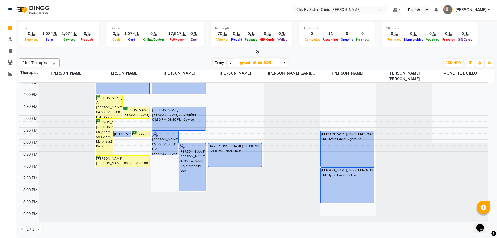
click at [285, 62] on icon at bounding box center [284, 62] width 2 height 3
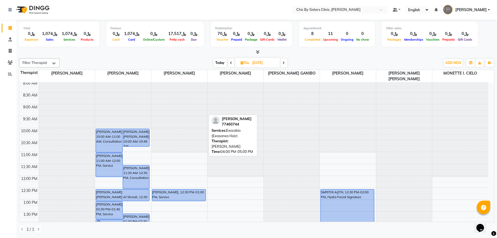
scroll to position [0, 0]
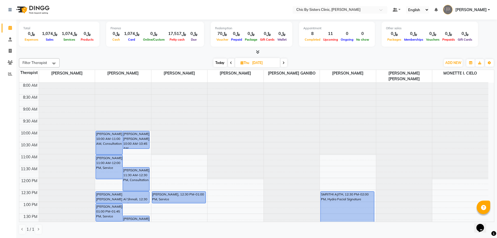
click at [220, 61] on span "Today" at bounding box center [221, 63] width 14 height 8
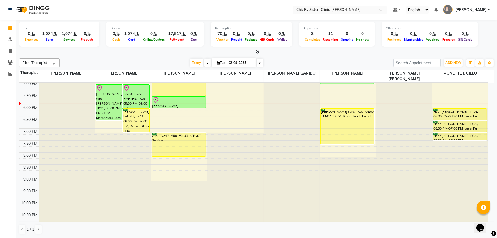
scroll to position [218, 0]
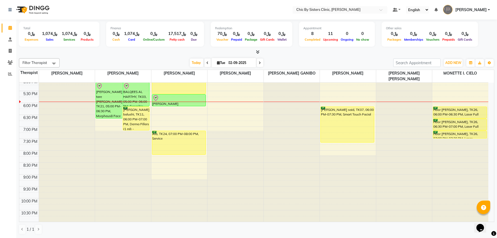
click at [257, 63] on span at bounding box center [260, 63] width 7 height 8
type input "03-09-2025"
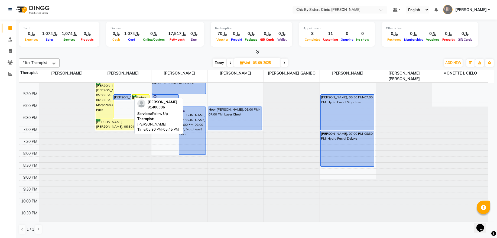
click at [123, 96] on div "[PERSON_NAME], 05:30 PM-05:45 PM, Follow Up" at bounding box center [122, 97] width 17 height 5
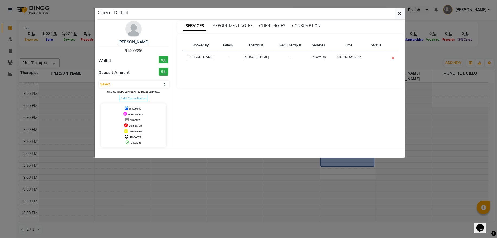
click at [133, 52] on span "91400386" at bounding box center [133, 50] width 17 height 5
click at [400, 16] on button "button" at bounding box center [400, 13] width 10 height 10
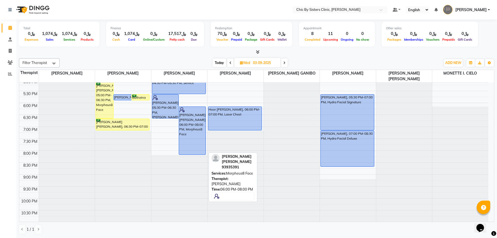
click at [194, 131] on div "[PERSON_NAME] [PERSON_NAME], 06:00 PM-08:00 PM, Morpheus8 Face" at bounding box center [192, 131] width 27 height 48
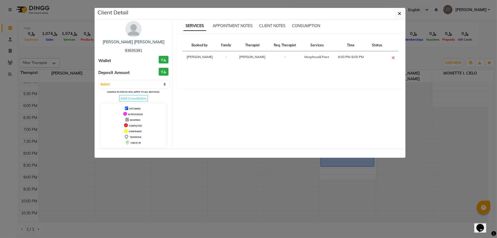
click at [137, 49] on span "93935391" at bounding box center [133, 50] width 17 height 5
click at [405, 15] on div "Client Detail" at bounding box center [251, 14] width 308 height 12
click at [403, 15] on button "button" at bounding box center [400, 13] width 10 height 10
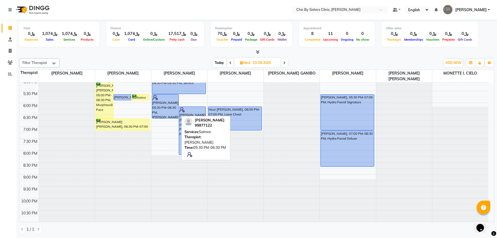
click at [169, 104] on div "[PERSON_NAME], 05:30 PM-06:30 PM, [PERSON_NAME]" at bounding box center [165, 107] width 27 height 24
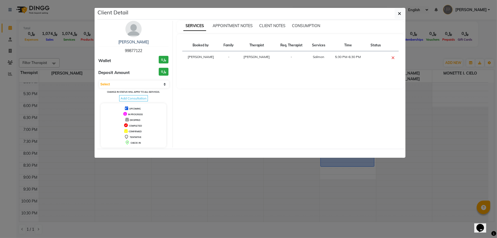
click at [131, 51] on span "99877122" at bounding box center [133, 50] width 17 height 5
click at [396, 15] on button "button" at bounding box center [400, 13] width 10 height 10
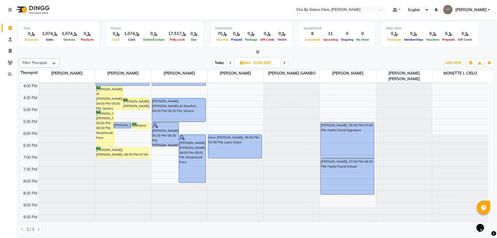
scroll to position [145, 0]
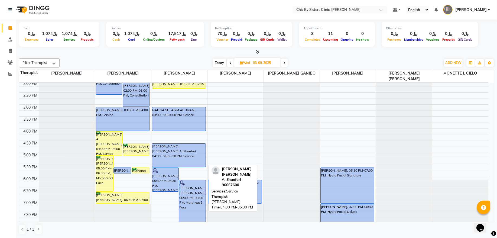
click at [168, 154] on div "[PERSON_NAME] [PERSON_NAME] Al Shanfari, 04:30 PM-05:30 PM, Service" at bounding box center [178, 155] width 53 height 23
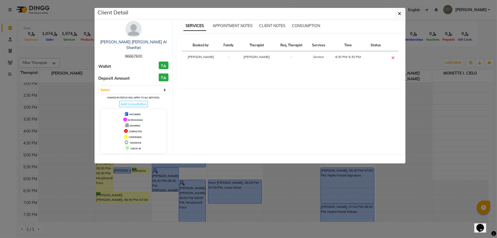
click at [136, 54] on span "96667600" at bounding box center [133, 56] width 17 height 5
click at [398, 14] on icon "button" at bounding box center [399, 13] width 3 height 4
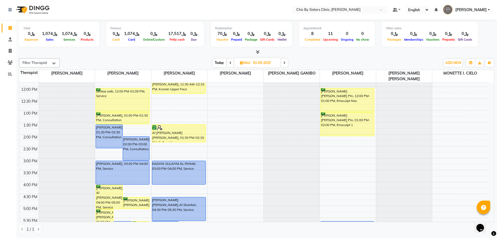
scroll to position [72, 0]
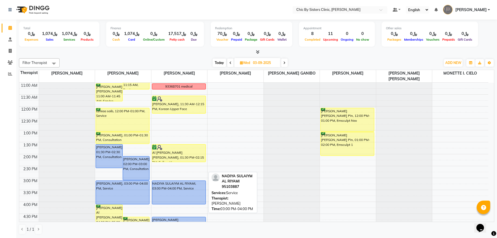
click at [185, 192] on div "NADIYA SULAIYM AL RIYAMI, 03:00 PM-04:00 PM, Service" at bounding box center [178, 192] width 53 height 23
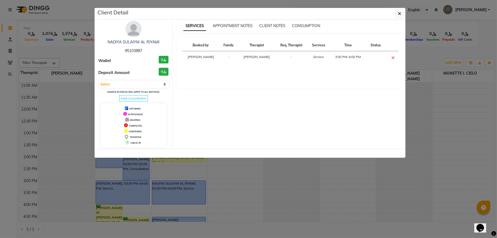
click at [134, 51] on span "95103887" at bounding box center [133, 50] width 17 height 5
click at [397, 18] on button "button" at bounding box center [400, 13] width 10 height 10
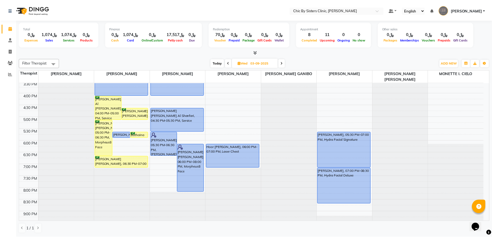
scroll to position [183, 0]
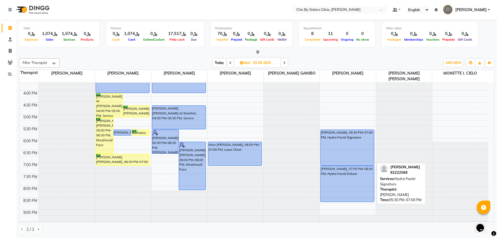
click at [349, 145] on div "[PERSON_NAME], 05:30 PM-07:00 PM, Hydra Facial Signature" at bounding box center [347, 148] width 53 height 36
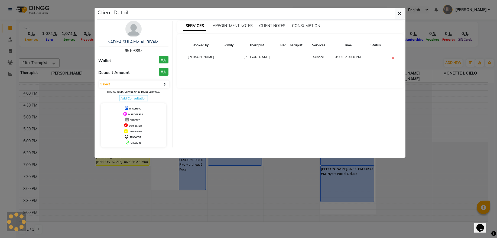
click at [134, 51] on span "95103887" at bounding box center [133, 50] width 17 height 5
click at [134, 51] on span "92222566" at bounding box center [133, 50] width 17 height 5
click at [396, 16] on button "button" at bounding box center [400, 13] width 10 height 10
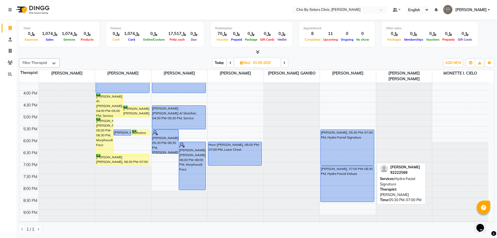
click at [332, 150] on div "[PERSON_NAME], 05:30 PM-07:00 PM, Hydra Facial Signature" at bounding box center [347, 148] width 53 height 36
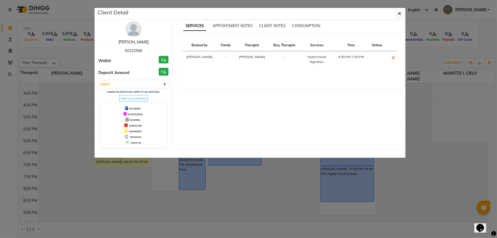
click at [149, 44] on link "[PERSON_NAME]" at bounding box center [133, 42] width 30 height 5
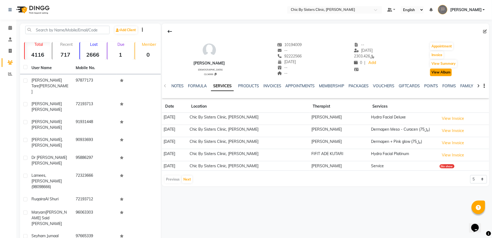
click at [452, 74] on button "View Album" at bounding box center [441, 73] width 22 height 8
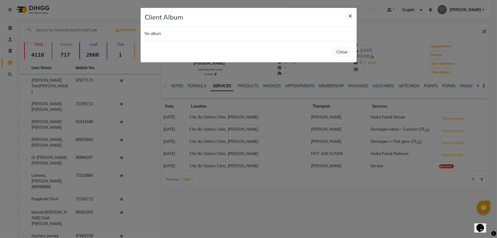
click at [347, 16] on button "×" at bounding box center [350, 15] width 12 height 15
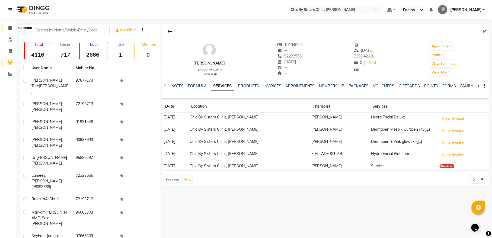
click at [12, 30] on span at bounding box center [9, 28] width 9 height 6
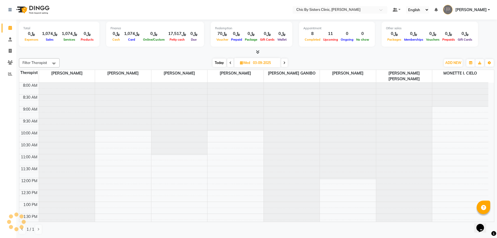
scroll to position [218, 0]
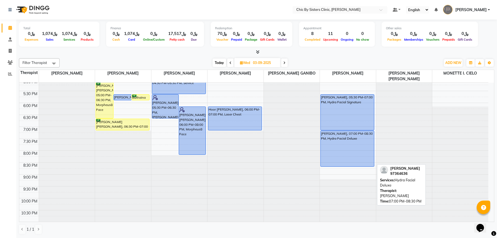
click at [334, 143] on div "[PERSON_NAME], 07:00 PM-08:30 PM, Hydra Facial Deluxe" at bounding box center [347, 149] width 53 height 36
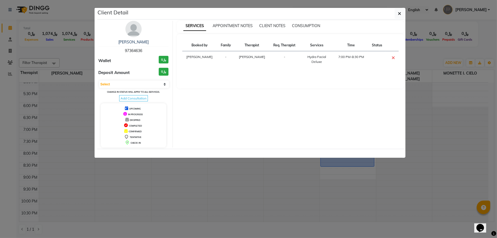
click at [134, 49] on span "97364636" at bounding box center [133, 50] width 17 height 5
click at [398, 19] on div "Client Detail" at bounding box center [251, 14] width 308 height 12
click at [401, 14] on icon "button" at bounding box center [399, 13] width 3 height 4
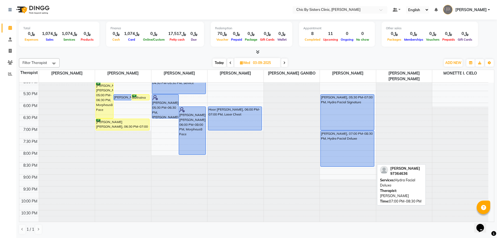
click at [334, 147] on div "[PERSON_NAME], 07:00 PM-08:30 PM, Hydra Facial Deluxe" at bounding box center [347, 149] width 53 height 36
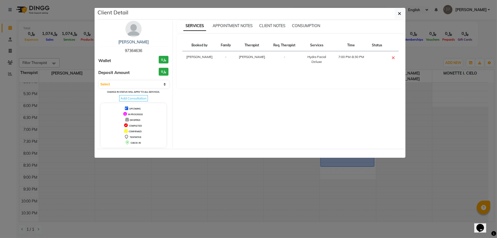
click at [130, 50] on span "97364636" at bounding box center [133, 50] width 17 height 5
click at [397, 15] on button "button" at bounding box center [400, 13] width 10 height 10
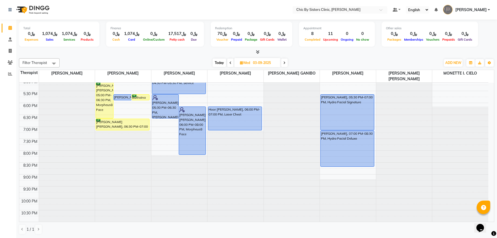
click at [218, 60] on span "Today" at bounding box center [220, 63] width 14 height 8
type input "02-09-2025"
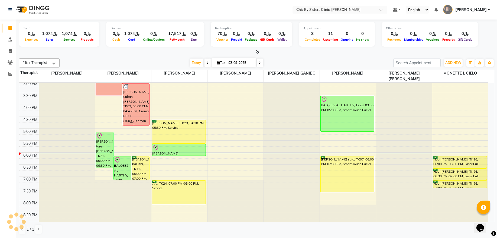
scroll to position [145, 0]
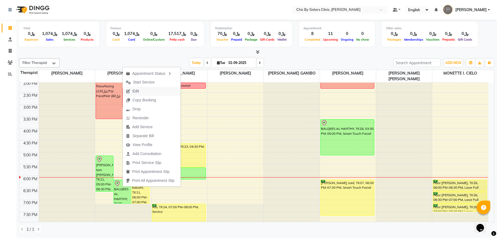
click at [137, 93] on span "Edit" at bounding box center [136, 91] width 7 height 6
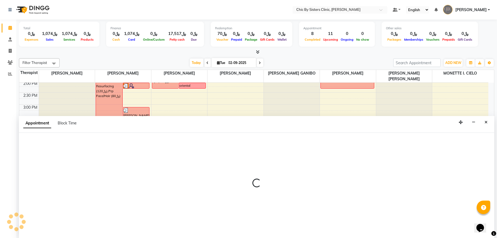
select select "tentative"
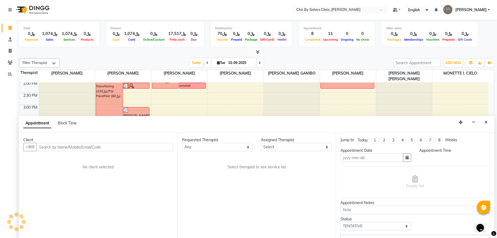
type input "02-09-2025"
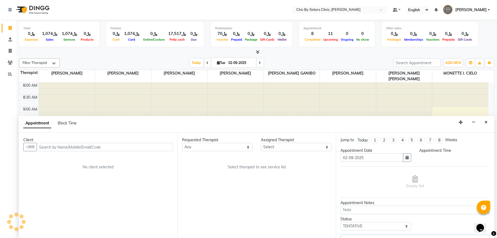
select select "check-in"
select select "930"
select select "49177"
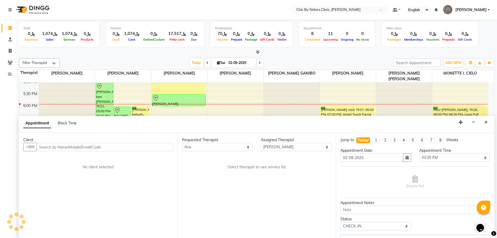
select select "3125"
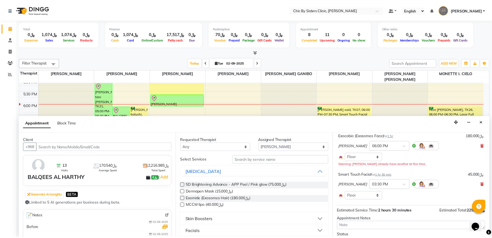
scroll to position [64, 0]
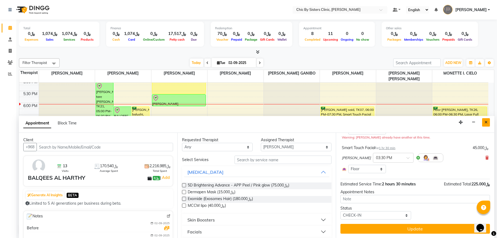
click at [486, 124] on icon "Close" at bounding box center [486, 122] width 3 height 4
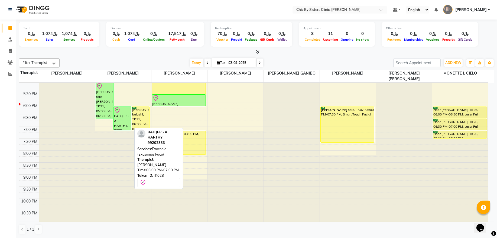
click at [121, 116] on div "BALQEES AL HARTHY, TK28, 06:00 PM-07:00 PM, Exocobio (Exosomes Face)" at bounding box center [122, 118] width 17 height 23
select select "8"
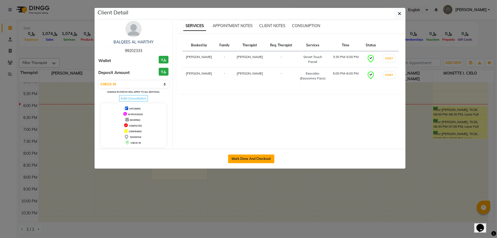
click at [246, 158] on button "Mark Done And Checkout" at bounding box center [251, 158] width 46 height 9
select select "service"
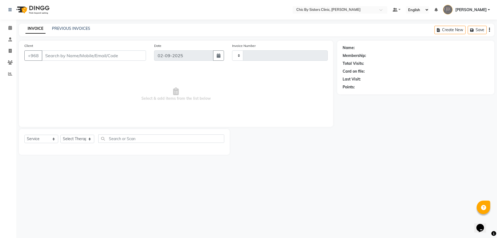
type input "2037"
select select "6348"
type input "99202333"
select select "49177"
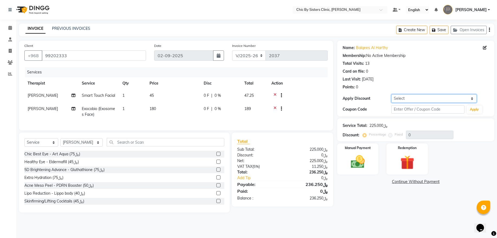
click at [416, 96] on select "Select Coupon → Forma - Full Face (Summer Offer) - Redemption Code Coupon → Ems…" at bounding box center [434, 98] width 85 height 8
select select "4: Object"
click at [392, 94] on select "Select Coupon → Forma - Full Face (Summer Offer) - Redemption Code Coupon → Ems…" at bounding box center [434, 98] width 85 height 8
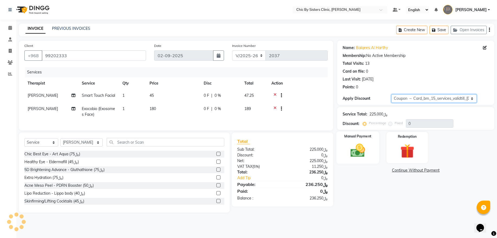
type input "15"
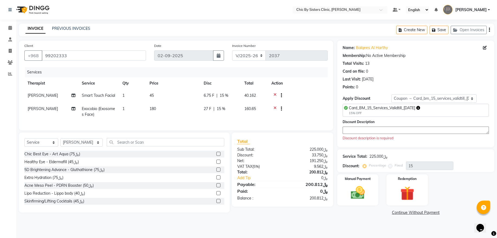
click at [367, 131] on textarea at bounding box center [416, 130] width 146 height 7
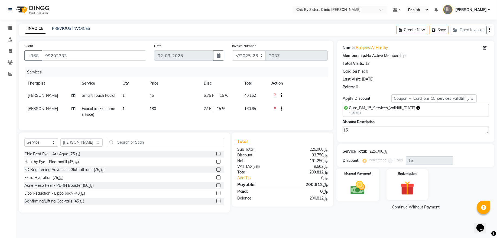
type textarea "15"
click at [351, 192] on img at bounding box center [358, 187] width 24 height 17
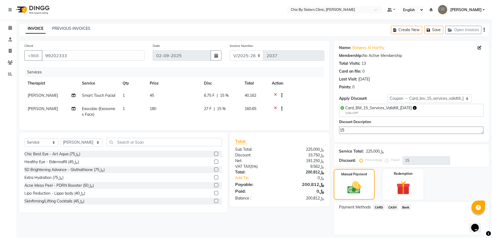
click at [378, 209] on span "CARD" at bounding box center [379, 207] width 12 height 6
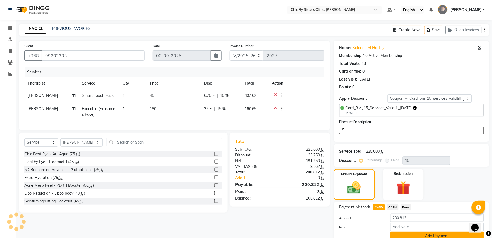
scroll to position [23, 0]
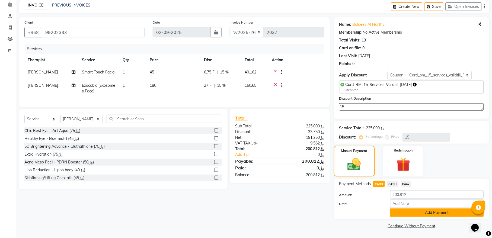
click at [396, 214] on button "Add Payment" at bounding box center [437, 212] width 94 height 8
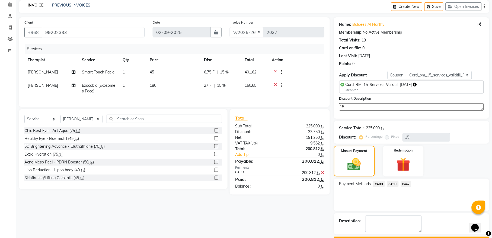
scroll to position [39, 0]
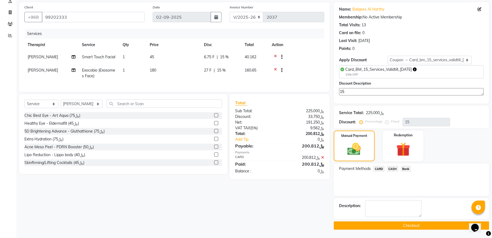
click at [344, 225] on button "Checkout" at bounding box center [411, 225] width 155 height 8
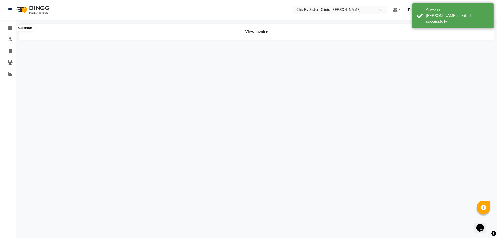
click at [11, 28] on icon at bounding box center [10, 28] width 4 height 4
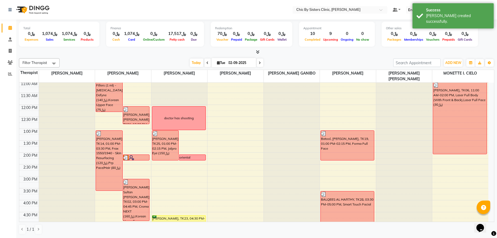
scroll to position [146, 0]
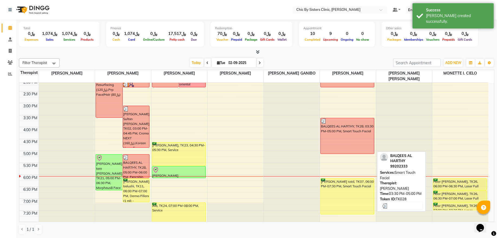
click at [344, 136] on div "BALQEES AL HARTHY, TK28, 03:30 PM-05:00 PM, Smart Touch Facial" at bounding box center [347, 136] width 53 height 36
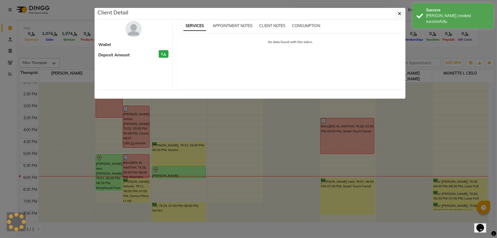
select select "3"
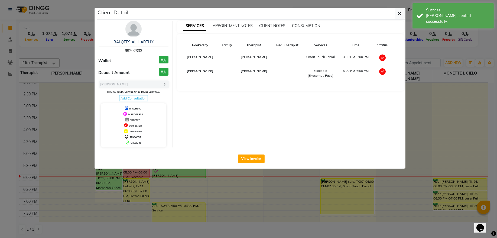
click at [139, 50] on span "99202333" at bounding box center [133, 50] width 17 height 5
click at [397, 16] on button "button" at bounding box center [400, 13] width 10 height 10
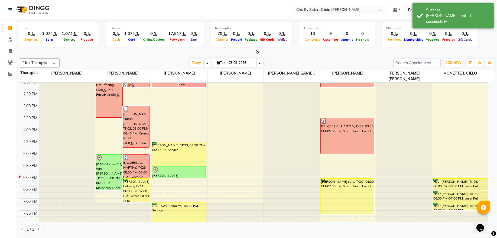
click at [234, 62] on input "02-09-2025" at bounding box center [240, 63] width 27 height 8
select select "9"
select select "2025"
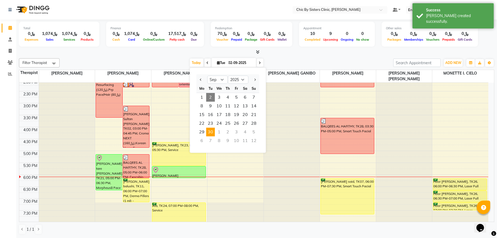
click at [212, 134] on span "30" at bounding box center [210, 132] width 9 height 9
type input "30-09-2025"
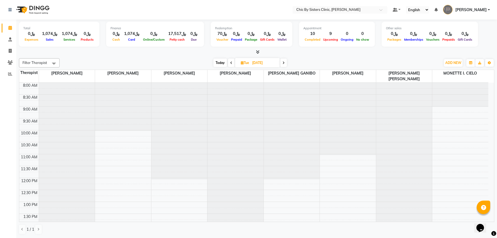
scroll to position [37, 0]
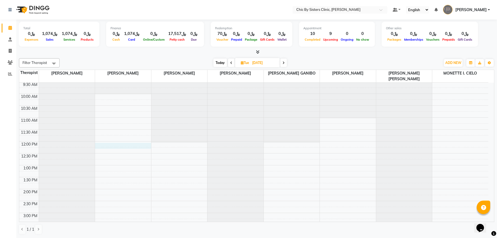
click at [108, 147] on div "8:00 AM 8:30 AM 9:00 AM 9:30 AM 10:00 AM 10:30 AM 11:00 AM 11:30 AM 12:00 PM 12…" at bounding box center [253, 236] width 469 height 381
select select "49177"
select select "720"
select select "tentative"
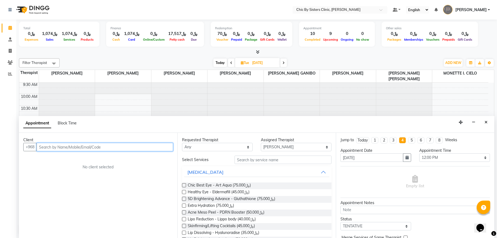
paste input "99202333"
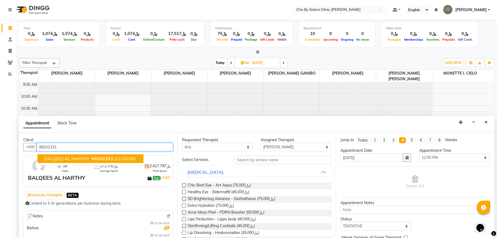
click at [68, 159] on span "BALQEES AL HARTHY" at bounding box center [66, 158] width 45 height 5
type input "99202333"
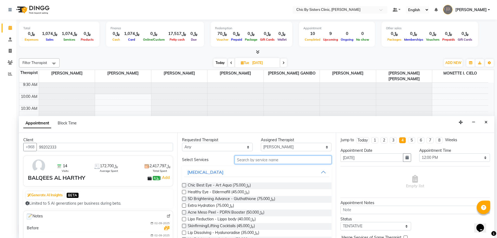
click at [245, 157] on input "text" at bounding box center [283, 160] width 97 height 8
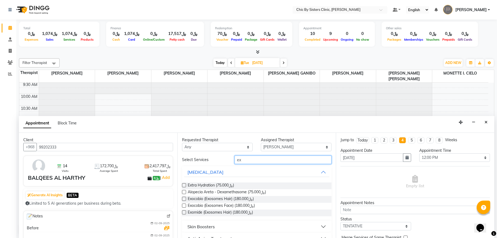
type input "ex"
click at [183, 205] on label at bounding box center [184, 206] width 4 height 4
click at [183, 205] on input "checkbox" at bounding box center [184, 206] width 4 height 4
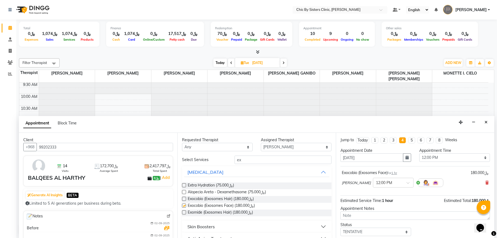
checkbox input "false"
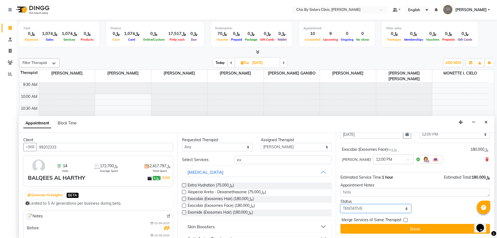
click at [349, 206] on select "Select TENTATIVE CONFIRM UPCOMING" at bounding box center [376, 208] width 71 height 8
click at [350, 206] on select "Select TENTATIVE CONFIRM UPCOMING" at bounding box center [376, 208] width 71 height 8
select select "upcoming"
click at [341, 204] on select "Select TENTATIVE CONFIRM UPCOMING" at bounding box center [376, 208] width 71 height 8
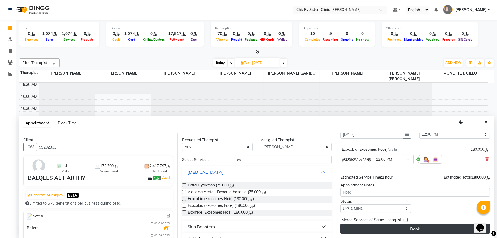
click at [353, 229] on button "Book" at bounding box center [416, 229] width 150 height 10
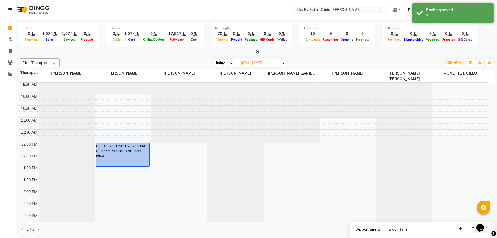
click at [218, 66] on span "Today" at bounding box center [221, 63] width 14 height 8
type input "02-09-2025"
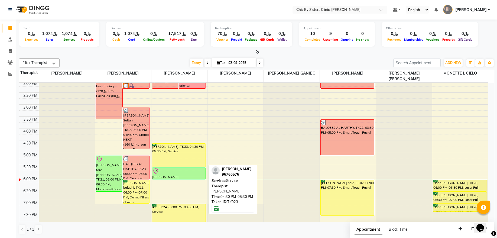
scroll to position [182, 0]
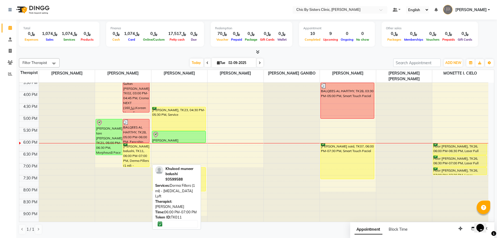
click at [140, 154] on div "Khulood muneer balushi, TK11, 06:00 PM-07:00 PM, Derma Fillers (1 ml) - Restyla…" at bounding box center [136, 154] width 27 height 23
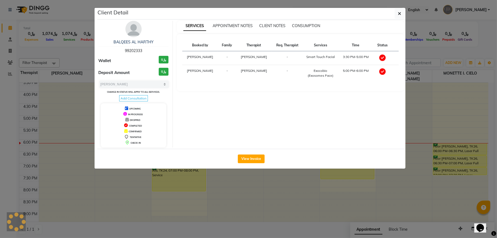
select select "6"
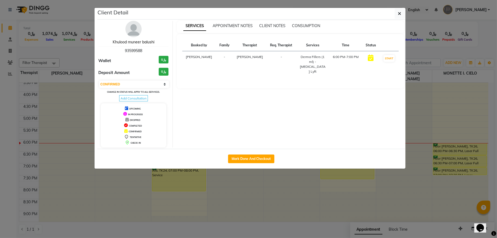
click at [146, 41] on link "Khulood muneer balushi" at bounding box center [134, 42] width 42 height 5
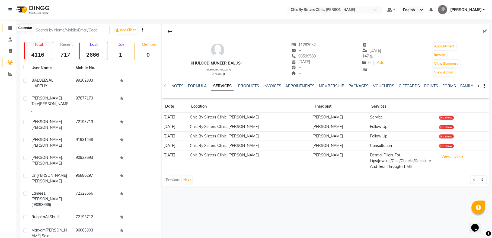
click at [8, 26] on icon at bounding box center [10, 28] width 4 height 4
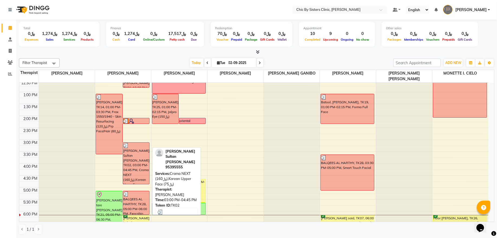
scroll to position [146, 0]
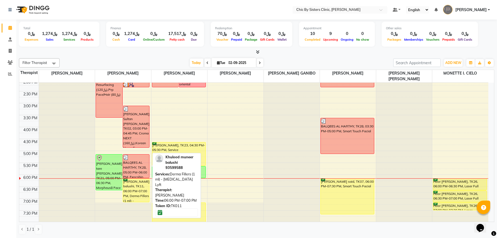
click at [131, 188] on div "Khulood muneer balushi, TK11, 06:00 PM-07:00 PM, Derma Fillers (1 ml) - Restyla…" at bounding box center [136, 190] width 27 height 23
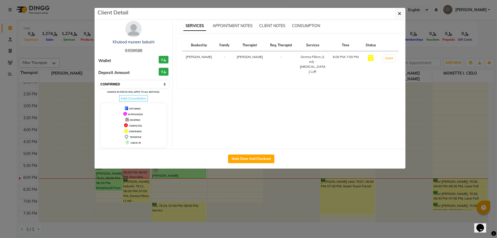
drag, startPoint x: 126, startPoint y: 83, endPoint x: 126, endPoint y: 88, distance: 4.6
click at [126, 83] on select "Select IN SERVICE CONFIRMED TENTATIVE CHECK IN MARK DONE DROPPED UPCOMING" at bounding box center [134, 84] width 70 height 8
select select "8"
click at [99, 81] on select "Select IN SERVICE CONFIRMED TENTATIVE CHECK IN MARK DONE DROPPED UPCOMING" at bounding box center [134, 84] width 70 height 8
click at [395, 15] on button "button" at bounding box center [400, 13] width 10 height 10
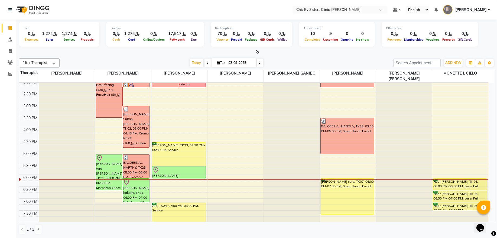
click at [254, 65] on div "Today Tue 02-09-2025" at bounding box center [226, 63] width 75 height 8
click at [257, 59] on span at bounding box center [260, 63] width 7 height 8
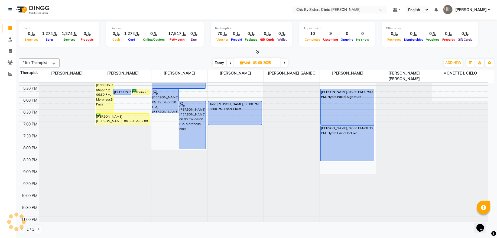
scroll to position [206, 0]
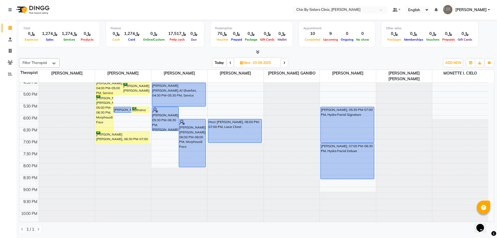
click at [216, 61] on span "Today" at bounding box center [220, 63] width 14 height 8
type input "02-09-2025"
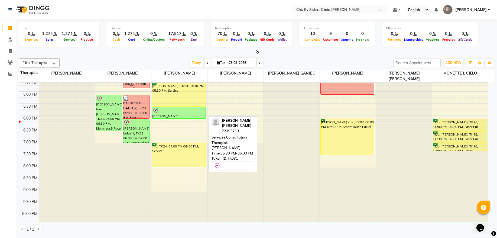
click at [172, 116] on div "[PERSON_NAME] [PERSON_NAME], TK31, 05:30 PM-06:00 PM, Consultation" at bounding box center [178, 112] width 53 height 11
select select "8"
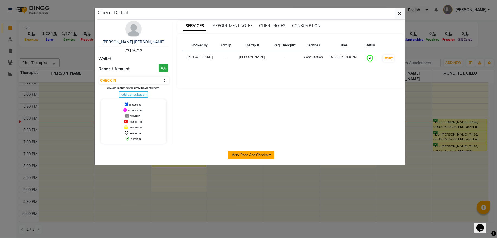
click at [247, 152] on button "Mark Done And Checkout" at bounding box center [251, 155] width 46 height 9
select select "service"
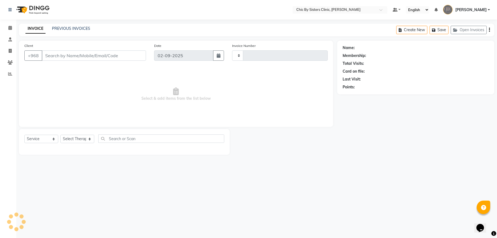
type input "2038"
select select "6348"
type input "72193713"
select select "49178"
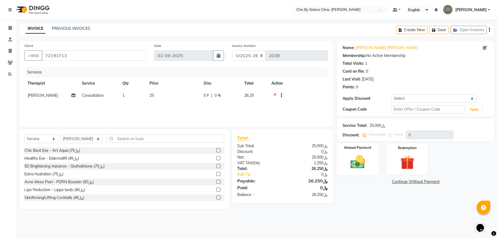
click at [357, 164] on img at bounding box center [358, 161] width 24 height 17
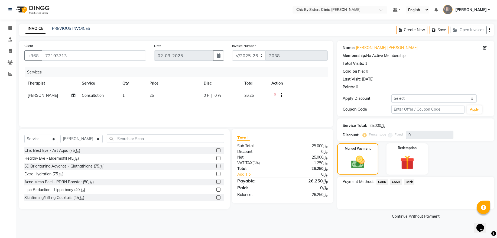
click at [380, 182] on span "CARD" at bounding box center [383, 182] width 12 height 6
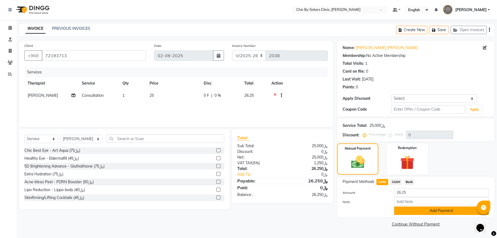
click at [408, 213] on button "Add Payment" at bounding box center [441, 211] width 95 height 8
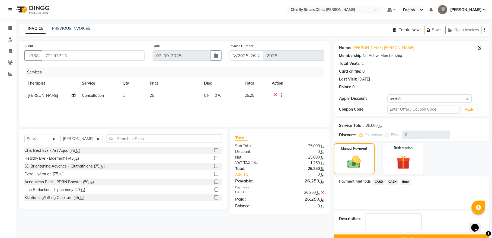
scroll to position [13, 0]
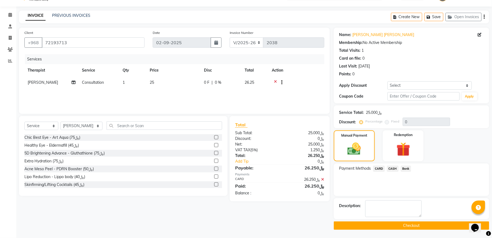
click at [351, 228] on button "Checkout" at bounding box center [411, 225] width 155 height 8
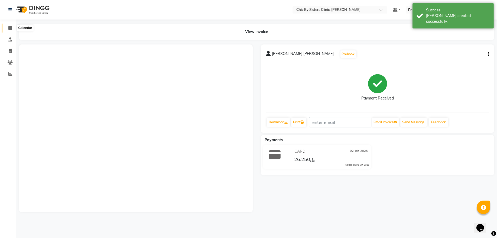
drag, startPoint x: 7, startPoint y: 28, endPoint x: 31, endPoint y: 30, distance: 23.9
click at [7, 28] on span at bounding box center [9, 28] width 9 height 6
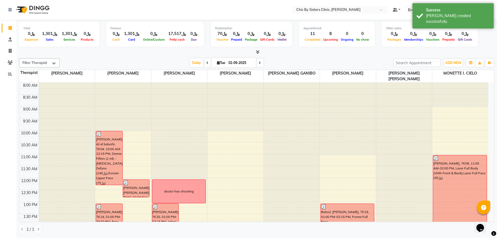
click at [257, 62] on span at bounding box center [260, 63] width 7 height 8
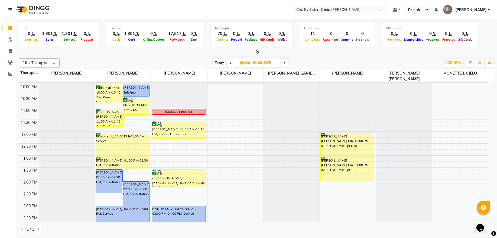
scroll to position [59, 0]
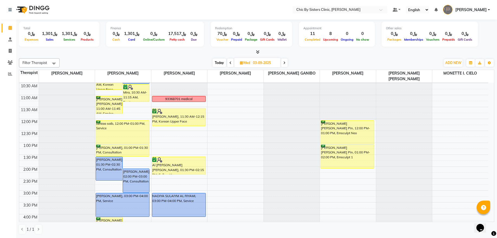
click at [219, 63] on span "Today" at bounding box center [220, 63] width 14 height 8
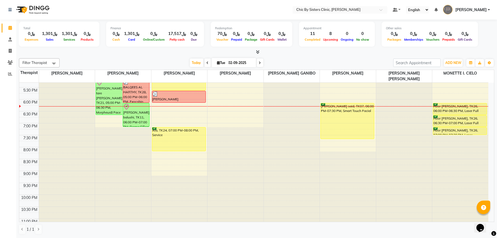
scroll to position [206, 0]
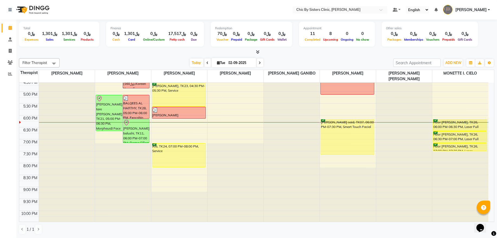
click at [259, 65] on span at bounding box center [260, 63] width 7 height 8
type input "03-09-2025"
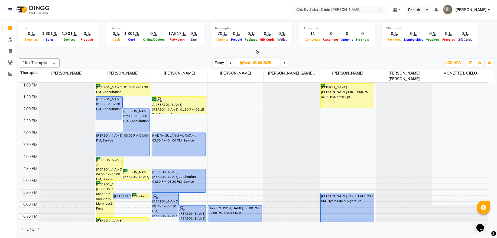
scroll to position [133, 0]
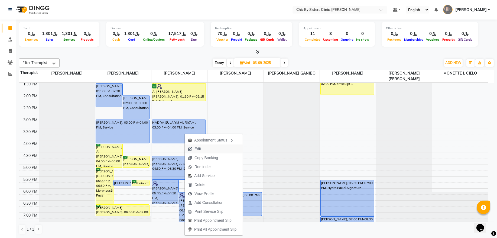
click at [202, 152] on span "Edit" at bounding box center [195, 148] width 20 height 9
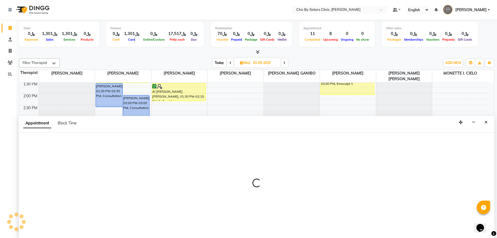
select select "900"
select select "upcoming"
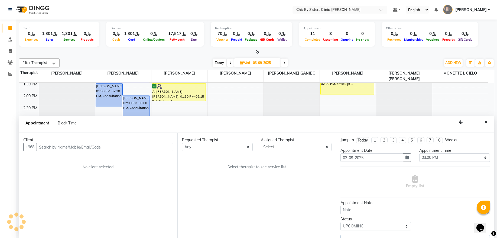
scroll to position [242, 0]
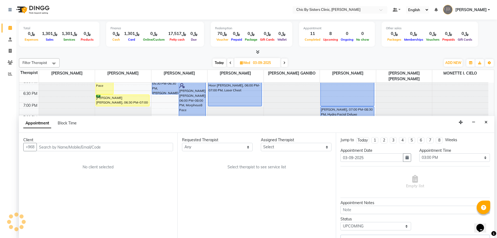
select select "49178"
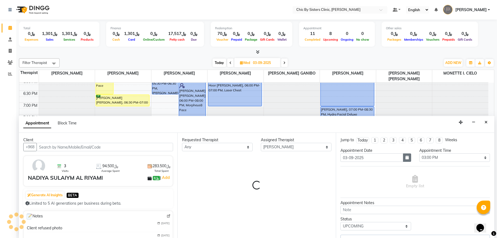
select select "3125"
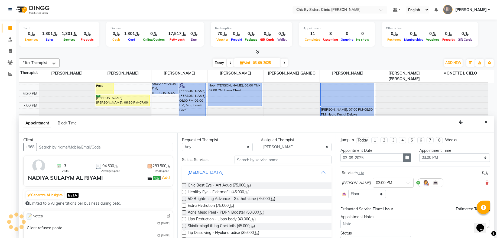
click at [406, 157] on icon "button" at bounding box center [407, 158] width 3 height 4
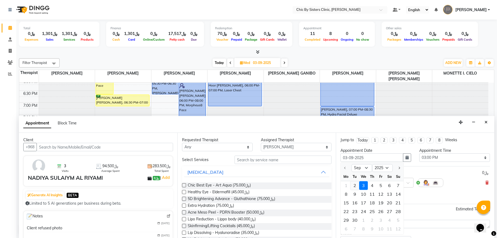
click at [356, 186] on div "2" at bounding box center [355, 185] width 9 height 9
type input "02-09-2025"
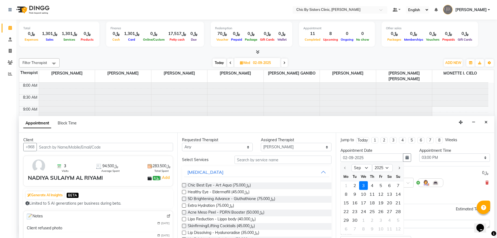
select select "900"
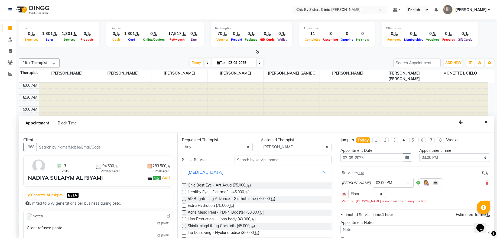
scroll to position [242, 0]
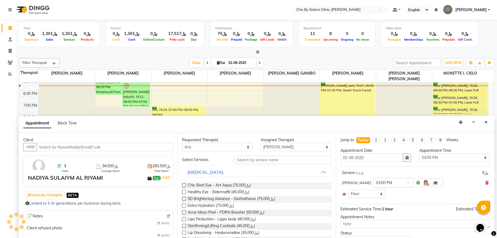
click at [384, 185] on input "text" at bounding box center [388, 182] width 24 height 6
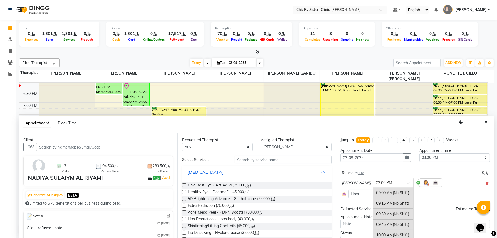
scroll to position [256, 0]
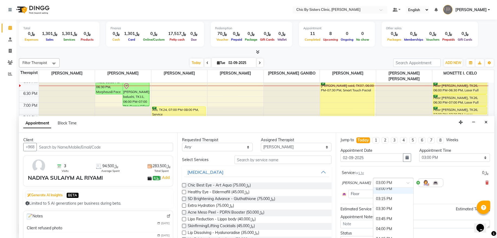
type input "6"
click at [387, 215] on div "06:30 PM" at bounding box center [393, 213] width 40 height 10
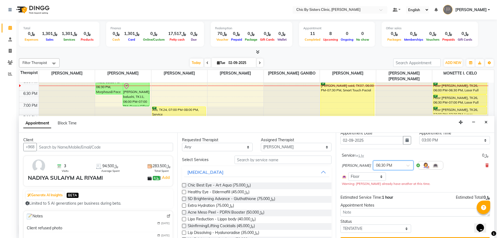
scroll to position [31, 0]
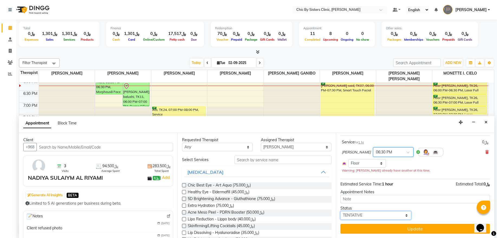
drag, startPoint x: 352, startPoint y: 216, endPoint x: 352, endPoint y: 211, distance: 5.7
click at [352, 216] on select "Select TENTATIVE CONFIRM CHECK-IN UPCOMING" at bounding box center [376, 215] width 71 height 8
select select "confirm booking"
click at [341, 211] on select "Select TENTATIVE CONFIRM CHECK-IN UPCOMING" at bounding box center [376, 215] width 71 height 8
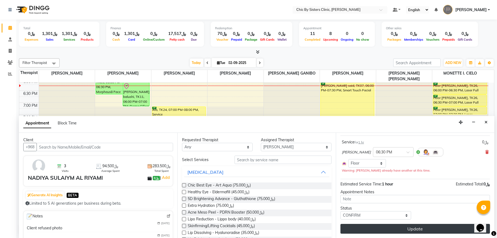
click at [356, 228] on button "Update" at bounding box center [416, 229] width 150 height 10
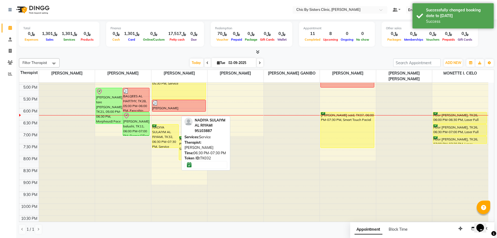
scroll to position [169, 0]
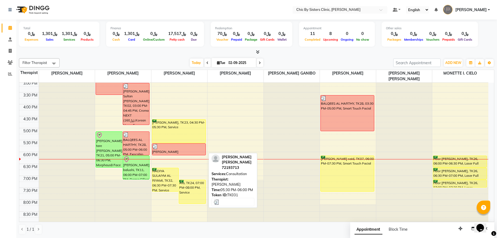
click at [176, 150] on div "[PERSON_NAME] [PERSON_NAME], TK31, 05:30 PM-06:00 PM, Consultation" at bounding box center [178, 149] width 53 height 11
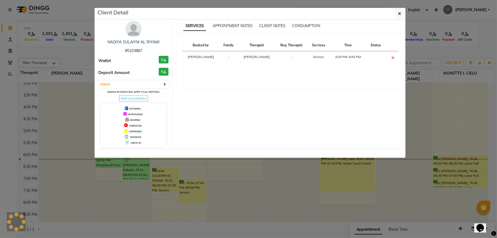
select select "3"
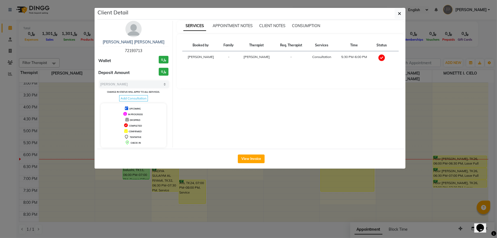
click at [131, 51] on span "72193713" at bounding box center [133, 50] width 17 height 5
click at [398, 12] on icon "button" at bounding box center [399, 13] width 3 height 4
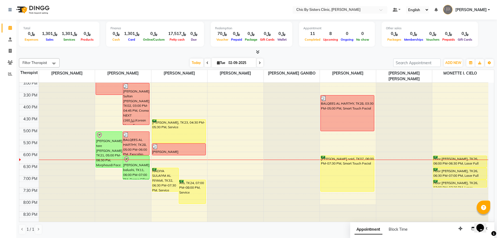
click at [259, 62] on icon at bounding box center [260, 62] width 2 height 3
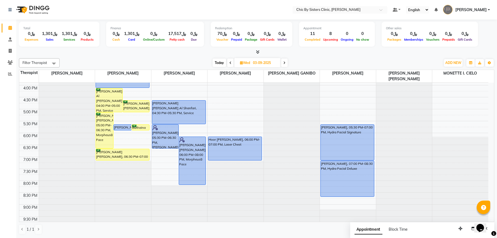
scroll to position [206, 0]
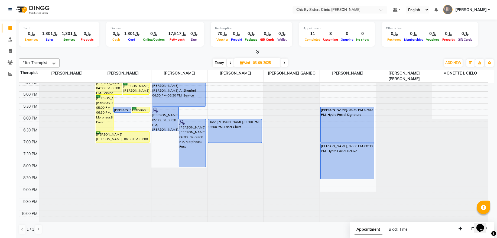
click at [219, 66] on span "Today" at bounding box center [220, 63] width 14 height 8
type input "02-09-2025"
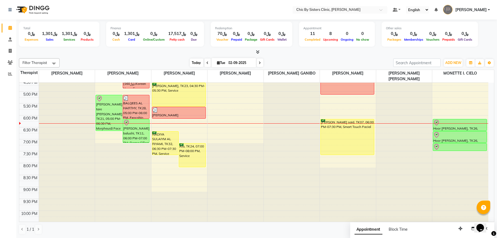
click at [195, 63] on span "Today" at bounding box center [197, 63] width 14 height 8
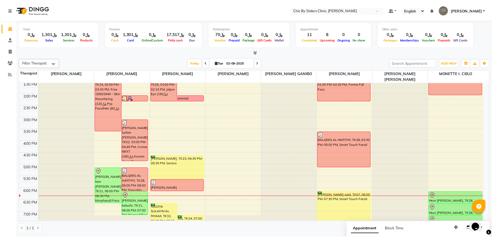
scroll to position [169, 0]
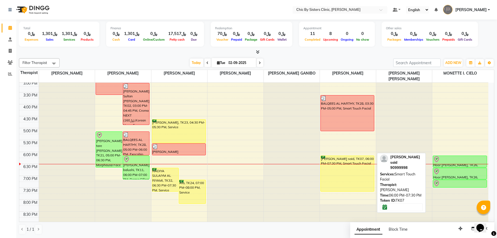
click at [360, 169] on div "[PERSON_NAME] said, TK07, 06:00 PM-07:30 PM, Smart Touch Facial" at bounding box center [347, 174] width 53 height 36
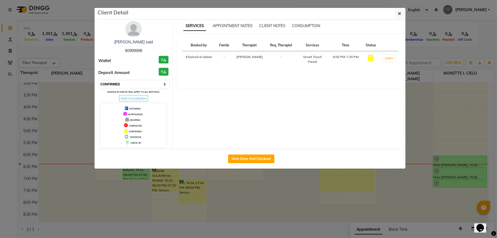
click at [146, 86] on select "Select IN SERVICE CONFIRMED TENTATIVE CHECK IN MARK DONE DROPPED UPCOMING" at bounding box center [134, 84] width 70 height 8
select select "8"
click at [99, 81] on select "Select IN SERVICE CONFIRMED TENTATIVE CHECK IN MARK DONE DROPPED UPCOMING" at bounding box center [134, 84] width 70 height 8
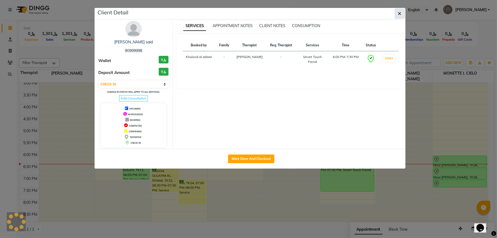
click at [399, 15] on icon "button" at bounding box center [399, 13] width 3 height 4
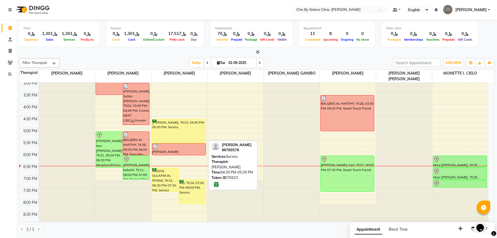
click at [172, 134] on div "[PERSON_NAME], TK23, 04:30 PM-05:30 PM, Service" at bounding box center [178, 131] width 53 height 23
select select "6"
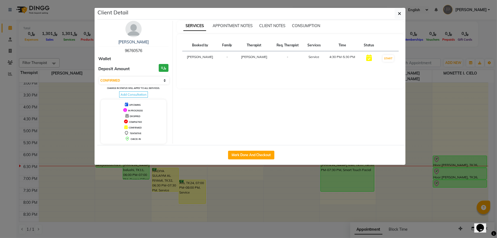
click at [131, 51] on span "96760576" at bounding box center [133, 50] width 17 height 5
click at [402, 13] on button "button" at bounding box center [400, 13] width 10 height 10
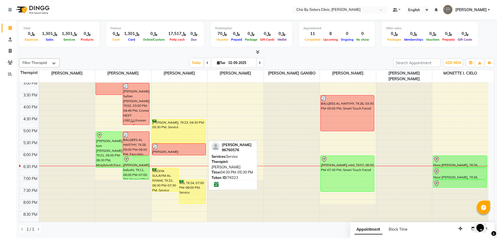
click at [174, 131] on div "[PERSON_NAME], TK23, 04:30 PM-05:30 PM, Service" at bounding box center [178, 131] width 53 height 23
select select "6"
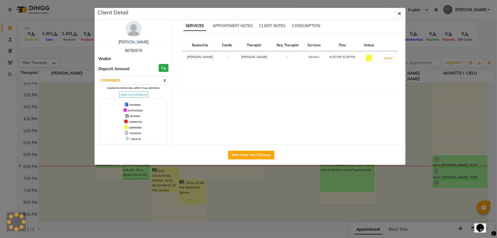
click at [137, 51] on span "96760576" at bounding box center [133, 50] width 17 height 5
click at [400, 15] on icon "button" at bounding box center [399, 13] width 3 height 4
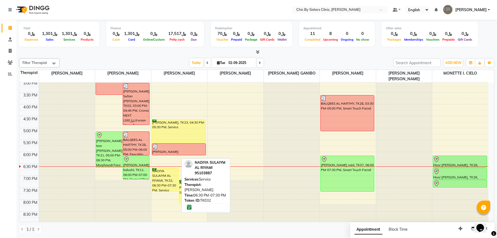
click at [163, 171] on div "NADIYA SULAIYM AL RIYAMI, TK32, 06:30 PM-07:30 PM, Service" at bounding box center [165, 179] width 27 height 23
select select "6"
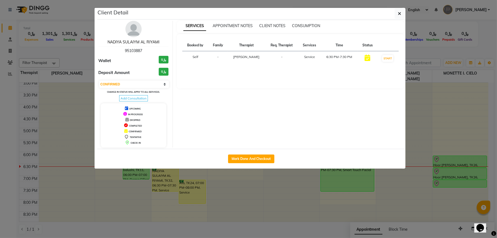
click at [146, 41] on link "NADIYA SULAIYM AL RIYAMI" at bounding box center [134, 42] width 52 height 5
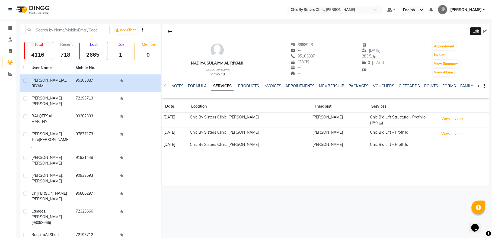
click at [485, 32] on icon at bounding box center [485, 32] width 4 height 4
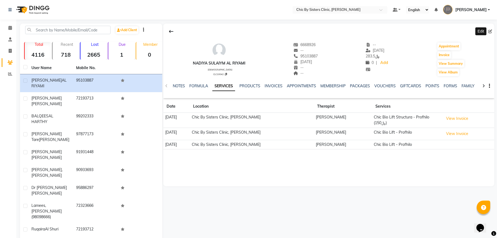
select select "28"
select select "08"
select select "1984"
select select "female"
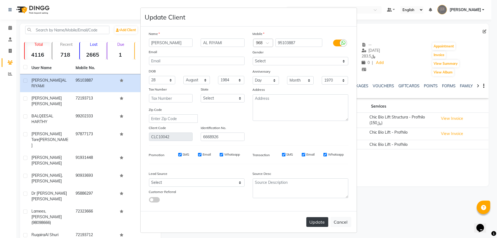
click at [312, 220] on button "Update" at bounding box center [318, 222] width 22 height 10
select select
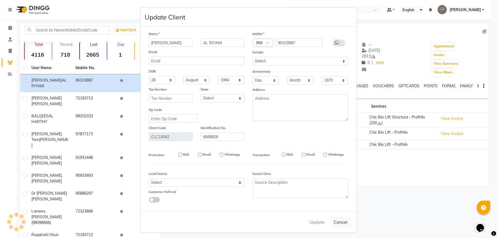
select select
checkbox input "false"
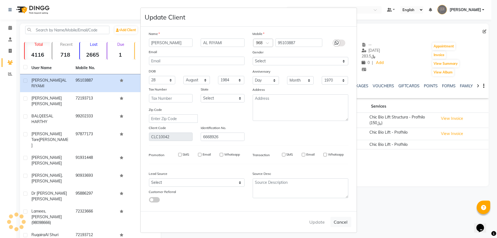
checkbox input "false"
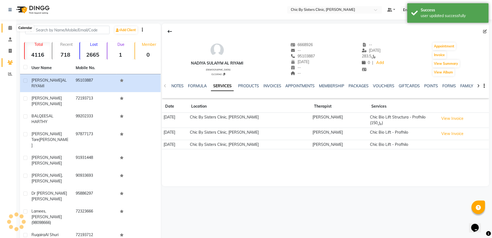
click at [9, 28] on icon at bounding box center [10, 28] width 4 height 4
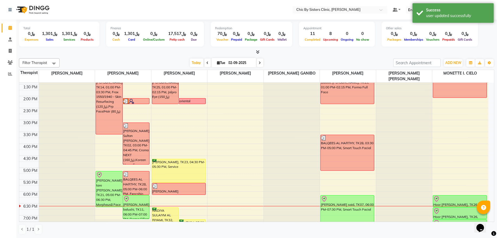
scroll to position [146, 0]
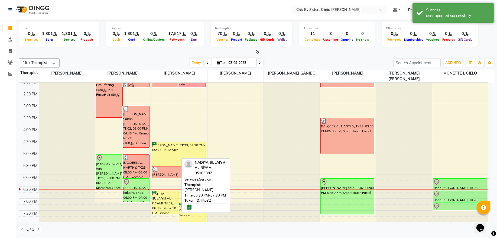
click at [165, 204] on div "NADIYA SULAIYM AL RIYAMI, TK32, 06:30 PM-07:30 PM, Service" at bounding box center [165, 202] width 27 height 23
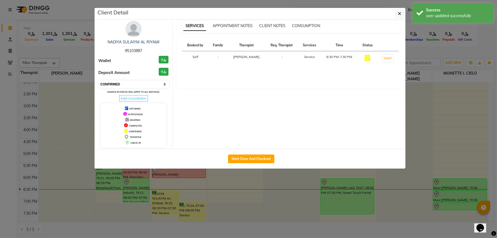
click at [149, 85] on select "Select IN SERVICE CONFIRMED TENTATIVE CHECK IN MARK DONE DROPPED UPCOMING" at bounding box center [134, 84] width 70 height 8
select select "8"
click at [99, 81] on select "Select IN SERVICE CONFIRMED TENTATIVE CHECK IN MARK DONE DROPPED UPCOMING" at bounding box center [134, 84] width 70 height 8
click at [399, 16] on icon "button" at bounding box center [399, 13] width 3 height 4
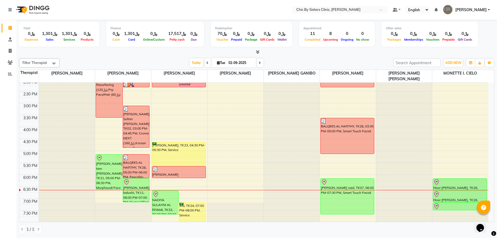
scroll to position [183, 0]
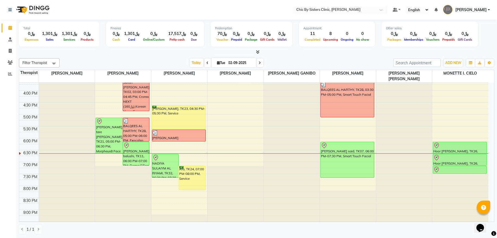
click at [232, 62] on input "02-09-2025" at bounding box center [240, 63] width 27 height 8
select select "9"
select select "2025"
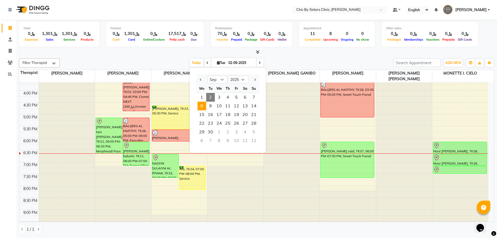
click at [203, 108] on span "8" at bounding box center [202, 106] width 9 height 9
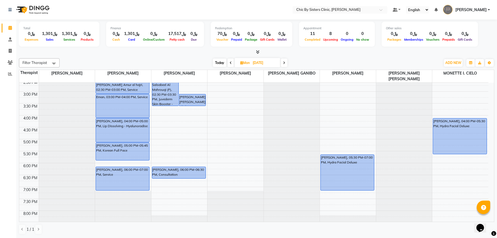
scroll to position [206, 0]
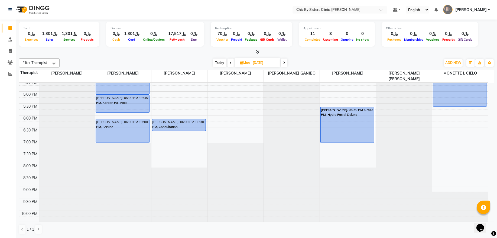
click at [285, 62] on icon at bounding box center [284, 62] width 2 height 3
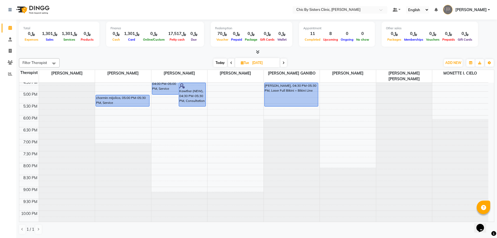
click at [218, 64] on span "Today" at bounding box center [221, 63] width 14 height 8
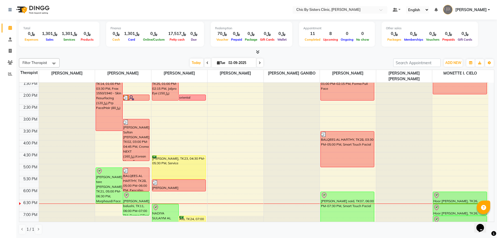
scroll to position [133, 0]
click at [259, 64] on icon at bounding box center [260, 62] width 2 height 3
type input "03-09-2025"
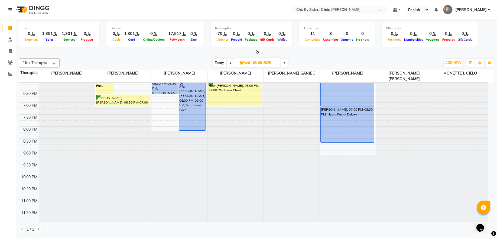
scroll to position [206, 0]
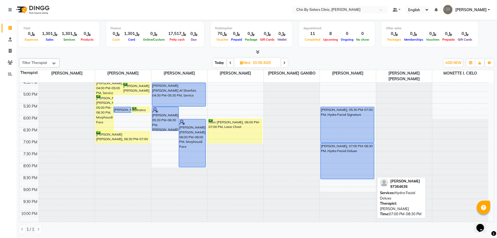
click at [340, 155] on div "[PERSON_NAME], 07:00 PM-08:30 PM, Hydra Facial Deluxe" at bounding box center [347, 161] width 53 height 36
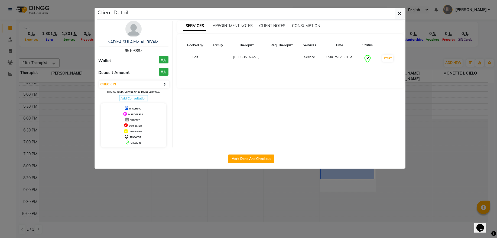
select select "select"
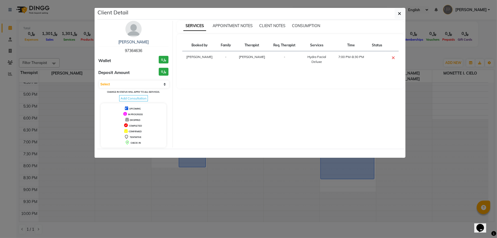
click at [134, 50] on span "97364636" at bounding box center [133, 50] width 17 height 5
click at [393, 17] on div "Client Detail" at bounding box center [251, 14] width 308 height 12
click at [396, 14] on button "button" at bounding box center [400, 13] width 10 height 10
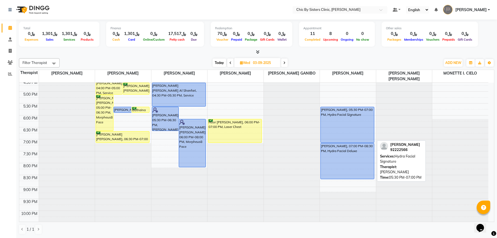
click at [338, 124] on div "[PERSON_NAME], 05:30 PM-07:00 PM, Hydra Facial Signature" at bounding box center [347, 125] width 53 height 36
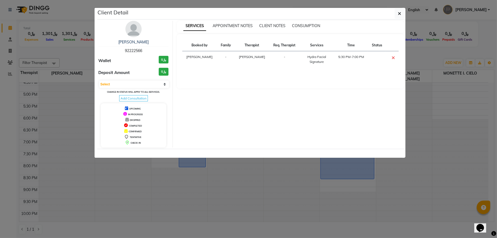
click at [139, 49] on span "92222566" at bounding box center [133, 50] width 17 height 5
drag, startPoint x: 137, startPoint y: 83, endPoint x: 133, endPoint y: 87, distance: 5.8
click at [137, 83] on select "Select CONFIRMED TENTATIVE" at bounding box center [134, 84] width 70 height 8
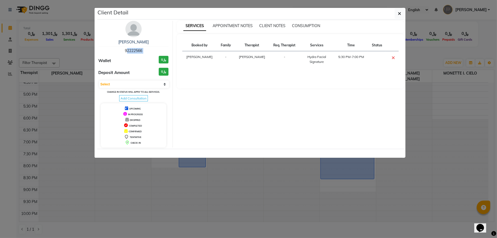
select select "6"
click at [99, 81] on select "Select CONFIRMED TENTATIVE" at bounding box center [134, 84] width 70 height 8
click at [399, 16] on icon "button" at bounding box center [399, 13] width 3 height 4
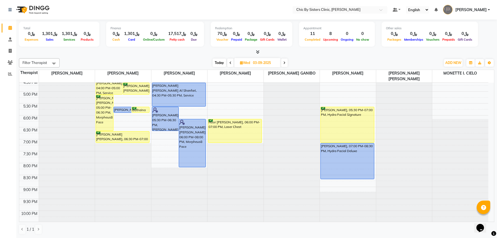
click at [217, 63] on span "Today" at bounding box center [220, 63] width 14 height 8
type input "02-09-2025"
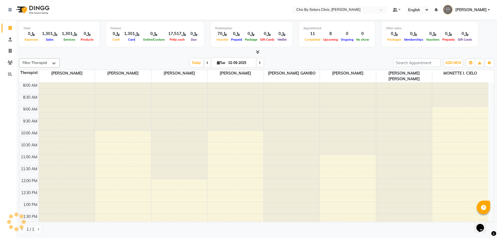
scroll to position [242, 0]
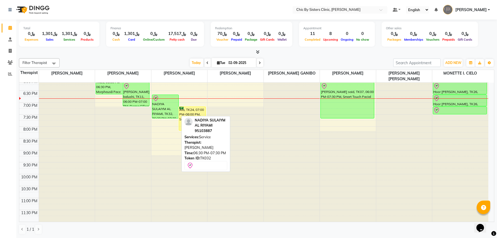
click at [169, 111] on div "NADIYA SULAIYM AL RIYAMI, TK32, 06:30 PM-07:30 PM, Service" at bounding box center [165, 106] width 27 height 23
select select "8"
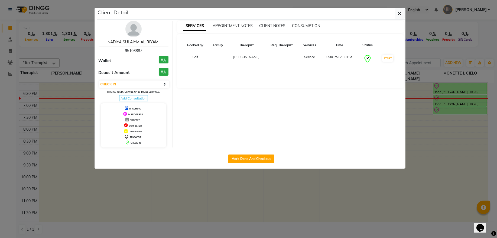
click at [147, 42] on link "NADIYA SULAIYM AL RIYAMI" at bounding box center [134, 42] width 52 height 5
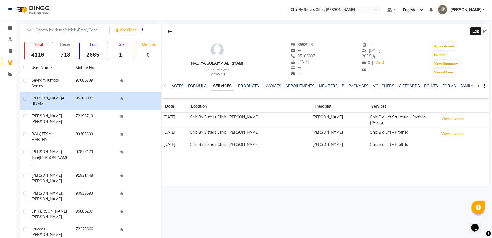
click at [485, 30] on icon at bounding box center [485, 32] width 4 height 4
select select "28"
select select "08"
select select "1984"
select select "female"
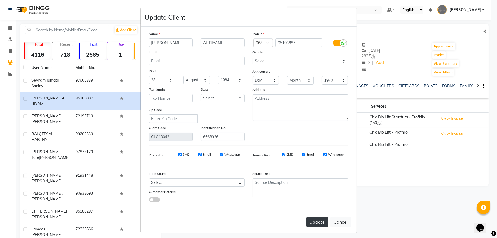
click at [307, 219] on button "Update" at bounding box center [318, 222] width 22 height 10
select select
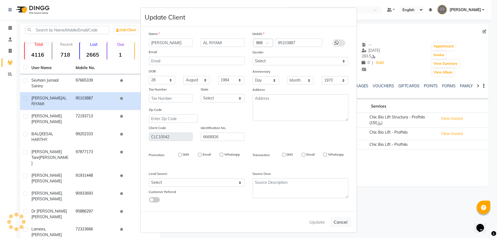
select select
checkbox input "false"
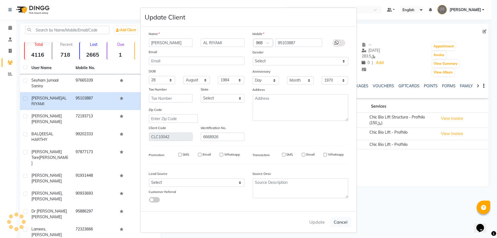
checkbox input "false"
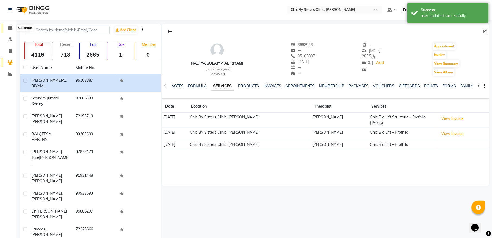
click at [11, 28] on icon at bounding box center [10, 28] width 4 height 4
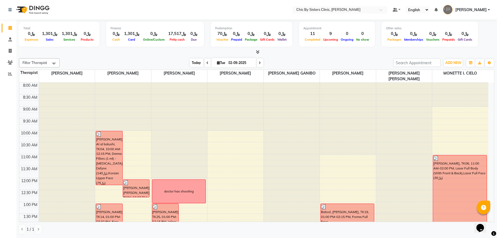
click at [198, 66] on span "Today" at bounding box center [197, 63] width 14 height 8
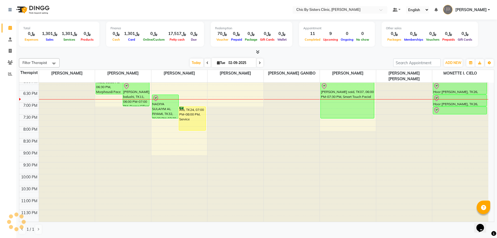
scroll to position [169, 0]
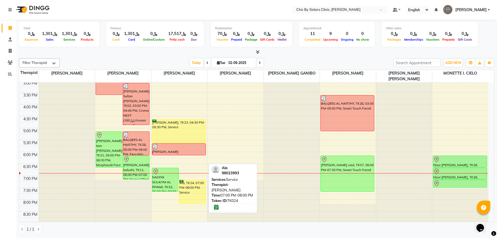
click at [196, 196] on div "Ala, TK24, 07:00 PM-08:00 PM, Service" at bounding box center [192, 192] width 27 height 24
select select "6"
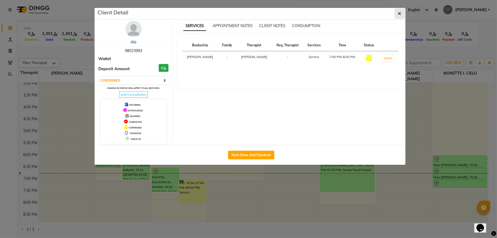
click at [401, 15] on icon "button" at bounding box center [399, 13] width 3 height 4
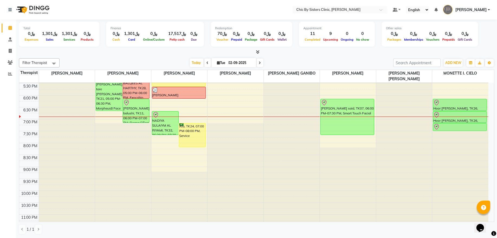
scroll to position [242, 0]
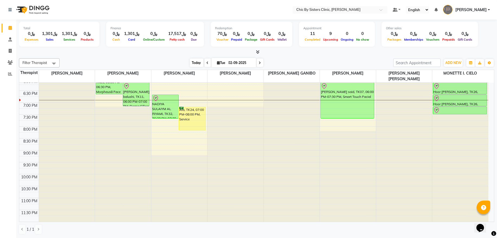
click at [191, 65] on span "Today" at bounding box center [197, 63] width 14 height 8
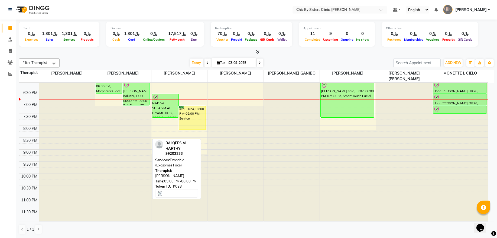
scroll to position [248, 0]
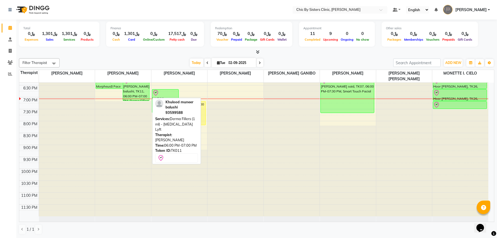
click at [127, 90] on div "Khulood muneer balushi, TK11, 06:00 PM-07:00 PM, Derma Fillers (1 ml) - Restyla…" at bounding box center [136, 88] width 27 height 23
select select "8"
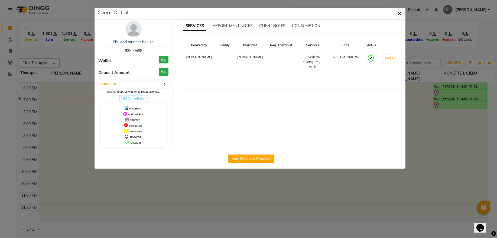
click at [128, 45] on div "Khulood muneer balushi" at bounding box center [134, 42] width 70 height 6
click at [128, 42] on link "Khulood muneer balushi" at bounding box center [134, 42] width 42 height 5
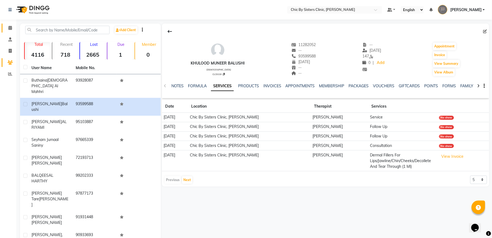
click at [11, 28] on icon at bounding box center [10, 28] width 4 height 4
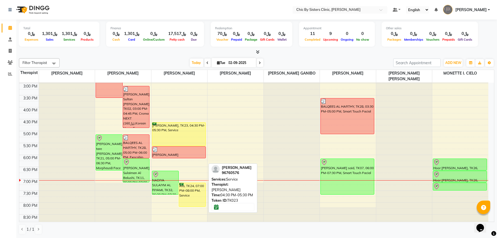
scroll to position [183, 0]
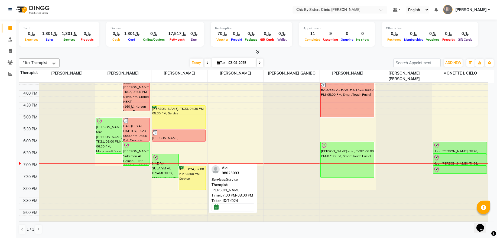
click at [192, 175] on div "Ala, TK24, 07:00 PM-08:00 PM, Service" at bounding box center [192, 178] width 27 height 24
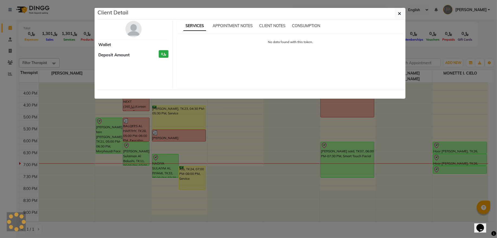
select select "6"
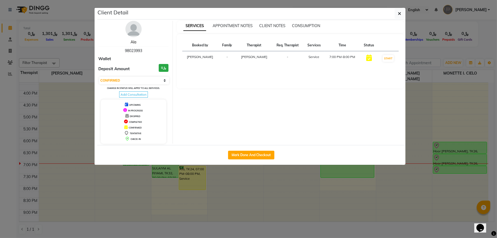
click at [134, 43] on link "Ala" at bounding box center [134, 42] width 6 height 5
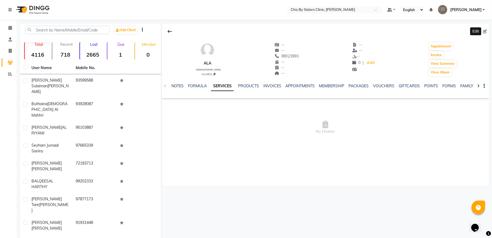
click at [483, 32] on icon at bounding box center [485, 32] width 4 height 4
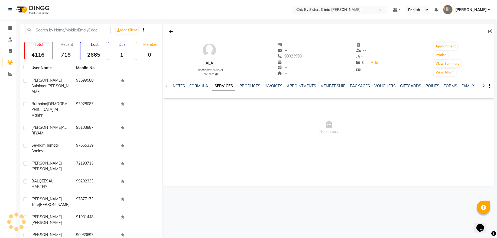
select select "female"
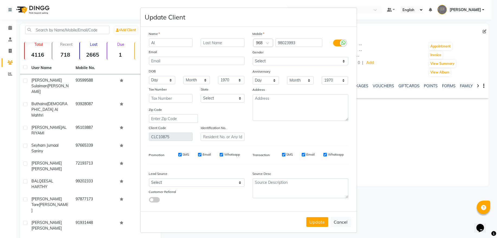
type input "A"
type input "Olaa Khalfan"
click at [214, 41] on input "text" at bounding box center [223, 42] width 44 height 8
type input "Fraish Al habsi"
click at [233, 79] on select "1940 1941 1942 1943 1944 1945 1946 1947 1948 1949 1950 1951 1952 1953 1954 1955…" at bounding box center [231, 80] width 27 height 8
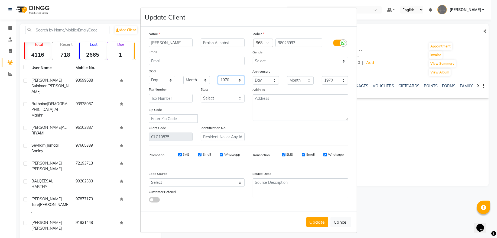
select select "1995"
click at [205, 79] on select "Month January February March April May June July August September October Novem…" at bounding box center [196, 80] width 27 height 8
select select "10"
click at [183, 76] on select "Month January February March April May June July August September October Novem…" at bounding box center [196, 80] width 27 height 8
click at [159, 83] on select "Day 01 02 03 04 05 06 07 08 09 10 11 12 13 14 15 16 17 18 19 20 21 22 23 24 25 …" at bounding box center [162, 80] width 27 height 8
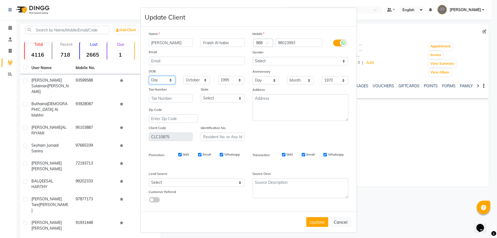
select select "21"
click at [206, 137] on input "text" at bounding box center [223, 137] width 44 height 8
type input "21948163"
click at [312, 221] on button "Update" at bounding box center [318, 222] width 22 height 10
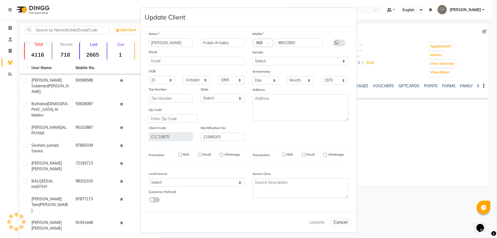
select select
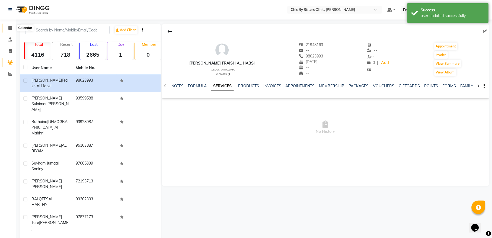
click at [11, 28] on icon at bounding box center [10, 28] width 4 height 4
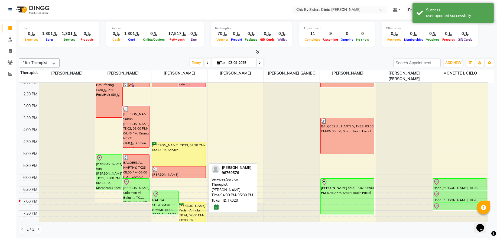
scroll to position [183, 0]
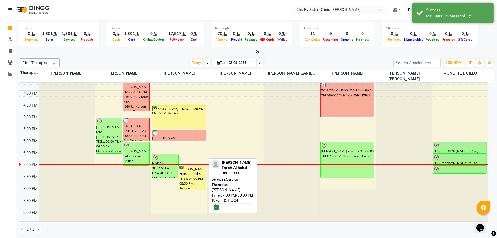
click at [184, 172] on div "[PERSON_NAME] Fraish Al habsi, TK24, 07:00 PM-08:00 PM, Service" at bounding box center [192, 178] width 27 height 24
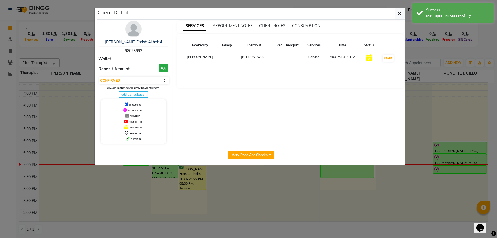
drag, startPoint x: 129, startPoint y: 81, endPoint x: 128, endPoint y: 85, distance: 3.9
click at [129, 81] on select "Select IN SERVICE CONFIRMED TENTATIVE CHECK IN MARK DONE DROPPED UPCOMING" at bounding box center [134, 81] width 70 height 8
click at [99, 77] on select "Select IN SERVICE CONFIRMED TENTATIVE CHECK IN MARK DONE DROPPED UPCOMING" at bounding box center [134, 81] width 70 height 8
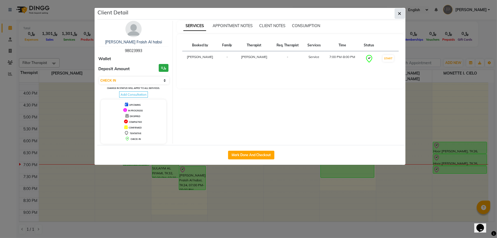
click at [403, 15] on button "button" at bounding box center [400, 13] width 10 height 10
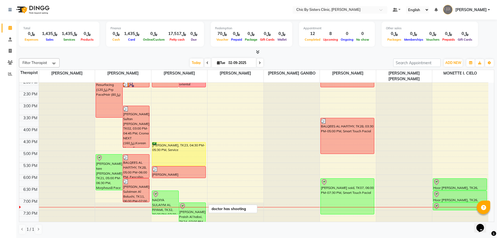
scroll to position [183, 0]
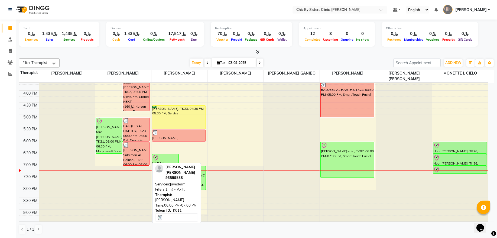
click at [140, 156] on div "[PERSON_NAME] Sulaiman Al Balushi, TK11, 06:00 PM-07:00 PM, Juvederm Fillers(1 …" at bounding box center [136, 153] width 27 height 23
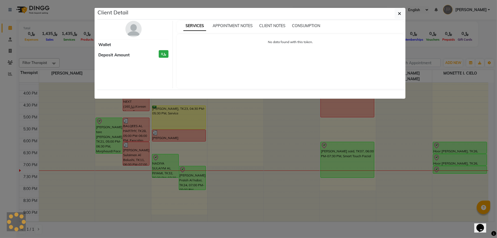
select select "3"
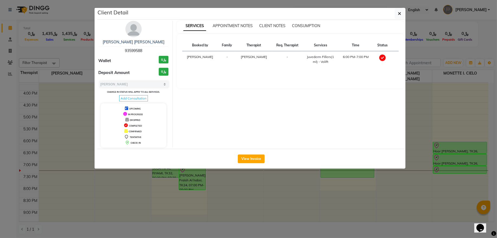
click at [129, 47] on div "[PERSON_NAME] Sulaiman Al Balushi 93599588" at bounding box center [134, 46] width 70 height 14
copy span "93599588"
click at [401, 14] on icon "button" at bounding box center [399, 13] width 3 height 4
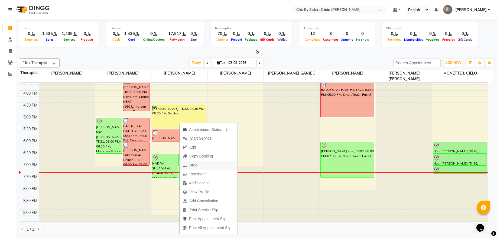
click at [199, 167] on span "Drop" at bounding box center [190, 165] width 21 height 9
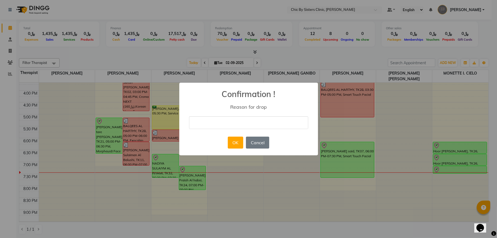
click at [230, 121] on input "text" at bounding box center [248, 122] width 119 height 13
type input "No show we sent for rebook"
click at [233, 140] on button "OK" at bounding box center [235, 143] width 15 height 12
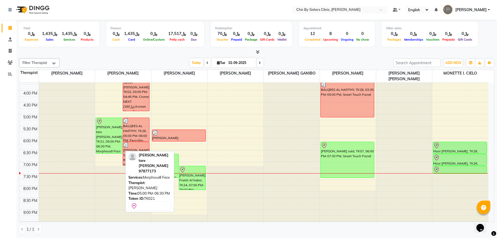
click at [115, 134] on div "[PERSON_NAME] tare [PERSON_NAME], TK21, 05:00 PM-06:30 PM, Morpheus8 Face" at bounding box center [109, 136] width 27 height 36
select select "3"
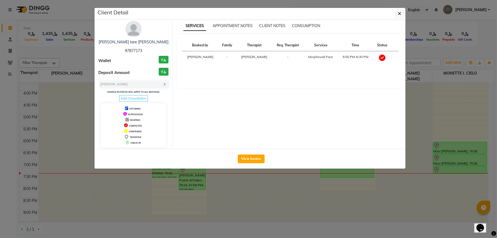
click at [134, 52] on span "97877173" at bounding box center [133, 50] width 17 height 5
copy span "97877173"
click at [397, 14] on button "button" at bounding box center [400, 13] width 10 height 10
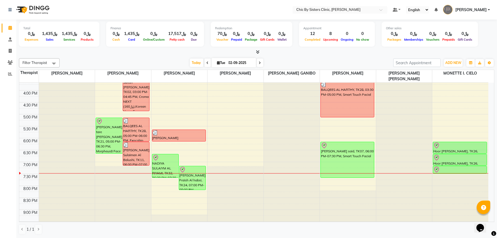
click at [239, 63] on input "02-09-2025" at bounding box center [240, 63] width 27 height 8
select select "9"
select select "2025"
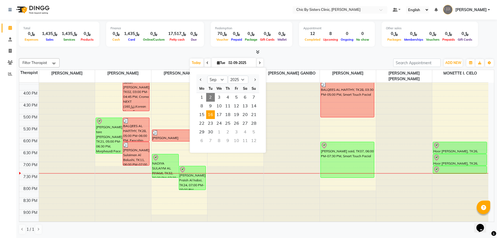
click at [211, 115] on span "16" at bounding box center [210, 114] width 9 height 9
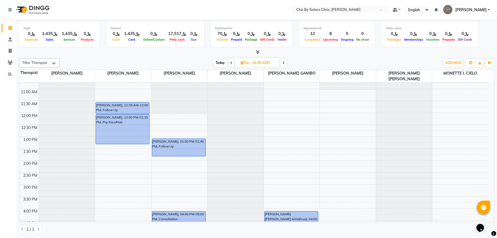
scroll to position [102, 0]
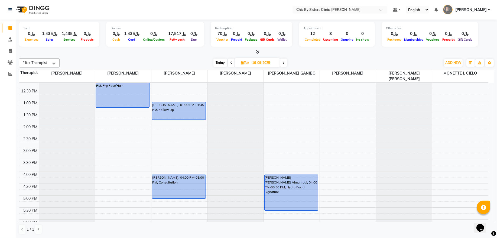
click at [284, 62] on icon at bounding box center [284, 62] width 2 height 3
type input "[DATE]"
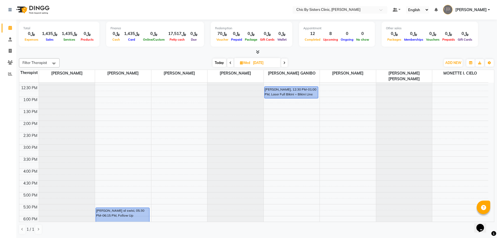
scroll to position [138, 0]
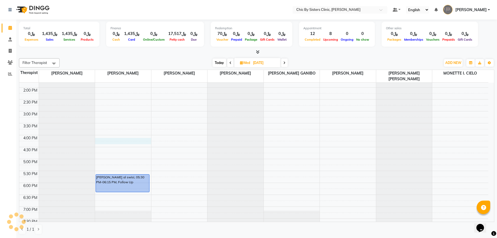
click at [102, 140] on div "8:00 AM 8:30 AM 9:00 AM 9:30 AM 10:00 AM 10:30 AM 11:00 AM 11:30 AM 12:00 PM 12…" at bounding box center [253, 134] width 469 height 381
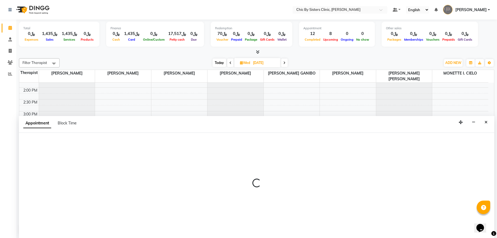
select select "49177"
select select "960"
select select "tentative"
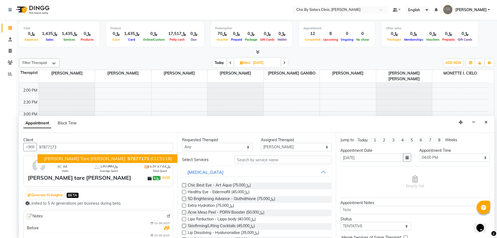
click at [63, 158] on span "[PERSON_NAME] tare [PERSON_NAME]" at bounding box center [84, 158] width 81 height 5
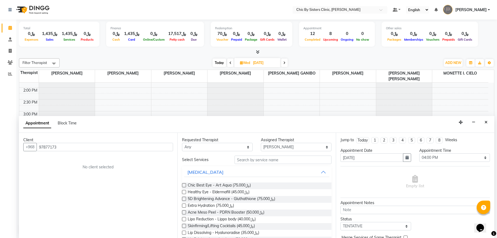
type input "97877173"
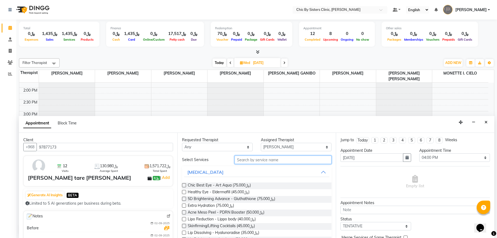
click at [249, 163] on input "text" at bounding box center [283, 160] width 97 height 8
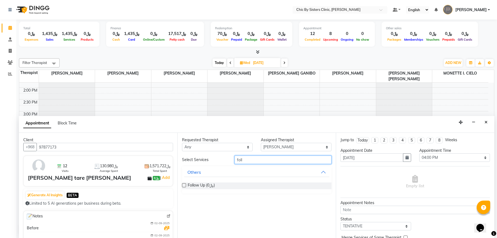
type input "foll"
click at [182, 186] on label at bounding box center [184, 185] width 4 height 4
click at [182, 186] on input "checkbox" at bounding box center [184, 186] width 4 height 4
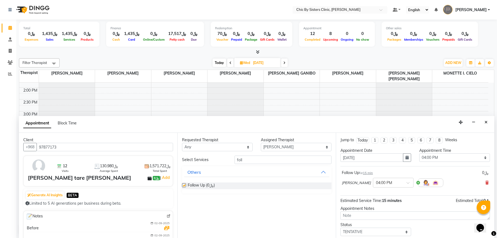
checkbox input "false"
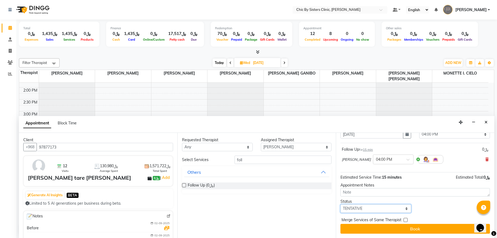
click at [351, 208] on select "Select TENTATIVE CONFIRM UPCOMING" at bounding box center [376, 208] width 71 height 8
select select "upcoming"
click at [341, 204] on select "Select TENTATIVE CONFIRM UPCOMING" at bounding box center [376, 208] width 71 height 8
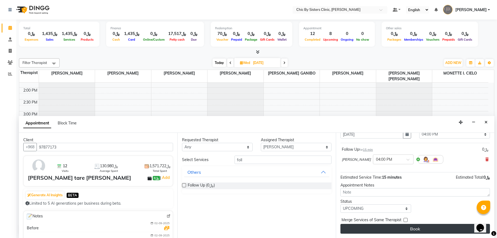
click at [350, 227] on button "Book" at bounding box center [416, 229] width 150 height 10
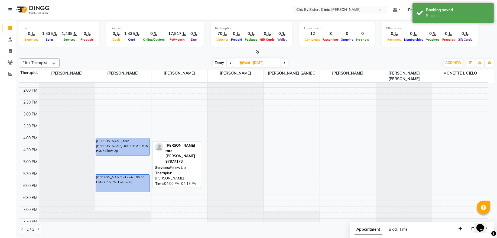
drag, startPoint x: 123, startPoint y: 143, endPoint x: 123, endPoint y: 152, distance: 9.5
click at [123, 152] on div "[PERSON_NAME] tare [PERSON_NAME], 04:00 PM-04:15 PM, Follow Up [PERSON_NAME] al…" at bounding box center [123, 134] width 56 height 381
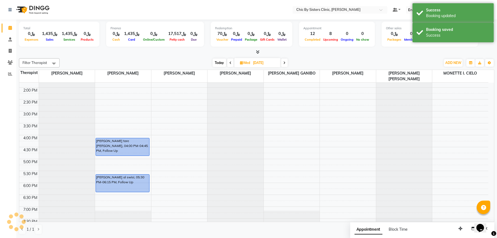
click at [217, 62] on span "Today" at bounding box center [220, 63] width 14 height 8
type input "02-09-2025"
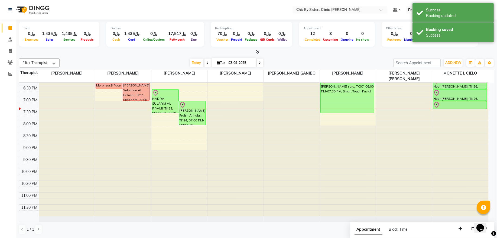
scroll to position [175, 0]
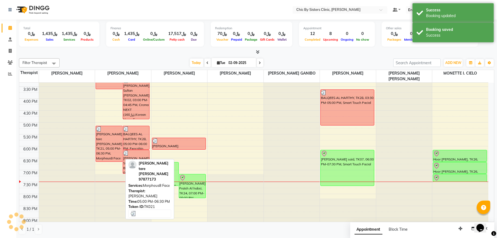
click at [105, 142] on div "[PERSON_NAME] tare [PERSON_NAME], TK21, 05:00 PM-06:30 PM, Morpheus8 Face" at bounding box center [109, 144] width 27 height 36
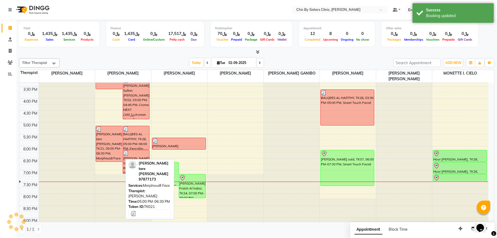
select select "3"
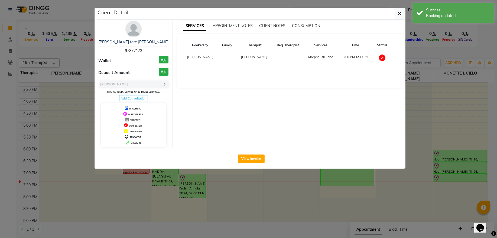
click at [134, 51] on span "97877173" at bounding box center [133, 50] width 17 height 5
copy span "97877173"
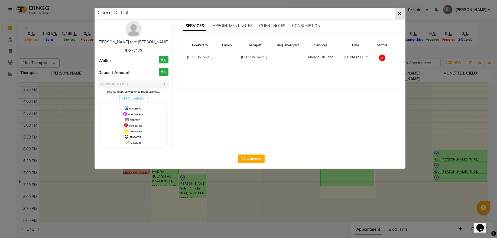
click at [395, 16] on button "button" at bounding box center [400, 13] width 10 height 10
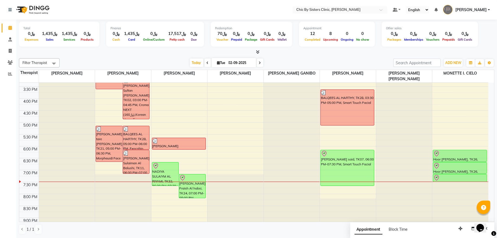
click at [235, 60] on input "02-09-2025" at bounding box center [240, 63] width 27 height 8
select select "9"
select select "2025"
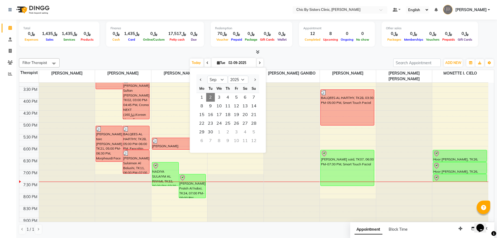
click at [260, 61] on span at bounding box center [260, 63] width 7 height 8
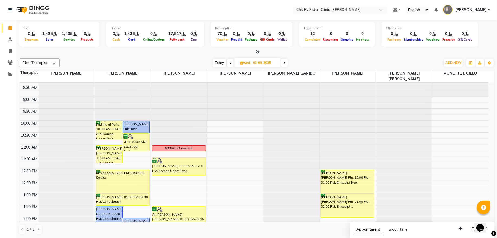
scroll to position [0, 0]
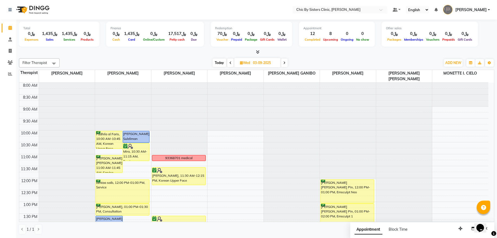
click at [282, 63] on span at bounding box center [284, 63] width 7 height 8
type input "[DATE]"
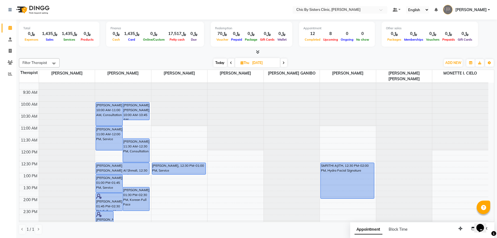
scroll to position [28, 0]
click at [263, 59] on input "[DATE]" at bounding box center [264, 63] width 27 height 8
select select "9"
select select "2025"
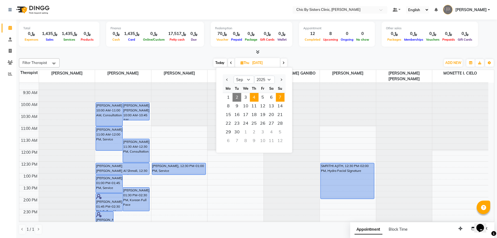
click at [282, 98] on span "7" at bounding box center [280, 97] width 9 height 9
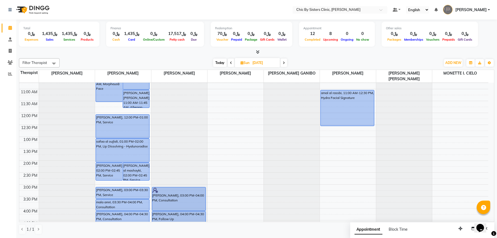
scroll to position [138, 0]
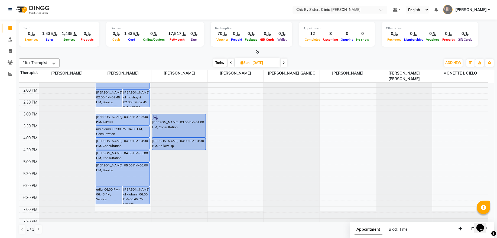
click at [283, 63] on span at bounding box center [284, 63] width 7 height 8
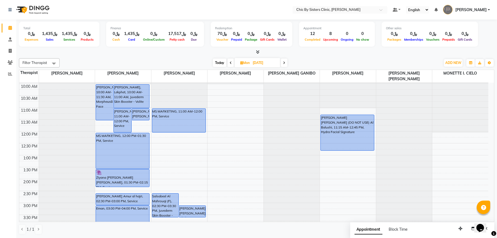
scroll to position [0, 0]
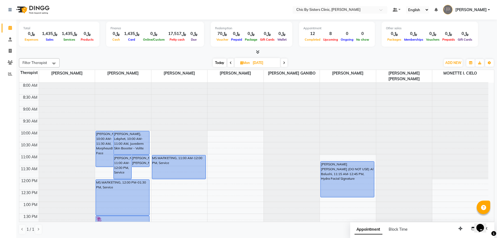
click at [283, 64] on span at bounding box center [284, 63] width 7 height 8
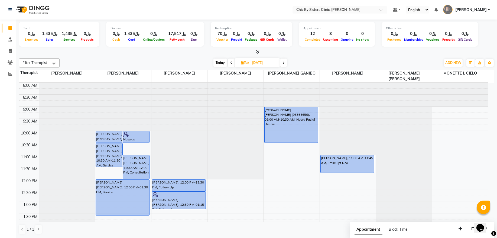
click at [220, 63] on span "Today" at bounding box center [221, 63] width 14 height 8
type input "02-09-2025"
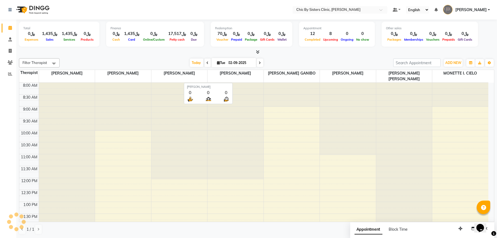
scroll to position [248, 0]
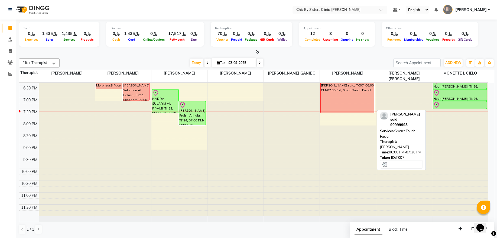
click at [354, 101] on div "[PERSON_NAME] said, TK07, 06:00 PM-07:30 PM, Smart Touch Facial" at bounding box center [347, 95] width 53 height 36
select select "3"
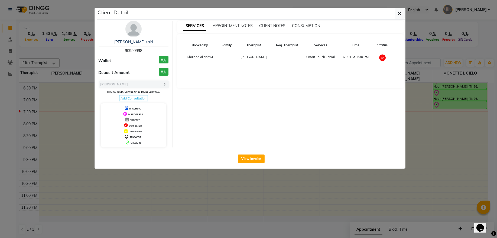
click at [137, 51] on span "90999998" at bounding box center [133, 50] width 17 height 5
copy span "90999998"
click at [399, 15] on icon "button" at bounding box center [399, 13] width 3 height 4
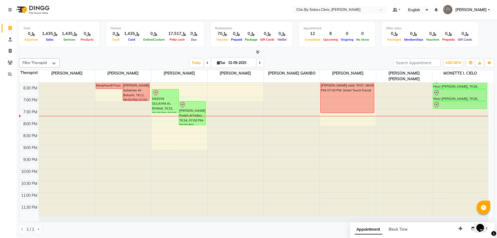
click at [233, 64] on input "02-09-2025" at bounding box center [240, 63] width 27 height 8
select select "9"
select select "2025"
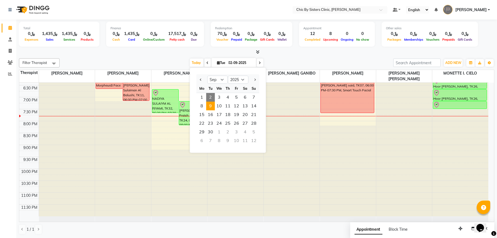
click at [211, 108] on span "9" at bounding box center [210, 106] width 9 height 9
type input "[DATE]"
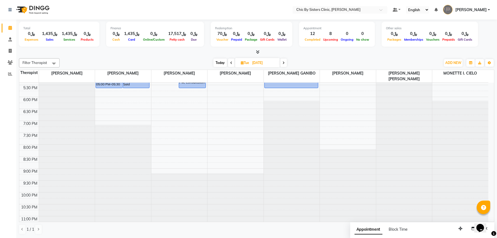
scroll to position [212, 0]
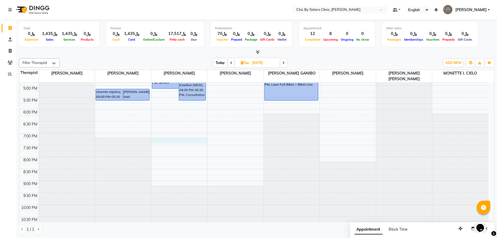
click at [160, 139] on div "8:00 AM 8:30 AM 9:00 AM 9:30 AM 10:00 AM 10:30 AM 11:00 AM 11:30 AM 12:00 PM 12…" at bounding box center [253, 61] width 469 height 381
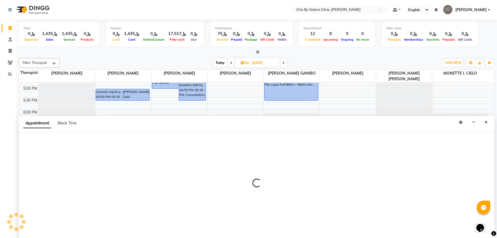
select select "49178"
select select "1140"
select select "tentative"
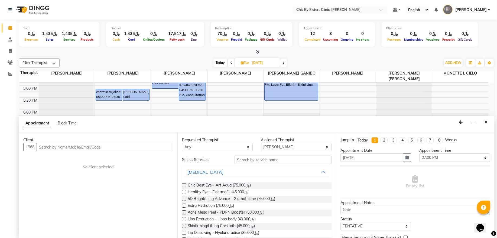
click at [66, 148] on input "text" at bounding box center [105, 147] width 137 height 8
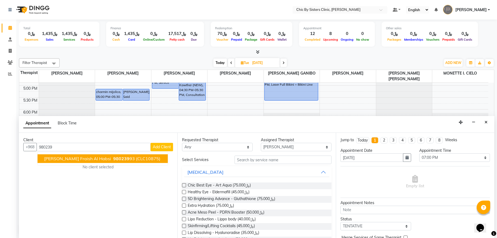
click at [77, 159] on span "[PERSON_NAME] Fraish Al habsi" at bounding box center [77, 158] width 67 height 5
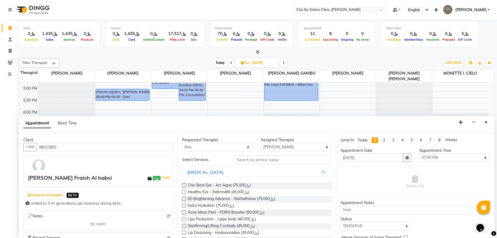
type input "98023993"
click at [256, 161] on input "text" at bounding box center [283, 160] width 97 height 8
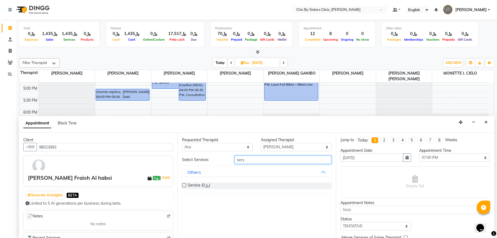
type input "serv"
drag, startPoint x: 187, startPoint y: 185, endPoint x: 185, endPoint y: 187, distance: 2.9
click at [186, 186] on div "Service (﷼0)" at bounding box center [257, 185] width 150 height 7
click at [185, 187] on label at bounding box center [184, 185] width 4 height 4
click at [185, 187] on input "checkbox" at bounding box center [184, 186] width 4 height 4
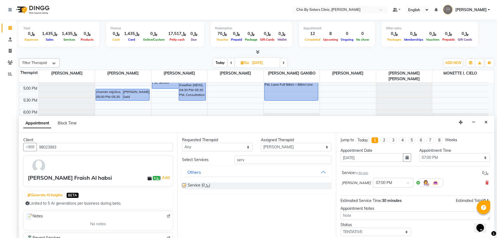
checkbox input "false"
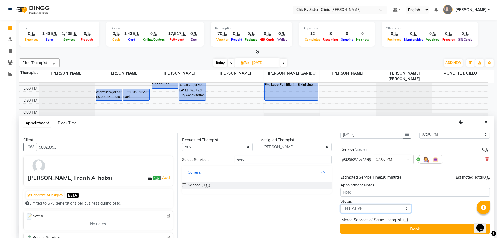
click at [362, 212] on select "Select TENTATIVE CONFIRM UPCOMING" at bounding box center [376, 208] width 71 height 8
select select "upcoming"
click at [341, 204] on select "Select TENTATIVE CONFIRM UPCOMING" at bounding box center [376, 208] width 71 height 8
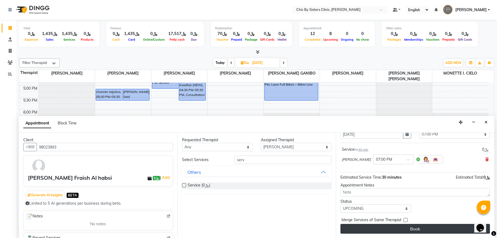
click at [362, 230] on button "Book" at bounding box center [416, 229] width 150 height 10
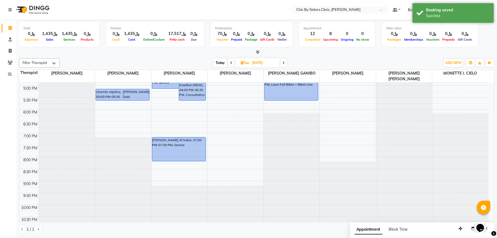
drag, startPoint x: 177, startPoint y: 149, endPoint x: 176, endPoint y: 160, distance: 11.1
click at [176, 160] on div "[PERSON_NAME], 04:00 PM-05:00 PM, Service Kawther (NEW), 04:30 PM-05:30 PM, Con…" at bounding box center [180, 61] width 56 height 381
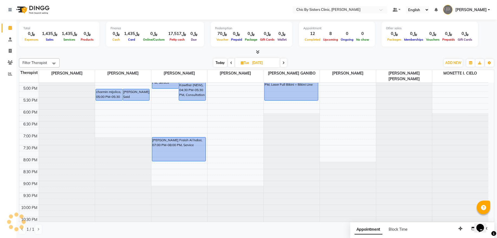
click at [231, 63] on icon at bounding box center [231, 62] width 2 height 3
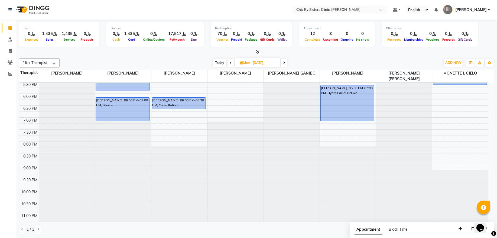
scroll to position [212, 0]
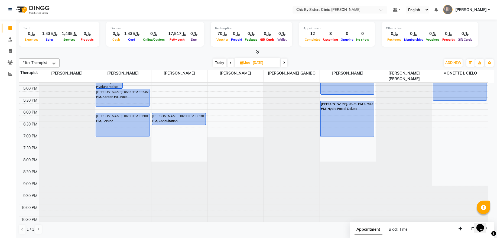
click at [220, 63] on span "Today" at bounding box center [220, 63] width 14 height 8
type input "02-09-2025"
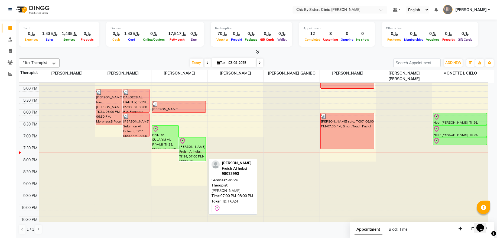
click at [188, 148] on div "[PERSON_NAME] Fraish Al habsi, TK24, 07:00 PM-08:00 PM, Service" at bounding box center [192, 149] width 27 height 24
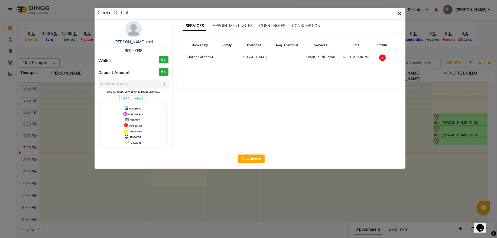
select select "8"
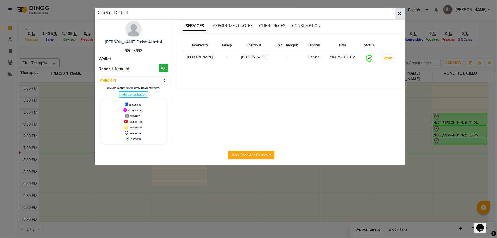
click at [401, 12] on icon "button" at bounding box center [399, 13] width 3 height 4
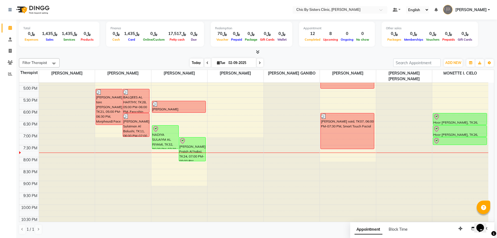
drag, startPoint x: 193, startPoint y: 153, endPoint x: 192, endPoint y: 63, distance: 89.7
click at [192, 63] on span "Today" at bounding box center [197, 63] width 14 height 8
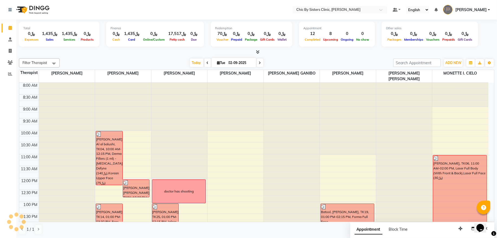
scroll to position [248, 0]
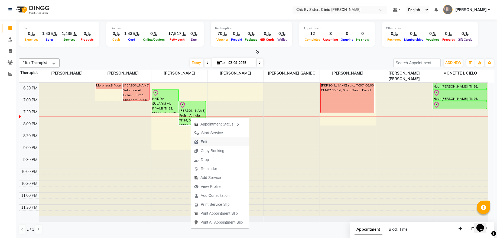
click at [206, 143] on span "Edit" at bounding box center [204, 142] width 7 height 6
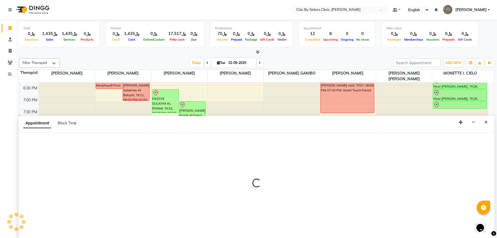
select select "tentative"
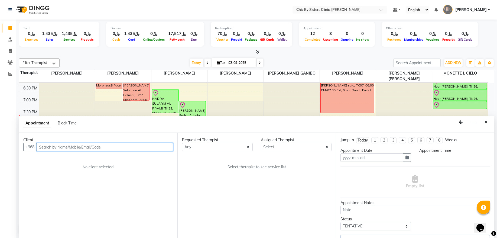
type input "02-09-2025"
select select "check-in"
select select "49178"
select select "1140"
select select "3125"
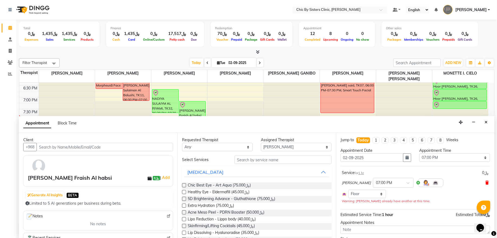
click at [486, 183] on icon at bounding box center [487, 183] width 3 height 4
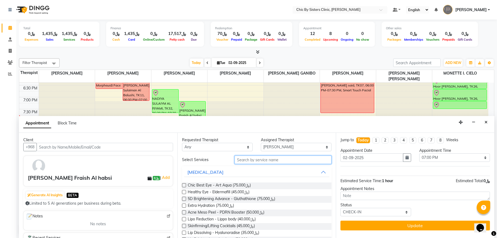
click at [304, 161] on input "text" at bounding box center [283, 160] width 97 height 8
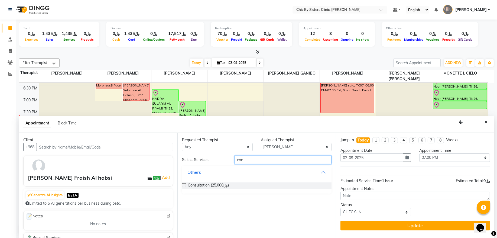
type input "con"
click at [184, 185] on label at bounding box center [184, 185] width 4 height 4
click at [184, 185] on input "checkbox" at bounding box center [184, 186] width 4 height 4
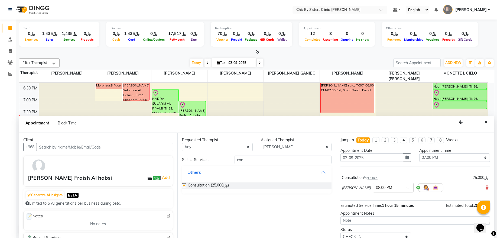
checkbox input "false"
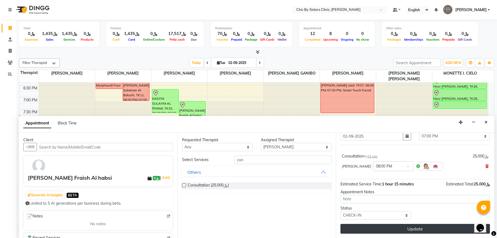
click at [360, 231] on button "Update" at bounding box center [416, 229] width 150 height 10
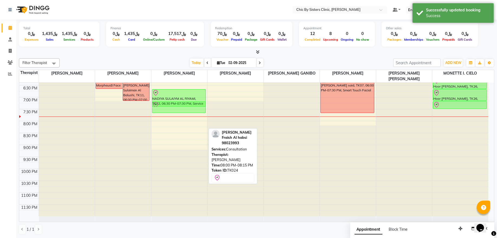
drag, startPoint x: 187, startPoint y: 127, endPoint x: 195, endPoint y: 102, distance: 26.2
click at [195, 102] on div "[PERSON_NAME], TK25, 01:00 PM-02:15 PM, Jalpro Eye (﷼150) 77225152 oriental pha…" at bounding box center [180, 25] width 56 height 381
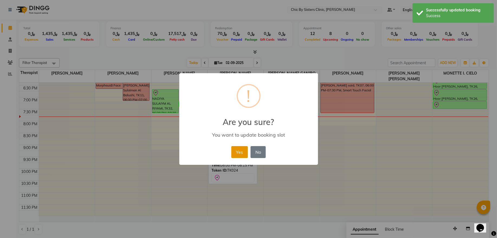
click at [243, 155] on button "Yes" at bounding box center [239, 152] width 17 height 12
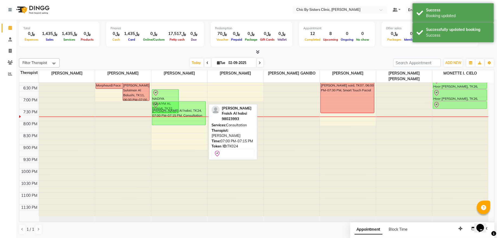
drag, startPoint x: 193, startPoint y: 105, endPoint x: 193, endPoint y: 119, distance: 14.1
click at [193, 119] on div "[PERSON_NAME], TK25, 01:00 PM-02:15 PM, Jalpro Eye (﷼150) 77225152 oriental pha…" at bounding box center [180, 25] width 56 height 381
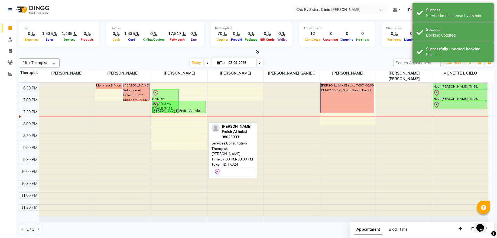
drag, startPoint x: 193, startPoint y: 125, endPoint x: 194, endPoint y: 118, distance: 7.1
click at [194, 118] on div "8:00 AM 8:30 AM 9:00 AM 9:30 AM 10:00 AM 10:30 AM 11:00 AM 11:30 AM 12:00 PM 12…" at bounding box center [253, 25] width 469 height 381
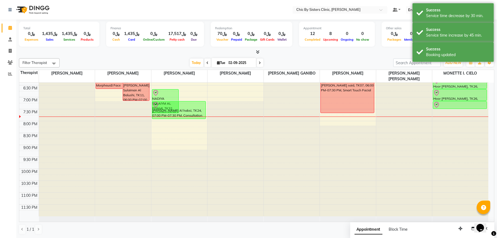
drag, startPoint x: 194, startPoint y: 112, endPoint x: 195, endPoint y: 116, distance: 3.8
click at [195, 116] on div "[PERSON_NAME], TK25, 01:00 PM-02:15 PM, Jalpro Eye (﷼150) 77225152 oriental pha…" at bounding box center [180, 25] width 56 height 381
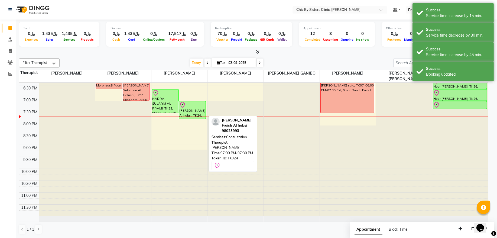
click at [199, 113] on div "[PERSON_NAME] Al habsi, TK24, 07:00 PM-07:45 PM, Consultation" at bounding box center [192, 109] width 27 height 17
click at [192, 107] on div at bounding box center [192, 105] width 26 height 7
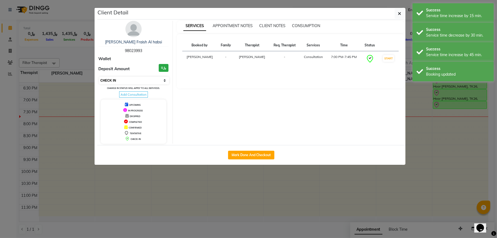
click at [134, 80] on select "Select IN SERVICE CONFIRMED TENTATIVE CHECK IN MARK DONE DROPPED UPCOMING" at bounding box center [134, 81] width 70 height 8
select select "3"
click at [99, 77] on select "Select IN SERVICE CONFIRMED TENTATIVE CHECK IN MARK DONE DROPPED UPCOMING" at bounding box center [134, 81] width 70 height 8
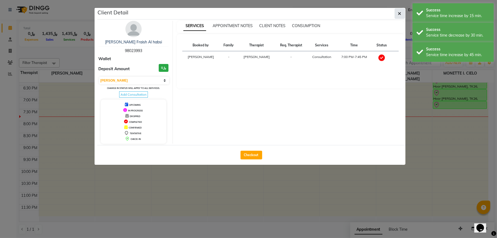
click at [400, 18] on button "button" at bounding box center [400, 13] width 10 height 10
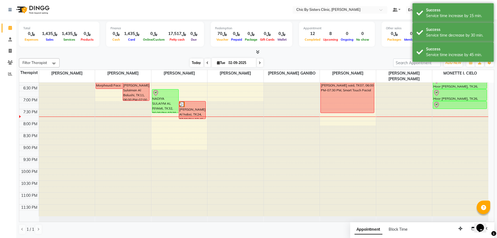
click at [196, 62] on span "Today" at bounding box center [197, 63] width 14 height 8
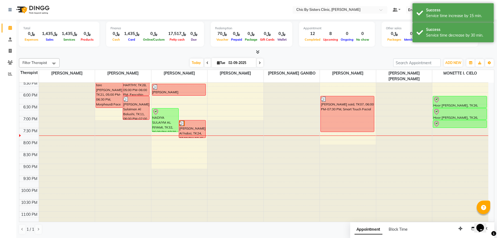
scroll to position [212, 0]
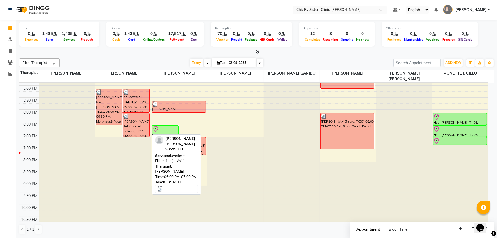
click at [136, 127] on div "[PERSON_NAME] Sulaiman Al Balushi, TK11, 06:00 PM-07:00 PM, Juvederm Fillers(1 …" at bounding box center [136, 124] width 27 height 23
select select "3"
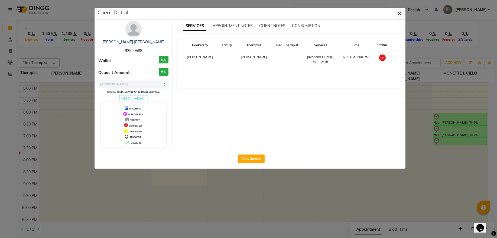
click at [132, 47] on div "[PERSON_NAME] Sulaiman Al Balushi 93599588" at bounding box center [134, 46] width 70 height 14
copy span "93599588"
click at [398, 14] on icon "button" at bounding box center [399, 13] width 3 height 4
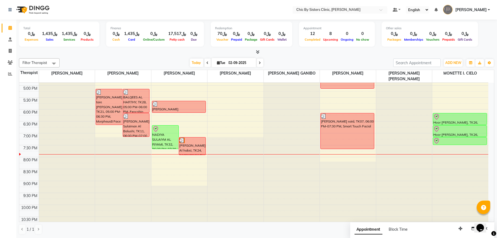
click at [221, 62] on span "Tue" at bounding box center [221, 63] width 11 height 4
select select "9"
select select "2025"
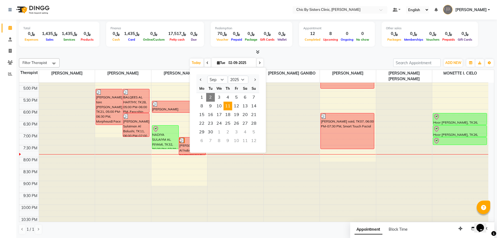
click at [228, 107] on span "11" at bounding box center [228, 106] width 9 height 9
type input "[DATE]"
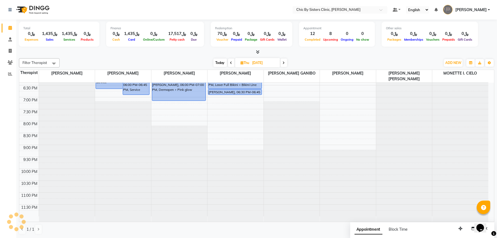
scroll to position [175, 0]
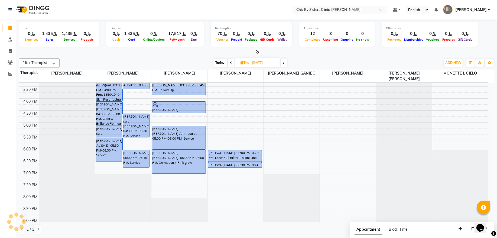
click at [206, 153] on div "8:00 AM 8:30 AM 9:00 AM 9:30 AM 10:00 AM 10:30 AM 11:00 AM 11:30 AM 12:00 PM 12…" at bounding box center [253, 98] width 469 height 381
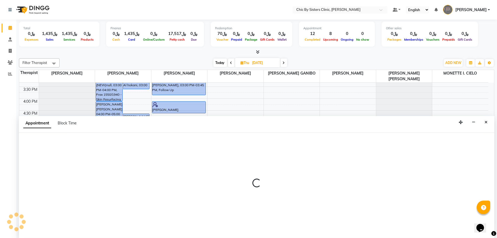
select select "49178"
select select "tentative"
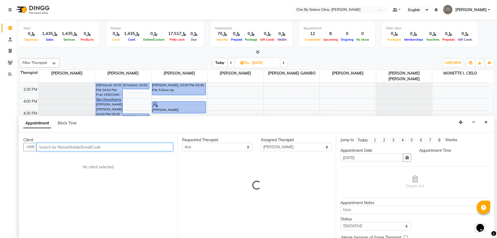
select select "1080"
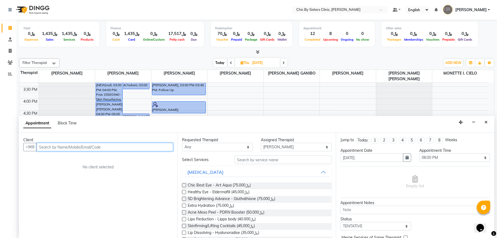
paste input "99618563"
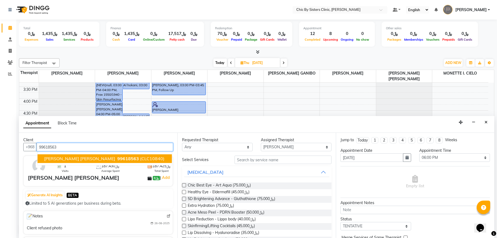
drag, startPoint x: 67, startPoint y: 159, endPoint x: 234, endPoint y: 159, distance: 166.7
click at [68, 159] on span "[PERSON_NAME] [PERSON_NAME]" at bounding box center [79, 158] width 71 height 5
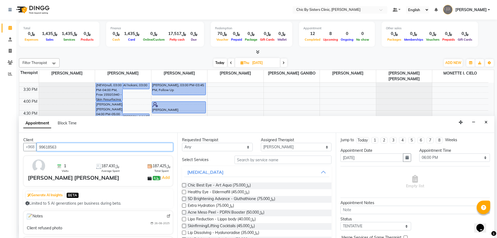
type input "99618563"
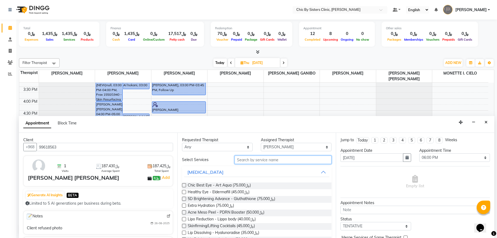
click at [263, 159] on input "text" at bounding box center [283, 160] width 97 height 8
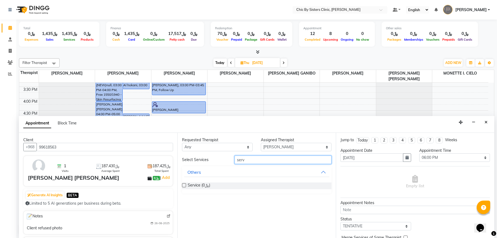
type input "serv"
click at [186, 186] on label at bounding box center [184, 185] width 4 height 4
click at [186, 186] on input "checkbox" at bounding box center [184, 186] width 4 height 4
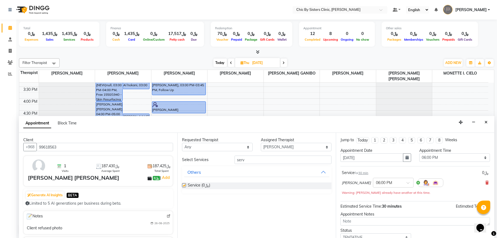
checkbox input "false"
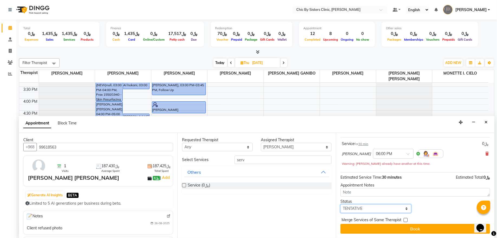
click at [357, 208] on select "Select TENTATIVE CONFIRM UPCOMING" at bounding box center [376, 208] width 71 height 8
select select "upcoming"
click at [341, 205] on select "Select TENTATIVE CONFIRM UPCOMING" at bounding box center [376, 208] width 71 height 8
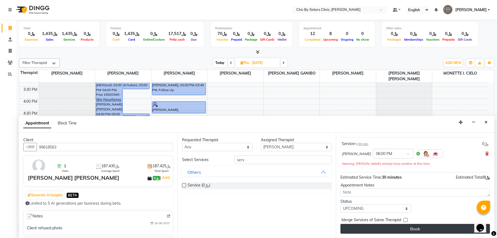
click at [352, 228] on button "Book" at bounding box center [416, 229] width 150 height 10
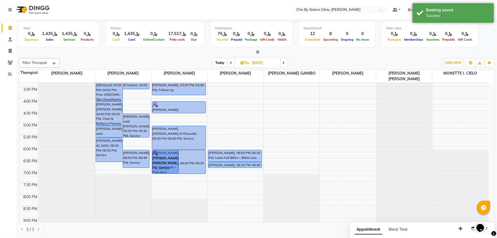
drag, startPoint x: 192, startPoint y: 160, endPoint x: 192, endPoint y: 170, distance: 10.3
click at [192, 170] on div "[PERSON_NAME], 11:15 AM-12:00 PM, Follow Up [PERSON_NAME], 11:15 AM-12:00 PM, F…" at bounding box center [180, 98] width 56 height 381
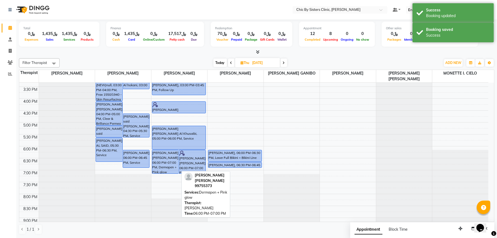
click at [160, 172] on div "[PERSON_NAME] [PERSON_NAME], 06:00 PM-07:00 PM, Dermapen + Pink glow" at bounding box center [165, 161] width 27 height 23
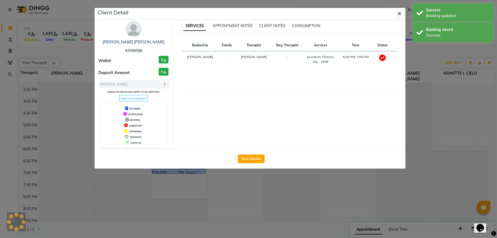
select select "select"
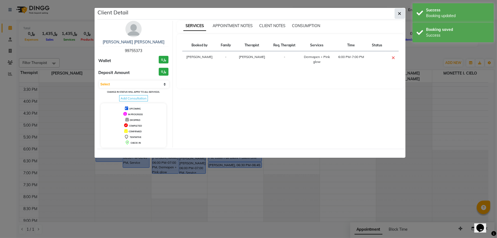
click at [402, 16] on button "button" at bounding box center [400, 13] width 10 height 10
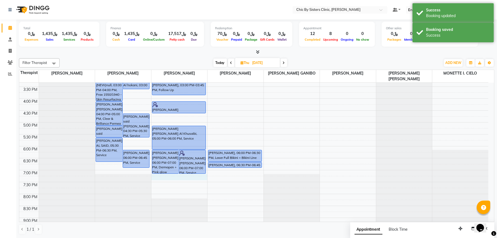
click at [164, 175] on div "8:00 AM 8:30 AM 9:00 AM 9:30 AM 10:00 AM 10:30 AM 11:00 AM 11:30 AM 12:00 PM 12…" at bounding box center [253, 98] width 469 height 381
select select "49178"
select select "1140"
select select "tentative"
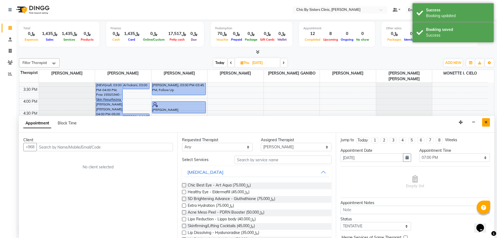
click at [485, 122] on icon "Close" at bounding box center [486, 122] width 3 height 4
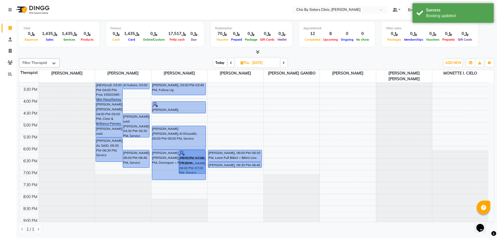
click at [164, 177] on div "[PERSON_NAME], 11:15 AM-12:00 PM, Follow Up [PERSON_NAME], 11:15 AM-12:00 PM, F…" at bounding box center [180, 98] width 56 height 381
drag, startPoint x: 186, startPoint y: 173, endPoint x: 187, endPoint y: 175, distance: 2.8
click at [187, 178] on div "[PERSON_NAME], 11:15 AM-12:00 PM, Follow Up [PERSON_NAME], 11:15 AM-12:00 PM, F…" at bounding box center [180, 98] width 56 height 381
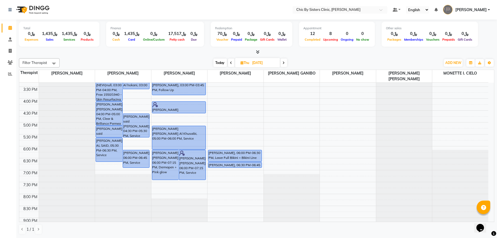
click at [224, 62] on span "Today" at bounding box center [221, 63] width 14 height 8
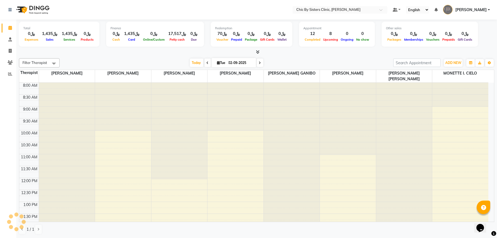
scroll to position [248, 0]
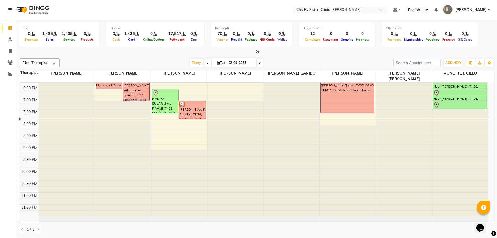
click at [259, 63] on icon at bounding box center [260, 62] width 2 height 3
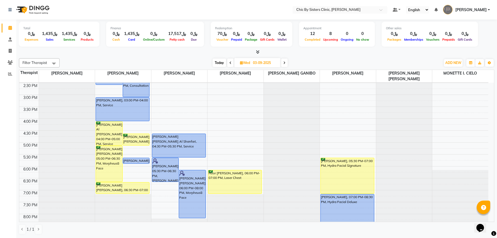
scroll to position [167, 0]
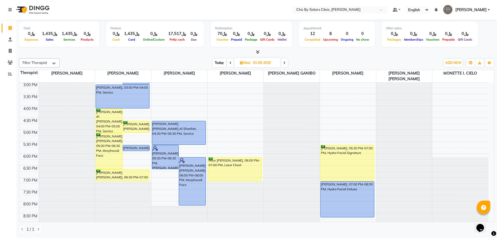
click at [220, 63] on span "Today" at bounding box center [220, 63] width 14 height 8
type input "02-09-2025"
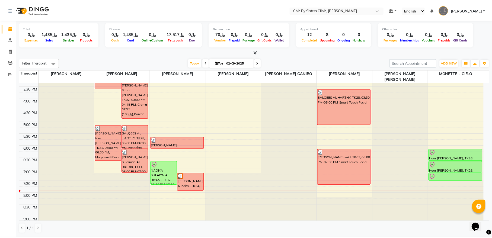
scroll to position [175, 0]
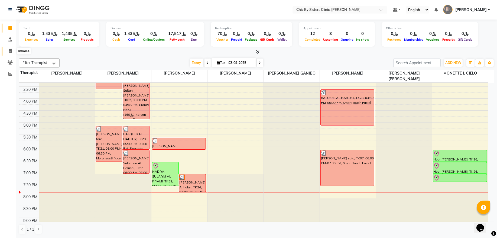
click at [10, 48] on span at bounding box center [9, 51] width 9 height 6
select select "service"
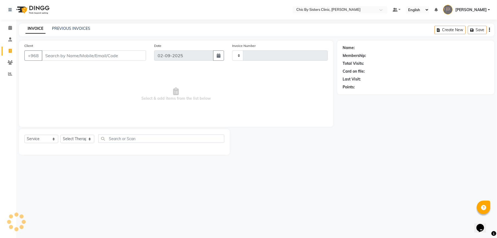
type input "2042"
select select "6348"
click at [63, 30] on link "PREVIOUS INVOICES" at bounding box center [71, 28] width 38 height 5
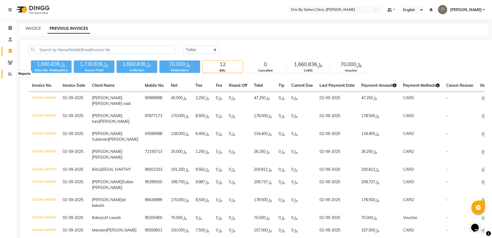
click at [8, 72] on icon at bounding box center [10, 74] width 4 height 4
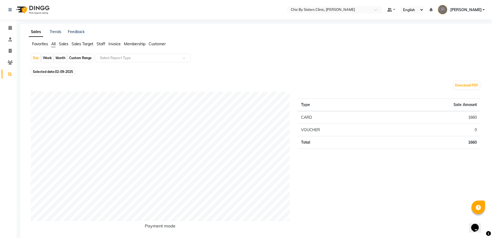
click at [101, 43] on span "Staff" at bounding box center [100, 43] width 9 height 5
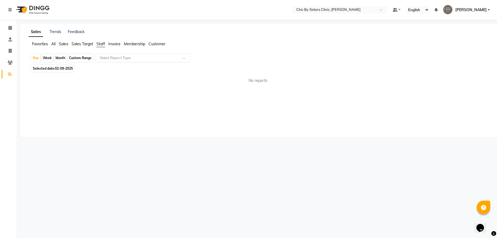
click at [105, 56] on input "text" at bounding box center [138, 57] width 78 height 5
click at [112, 66] on div "Staff summary" at bounding box center [143, 67] width 94 height 11
select select "full_report"
select select "csv"
click at [90, 59] on div "Custom Range" at bounding box center [80, 58] width 25 height 8
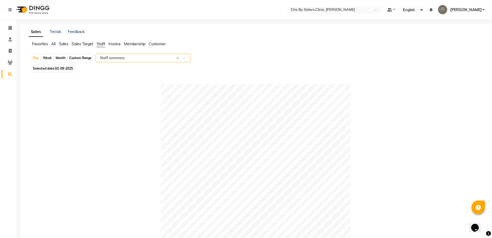
select select "9"
select select "2025"
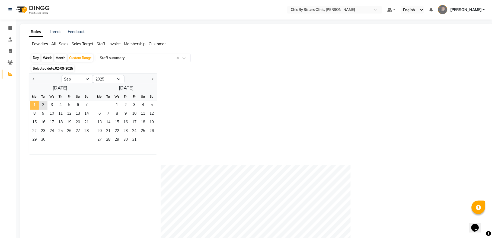
click at [33, 106] on span "1" at bounding box center [34, 105] width 9 height 9
click at [44, 104] on span "2" at bounding box center [43, 105] width 9 height 9
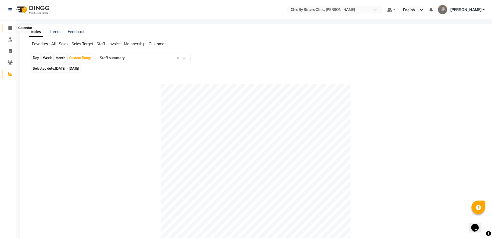
click at [13, 30] on span at bounding box center [9, 28] width 9 height 6
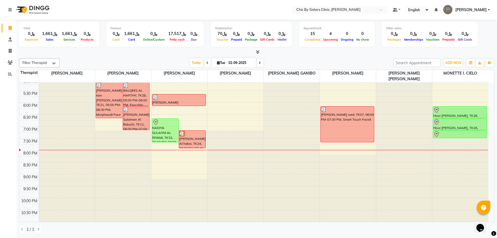
scroll to position [220, 0]
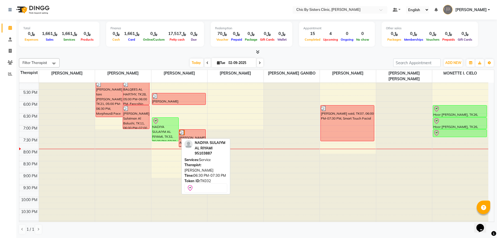
click at [165, 136] on div "NADIYA SULAIYM AL RIYAMI, TK32, 06:30 PM-07:30 PM, Service" at bounding box center [165, 129] width 27 height 23
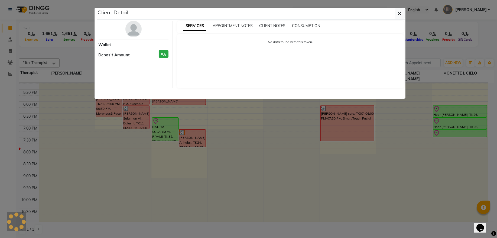
select select "8"
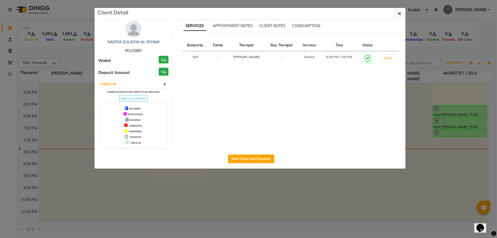
click at [134, 50] on span "95103887" at bounding box center [133, 50] width 17 height 5
copy span "95103887"
click at [398, 16] on icon "button" at bounding box center [399, 13] width 3 height 4
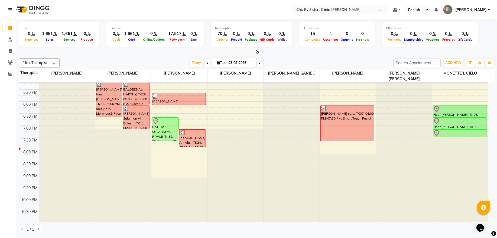
click at [232, 62] on input "02-09-2025" at bounding box center [240, 63] width 27 height 8
select select "9"
select select "2025"
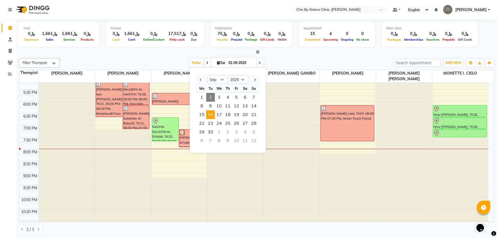
click at [209, 114] on span "16" at bounding box center [210, 114] width 9 height 9
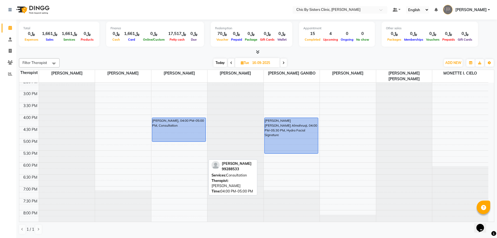
scroll to position [175, 0]
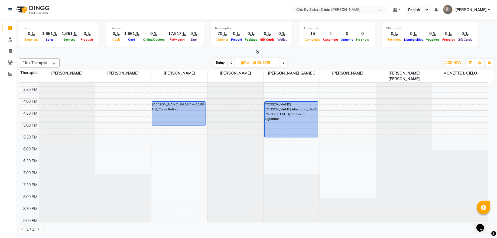
click at [284, 64] on icon at bounding box center [284, 62] width 2 height 3
type input "[DATE]"
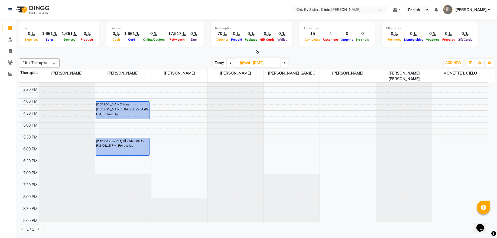
click at [178, 104] on div "8:00 AM 8:30 AM 9:00 AM 9:30 AM 10:00 AM 10:30 AM 11:00 AM 11:30 AM 12:00 PM 12…" at bounding box center [253, 98] width 469 height 381
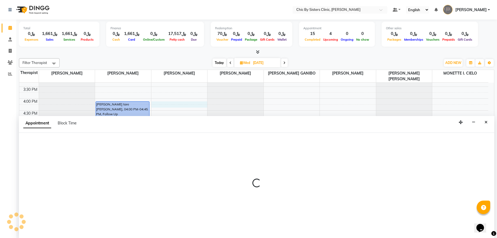
select select "49178"
select select "tentative"
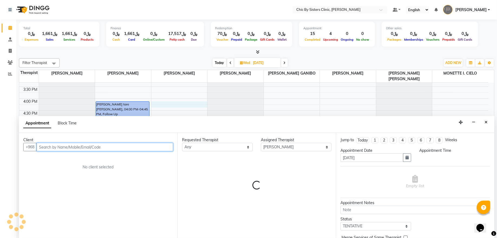
select select "960"
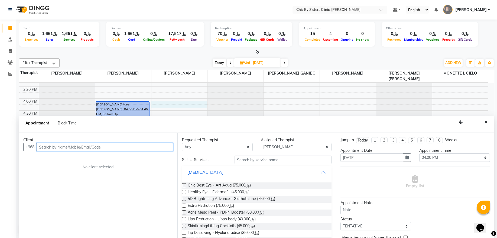
paste input "95103887"
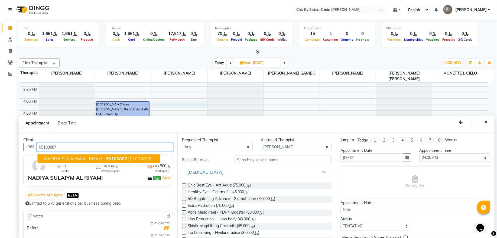
click at [95, 158] on span "NADIYA SULAIYM AL RIYAMI" at bounding box center [73, 158] width 59 height 5
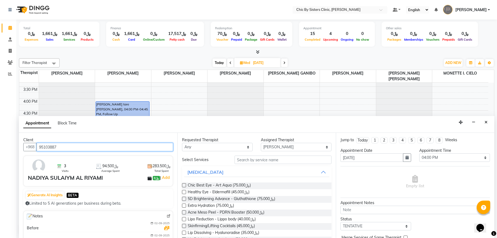
type input "95103887"
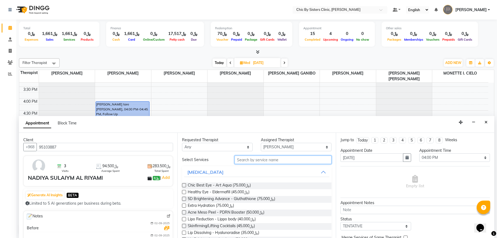
click at [253, 160] on input "text" at bounding box center [283, 160] width 97 height 8
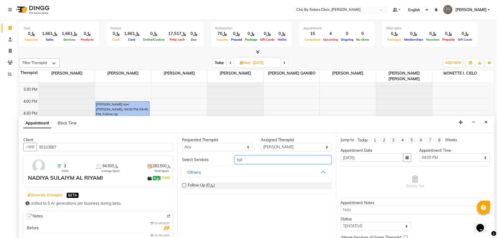
type input "foll"
click at [185, 186] on label at bounding box center [184, 185] width 4 height 4
click at [185, 186] on input "checkbox" at bounding box center [184, 186] width 4 height 4
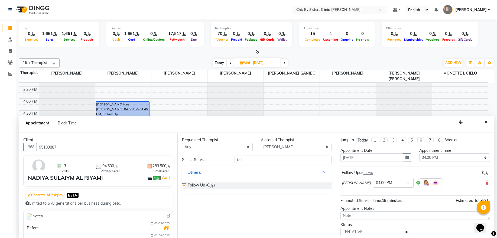
checkbox input "false"
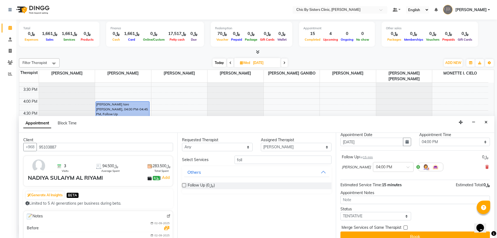
scroll to position [24, 0]
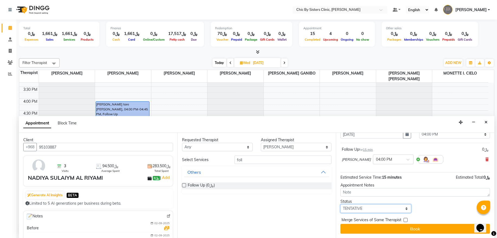
click at [362, 208] on select "Select TENTATIVE CONFIRM UPCOMING" at bounding box center [376, 208] width 71 height 8
select select "upcoming"
click at [341, 204] on select "Select TENTATIVE CONFIRM UPCOMING" at bounding box center [376, 208] width 71 height 8
click at [362, 223] on span "Merge Services of Same Therapist" at bounding box center [372, 220] width 60 height 7
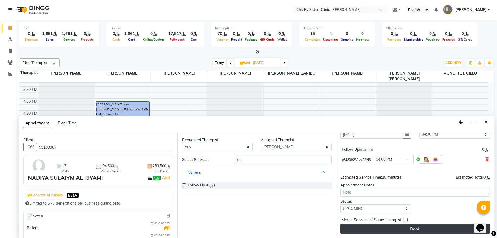
click at [364, 232] on button "Book" at bounding box center [416, 229] width 150 height 10
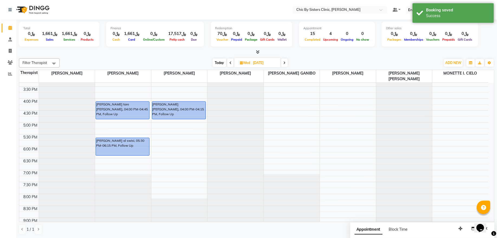
drag, startPoint x: 190, startPoint y: 107, endPoint x: 190, endPoint y: 115, distance: 8.4
click at [190, 115] on div "[PERSON_NAME] [PERSON_NAME], 04:00 PM-04:15 PM, Follow Up [PERSON_NAME] [PERSON…" at bounding box center [180, 98] width 56 height 381
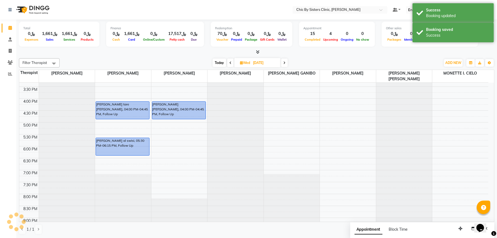
click at [219, 63] on span "Today" at bounding box center [220, 63] width 14 height 8
type input "02-09-2025"
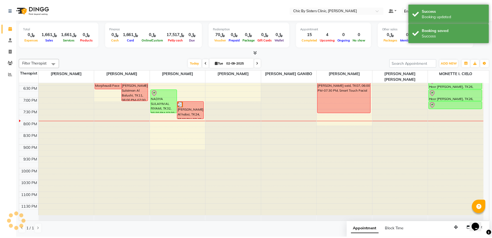
scroll to position [212, 0]
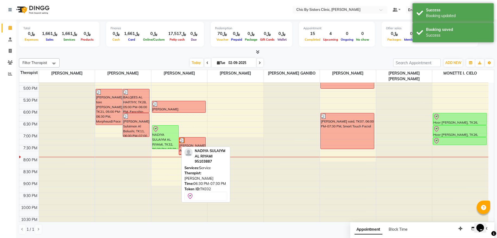
click at [169, 139] on div "NADIYA SULAIYM AL RIYAMI, TK32, 06:30 PM-07:30 PM, Service" at bounding box center [165, 136] width 27 height 23
select select "8"
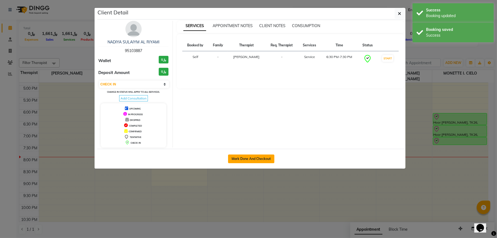
click at [257, 157] on button "Mark Done And Checkout" at bounding box center [251, 158] width 46 height 9
select select "service"
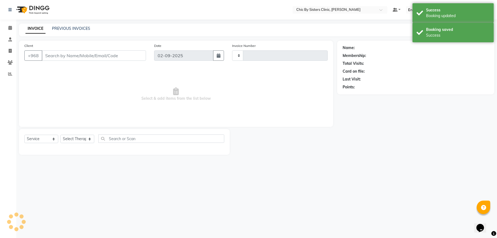
type input "2042"
select select "6348"
type input "95103887"
select select "49178"
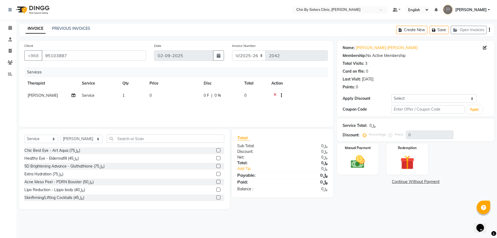
click at [276, 94] on icon at bounding box center [275, 96] width 3 height 7
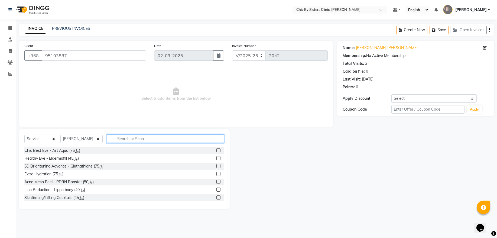
click at [186, 135] on input "text" at bounding box center [166, 138] width 118 height 8
type input "full"
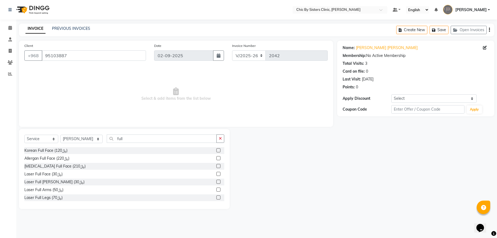
click at [217, 150] on label at bounding box center [219, 150] width 4 height 4
click at [217, 150] on input "checkbox" at bounding box center [219, 151] width 4 height 4
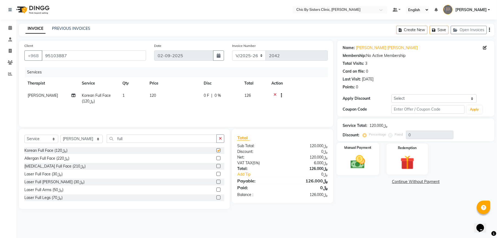
checkbox input "false"
click at [346, 162] on img at bounding box center [358, 161] width 24 height 17
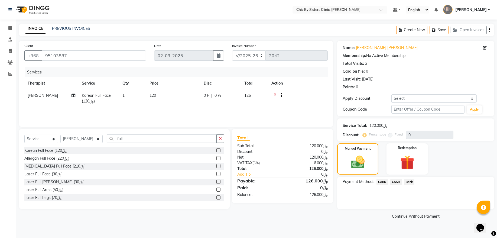
click at [379, 183] on span "CARD" at bounding box center [383, 182] width 12 height 6
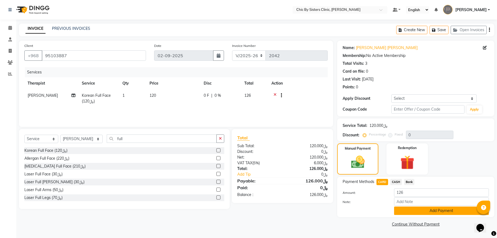
click at [404, 211] on button "Add Payment" at bounding box center [441, 211] width 95 height 8
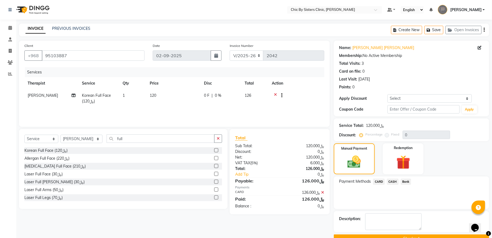
scroll to position [13, 0]
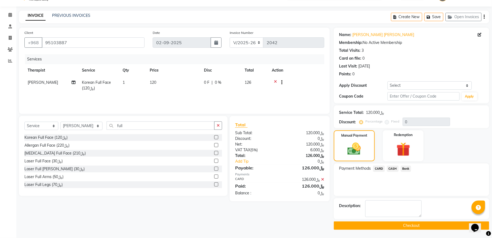
click at [339, 227] on button "Checkout" at bounding box center [411, 225] width 155 height 8
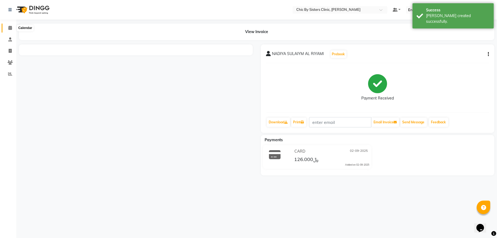
drag, startPoint x: 9, startPoint y: 27, endPoint x: 14, endPoint y: 28, distance: 5.4
click at [9, 27] on icon at bounding box center [10, 28] width 4 height 4
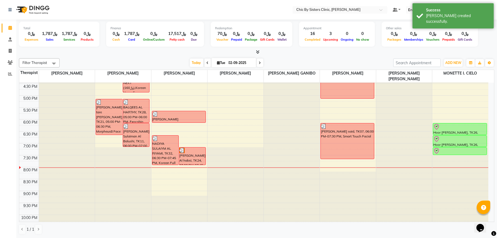
scroll to position [220, 0]
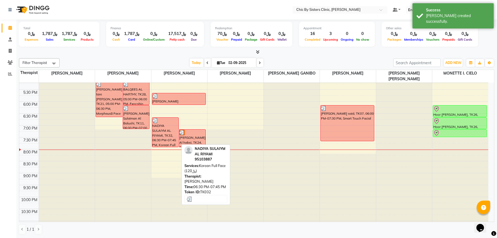
click at [160, 132] on div "NADIYA SULAIYM AL RIYAMI, TK32, 06:30 PM-07:45 PM, Korean Full Face (﷼120)" at bounding box center [165, 132] width 27 height 29
select select "3"
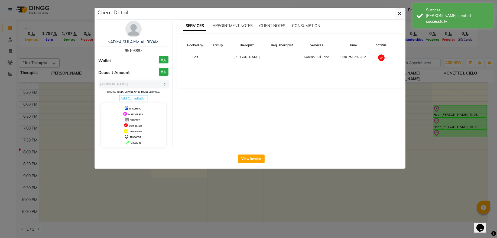
click at [133, 53] on div "[PERSON_NAME] [PERSON_NAME] 95103887" at bounding box center [134, 46] width 70 height 14
click at [134, 49] on span "95103887" at bounding box center [133, 50] width 17 height 5
copy span "95103887"
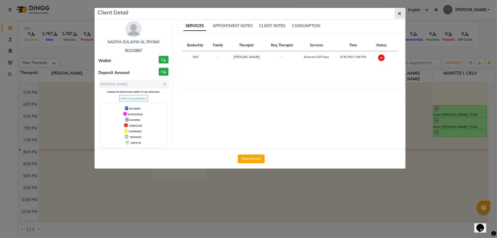
click at [401, 14] on icon "button" at bounding box center [399, 13] width 3 height 4
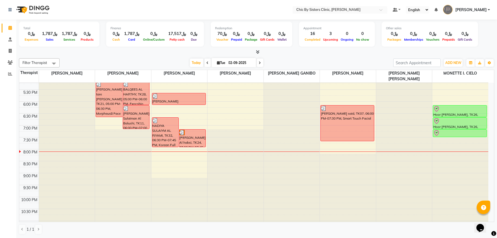
click at [259, 64] on icon at bounding box center [260, 62] width 2 height 3
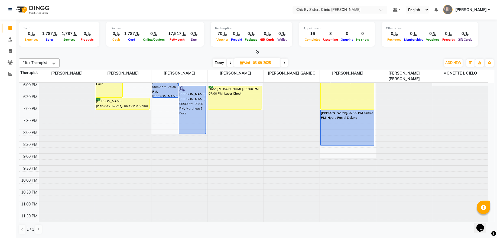
scroll to position [248, 0]
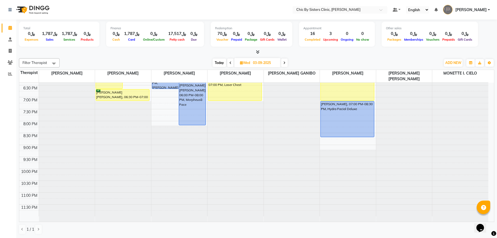
click at [218, 60] on span "Today" at bounding box center [220, 63] width 14 height 8
type input "02-09-2025"
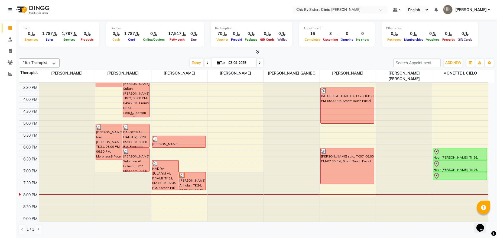
scroll to position [175, 0]
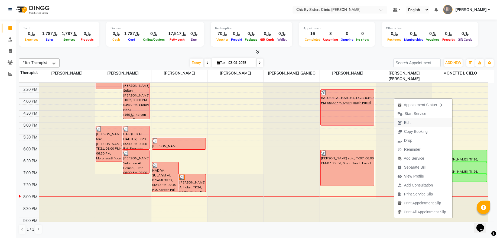
click at [426, 122] on button "Edit" at bounding box center [424, 122] width 58 height 9
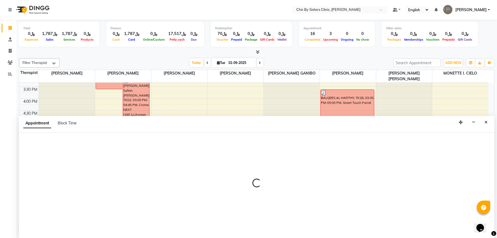
select select "tentative"
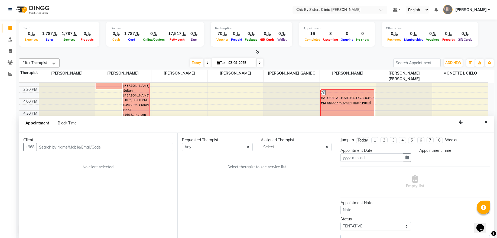
type input "02-09-2025"
select select "89287"
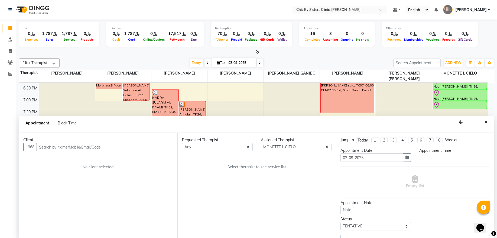
select select "check-in"
select select "1080"
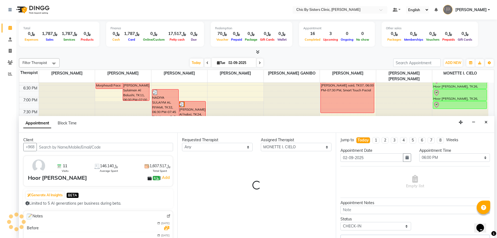
select select "3125"
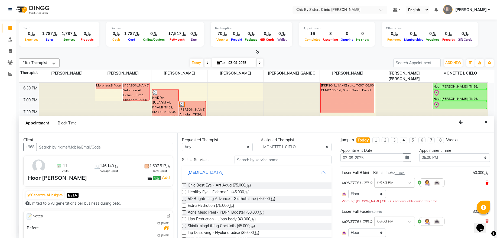
click at [486, 182] on icon at bounding box center [487, 183] width 3 height 4
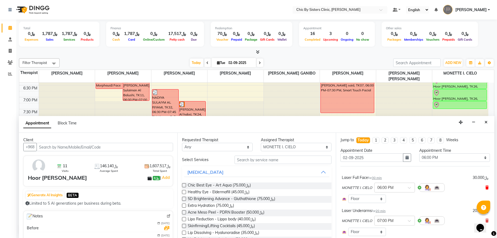
click at [486, 188] on icon at bounding box center [487, 188] width 3 height 4
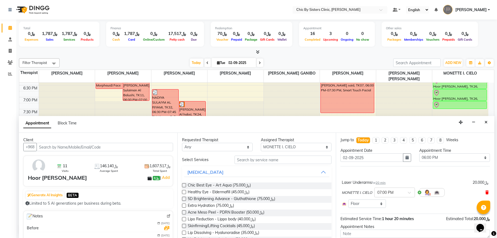
click at [486, 192] on icon at bounding box center [487, 193] width 3 height 4
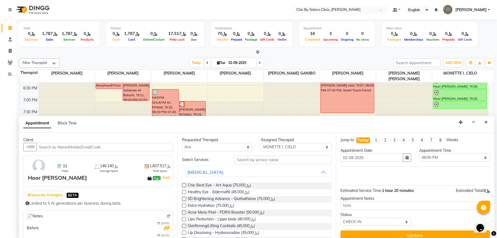
click at [260, 159] on input "text" at bounding box center [283, 160] width 97 height 8
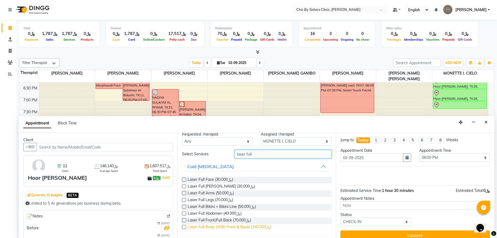
scroll to position [7, 0]
type input "laser full"
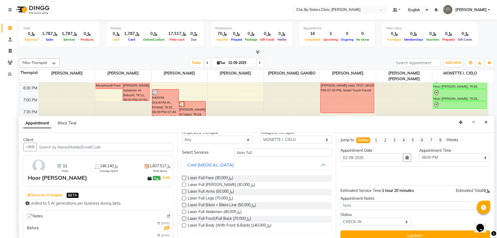
click at [182, 224] on label at bounding box center [184, 225] width 4 height 4
click at [182, 224] on input "checkbox" at bounding box center [184, 226] width 4 height 4
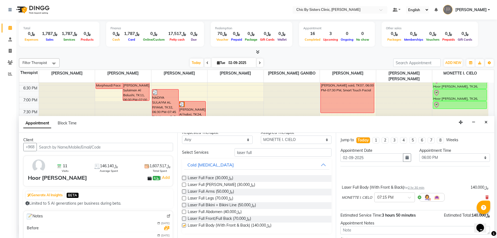
checkbox input "false"
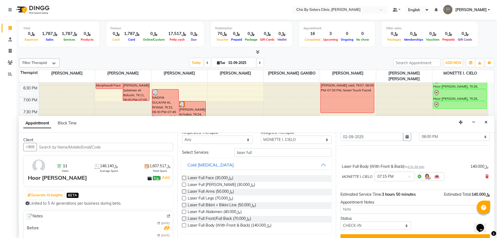
scroll to position [32, 0]
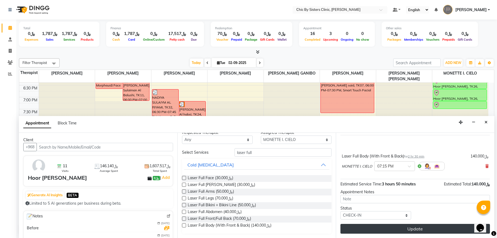
click at [368, 227] on button "Update" at bounding box center [416, 229] width 150 height 10
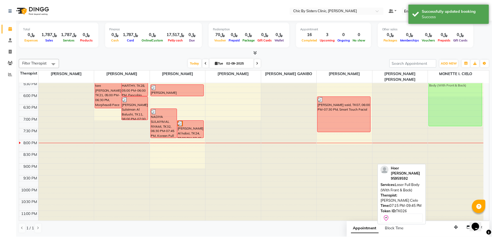
scroll to position [212, 0]
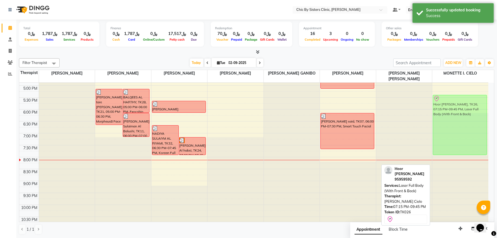
drag, startPoint x: 457, startPoint y: 141, endPoint x: 458, endPoint y: 129, distance: 11.9
click at [458, 129] on div "[PERSON_NAME], TK06, 11:00 AM-02:00 PM, Laser Full Body (With Front & Back),Las…" at bounding box center [461, 61] width 56 height 381
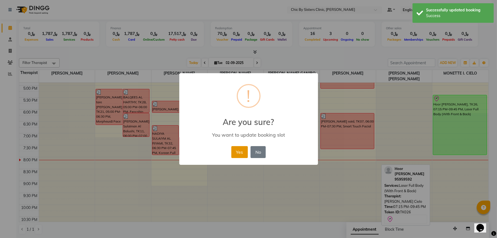
click at [234, 152] on button "Yes" at bounding box center [239, 152] width 17 height 12
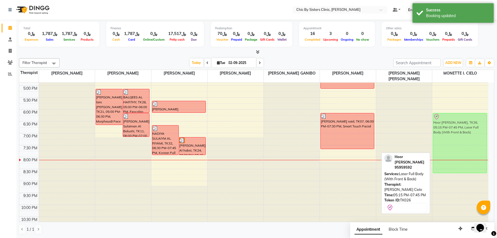
drag, startPoint x: 455, startPoint y: 119, endPoint x: 457, endPoint y: 137, distance: 18.0
click at [457, 137] on div "[PERSON_NAME], TK06, 11:00 AM-02:00 PM, Laser Full Body (With Front & Back),Las…" at bounding box center [461, 61] width 56 height 381
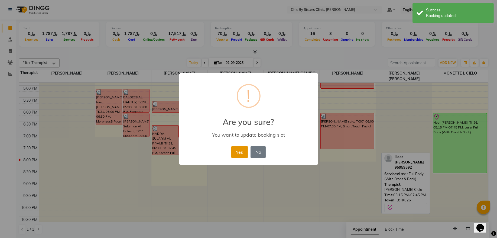
click at [241, 149] on button "Yes" at bounding box center [239, 152] width 17 height 12
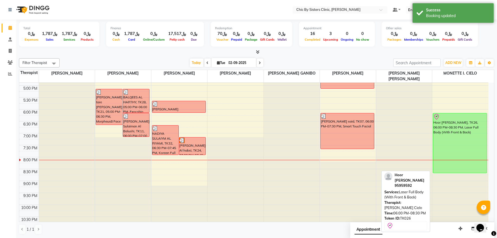
click at [459, 135] on div "Hoor [PERSON_NAME], TK26, 06:00 PM-08:30 PM, Laser Full Body (With Front & Back)" at bounding box center [460, 143] width 54 height 60
click at [476, 140] on div "Hoor [PERSON_NAME], TK26, 06:00 PM-08:30 PM, Laser Full Body (With Front & Back)" at bounding box center [460, 143] width 54 height 60
select select "8"
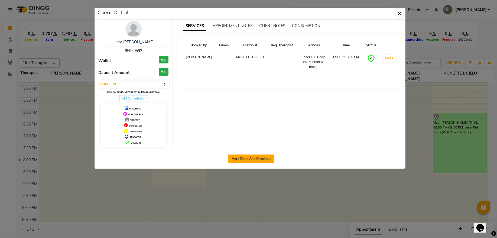
click at [254, 160] on button "Mark Done And Checkout" at bounding box center [251, 158] width 46 height 9
select select "service"
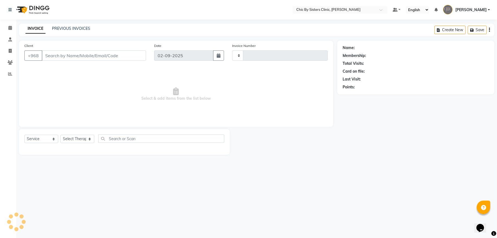
type input "2043"
select select "6348"
type input "95959592"
select select "89287"
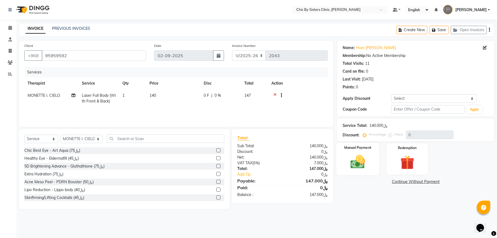
click at [355, 166] on img at bounding box center [358, 161] width 24 height 17
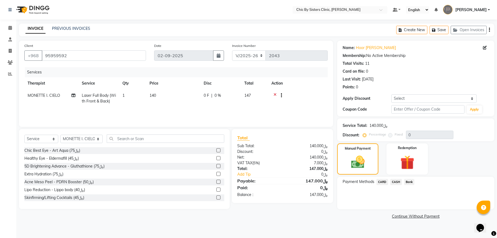
click at [384, 182] on span "CARD" at bounding box center [383, 182] width 12 height 6
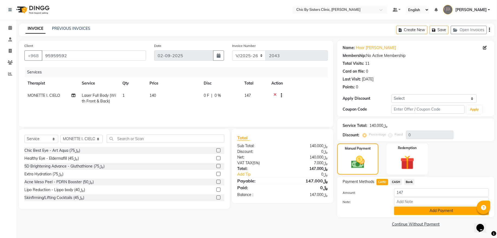
click at [405, 214] on button "Add Payment" at bounding box center [441, 211] width 95 height 8
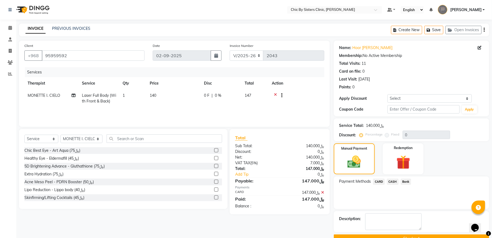
scroll to position [13, 0]
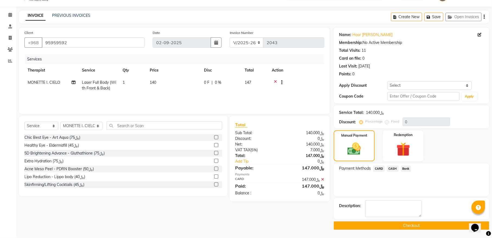
click at [347, 226] on button "Checkout" at bounding box center [411, 225] width 155 height 8
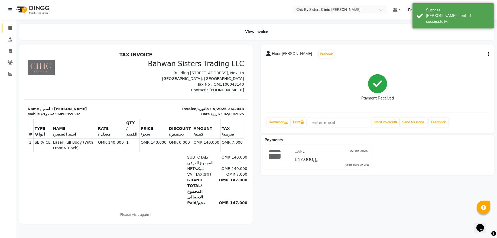
click at [9, 31] on link "Calendar" at bounding box center [8, 28] width 13 height 9
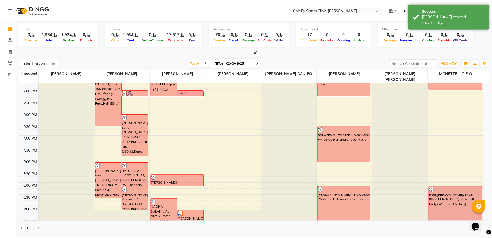
scroll to position [183, 0]
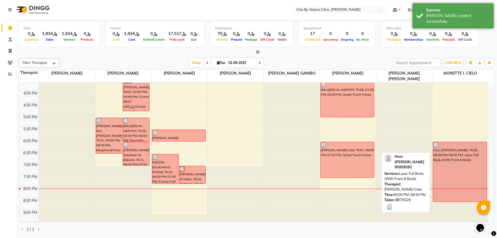
click at [459, 170] on div "Hoor [PERSON_NAME], TK26, 06:00 PM-08:30 PM, Laser Full Body (With Front & Back)" at bounding box center [460, 172] width 54 height 60
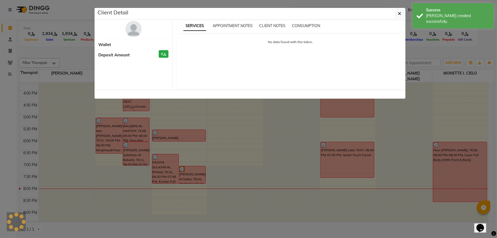
select select "3"
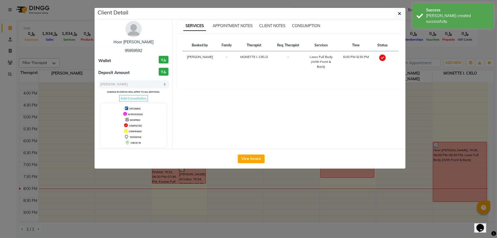
click at [138, 52] on span "95959592" at bounding box center [133, 50] width 17 height 5
copy span "95959592"
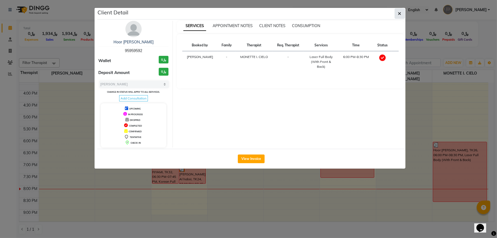
click at [395, 15] on button "button" at bounding box center [400, 13] width 10 height 10
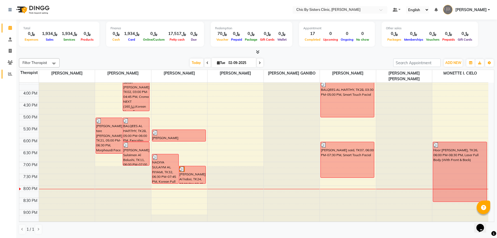
click at [11, 71] on span at bounding box center [9, 74] width 9 height 6
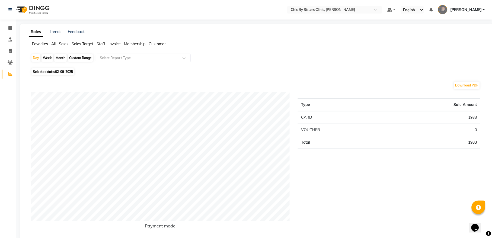
click at [107, 43] on ul "Favorites All Sales Sales Target Staff Invoice Membership Customer" at bounding box center [257, 44] width 456 height 6
click at [102, 45] on span "Staff" at bounding box center [100, 43] width 9 height 5
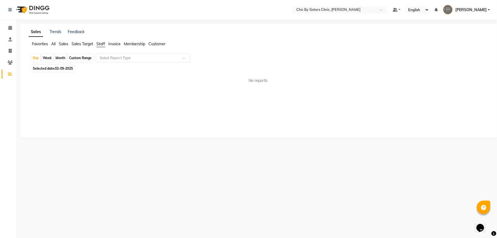
click at [103, 56] on input "text" at bounding box center [138, 57] width 78 height 5
click at [107, 65] on div "Staff summary" at bounding box center [143, 67] width 94 height 11
select select "full_report"
select select "csv"
click at [90, 60] on div "Custom Range" at bounding box center [80, 58] width 25 height 8
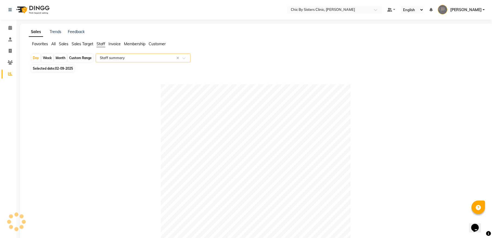
select select "9"
select select "2025"
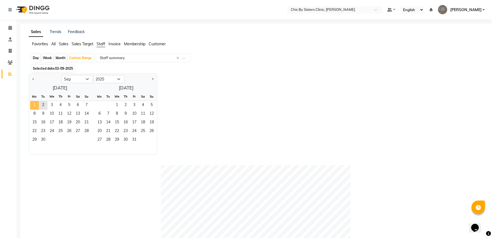
click at [37, 105] on span "1" at bounding box center [34, 105] width 9 height 9
click at [44, 106] on span "2" at bounding box center [43, 105] width 9 height 9
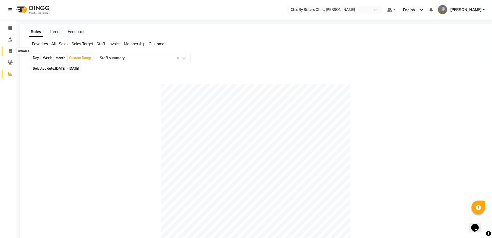
drag, startPoint x: 11, startPoint y: 50, endPoint x: 15, endPoint y: 49, distance: 4.3
click at [11, 50] on icon at bounding box center [10, 51] width 3 height 4
select select "service"
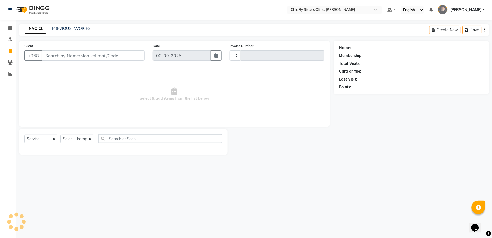
type input "2044"
select select "6348"
click at [71, 26] on link "PREVIOUS INVOICES" at bounding box center [71, 28] width 38 height 5
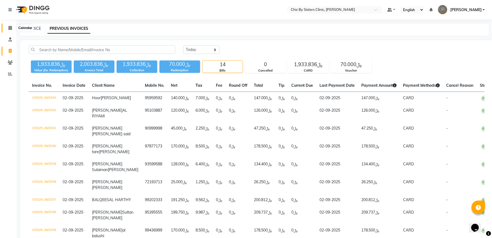
click at [9, 27] on icon at bounding box center [10, 28] width 4 height 4
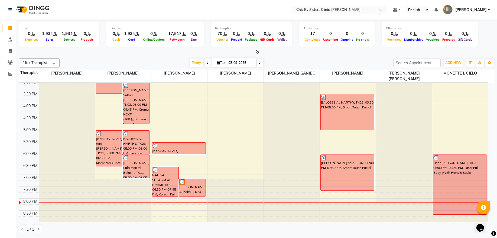
scroll to position [183, 0]
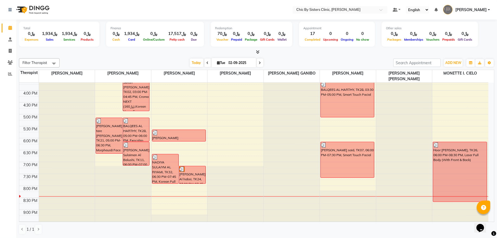
click at [250, 64] on input "02-09-2025" at bounding box center [240, 63] width 27 height 8
select select "9"
select select "2025"
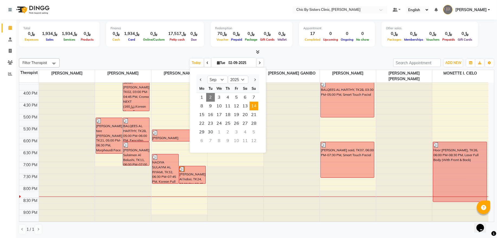
click at [253, 107] on span "14" at bounding box center [254, 106] width 9 height 9
type input "[DATE]"
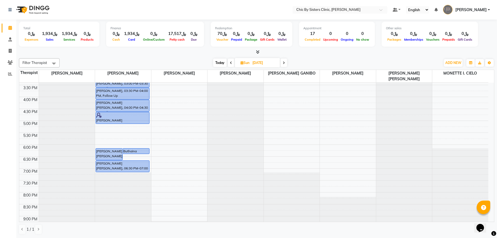
scroll to position [175, 0]
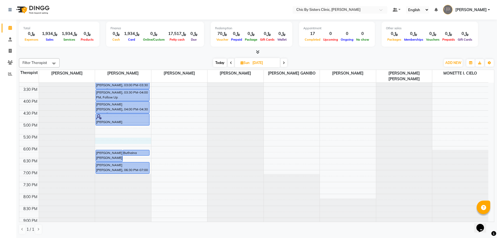
click at [104, 140] on div "8:00 AM 8:30 AM 9:00 AM 9:30 AM 10:00 AM 10:30 AM 11:00 AM 11:30 AM 12:00 PM 12…" at bounding box center [253, 98] width 469 height 381
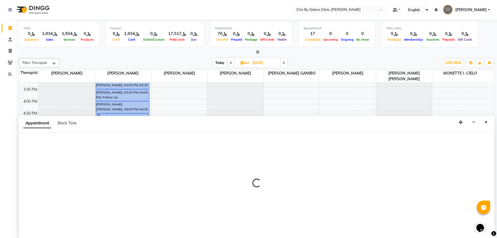
select select "49177"
select select "1050"
select select "tentative"
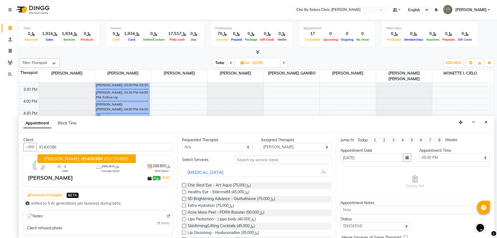
click at [72, 157] on span "[PERSON_NAME]" at bounding box center [61, 158] width 35 height 5
type input "91400386"
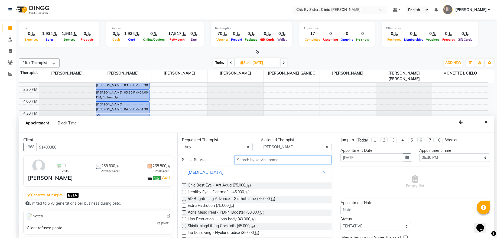
click at [250, 160] on input "text" at bounding box center [283, 160] width 97 height 8
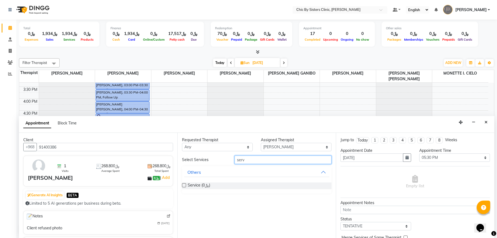
type input "serv"
click at [185, 186] on label at bounding box center [184, 185] width 4 height 4
click at [185, 186] on input "checkbox" at bounding box center [184, 186] width 4 height 4
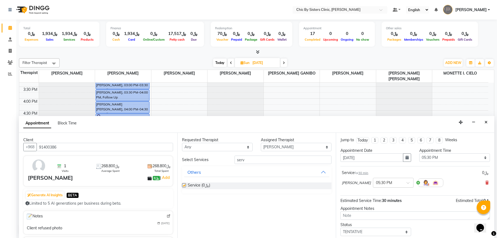
checkbox input "false"
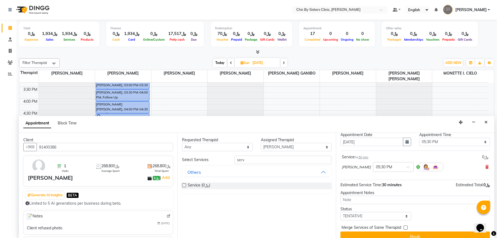
scroll to position [24, 0]
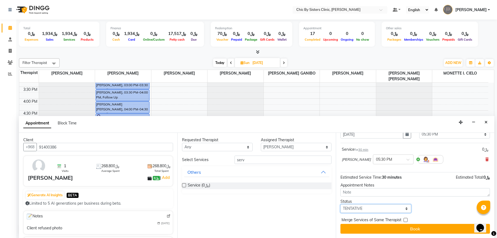
click at [368, 211] on select "Select TENTATIVE CONFIRM UPCOMING" at bounding box center [376, 208] width 71 height 8
select select "upcoming"
click at [341, 204] on select "Select TENTATIVE CONFIRM UPCOMING" at bounding box center [376, 208] width 71 height 8
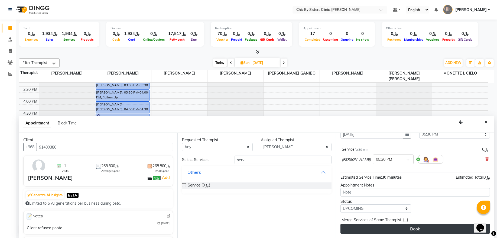
click at [359, 225] on button "Book" at bounding box center [416, 229] width 150 height 10
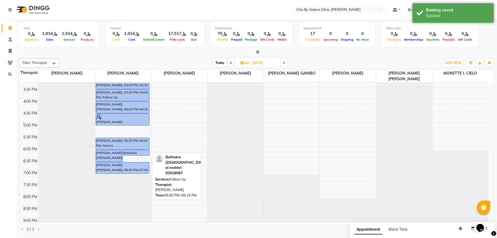
click at [141, 153] on div "Buthaina [DEMOGRAPHIC_DATA] al mahhri, 06:00 PM-06:15 PM, Follow Up" at bounding box center [136, 152] width 27 height 5
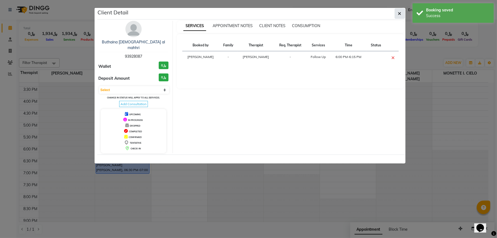
click at [401, 11] on icon "button" at bounding box center [399, 13] width 3 height 4
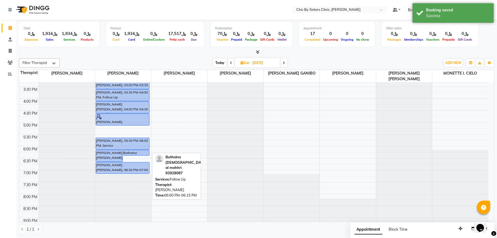
click at [143, 152] on div "Buthaina [DEMOGRAPHIC_DATA] al mahhri, 06:00 PM-06:15 PM, Follow Up" at bounding box center [136, 152] width 27 height 5
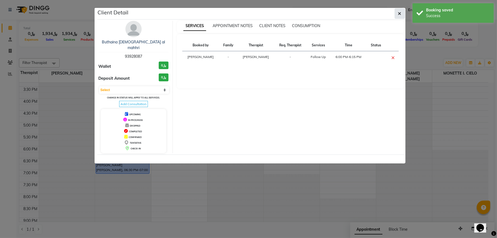
click at [401, 16] on icon "button" at bounding box center [399, 13] width 3 height 4
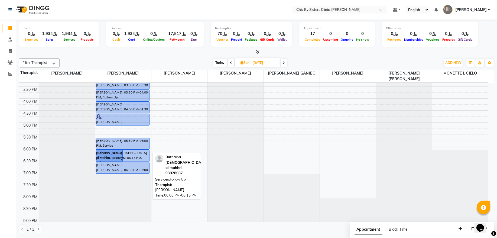
drag, startPoint x: 139, startPoint y: 154, endPoint x: 138, endPoint y: 161, distance: 6.3
click at [138, 161] on div "[PERSON_NAME] [PERSON_NAME], 06:00 PM-06:30 PM, Service Buthaina Muslim al mahh…" at bounding box center [123, 98] width 56 height 381
click at [220, 63] on span "Today" at bounding box center [220, 63] width 14 height 8
type input "02-09-2025"
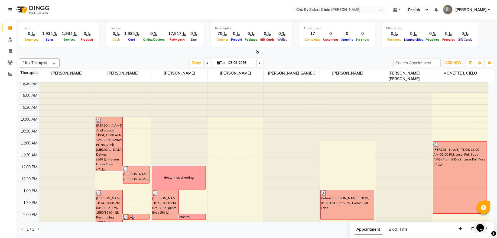
scroll to position [0, 0]
